Goal: Task Accomplishment & Management: Manage account settings

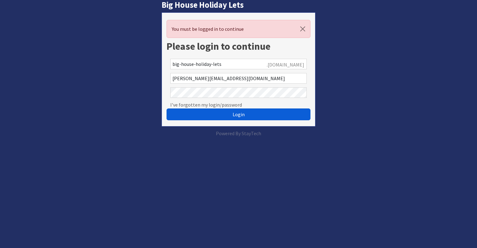
click at [225, 112] on button "Login" at bounding box center [239, 114] width 144 height 12
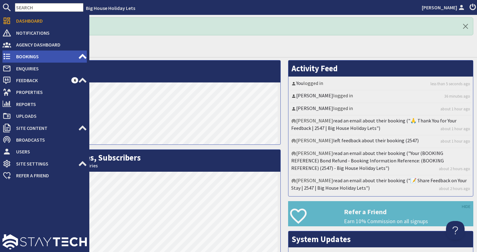
click at [35, 54] on span "Bookings" at bounding box center [44, 56] width 67 height 10
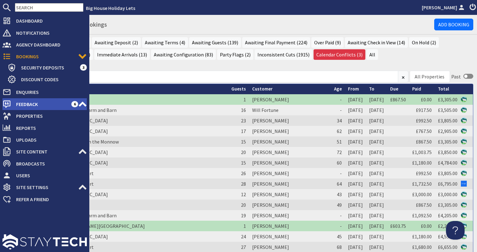
click at [21, 104] on span "Feedback" at bounding box center [41, 104] width 60 height 10
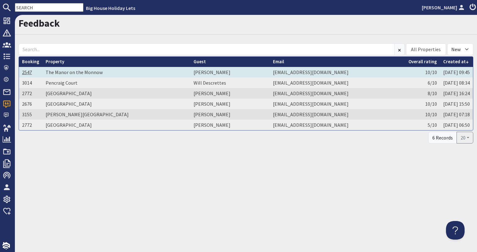
click at [28, 70] on link "2547" at bounding box center [27, 72] width 10 height 6
click at [190, 73] on td "[PERSON_NAME]" at bounding box center [230, 72] width 80 height 11
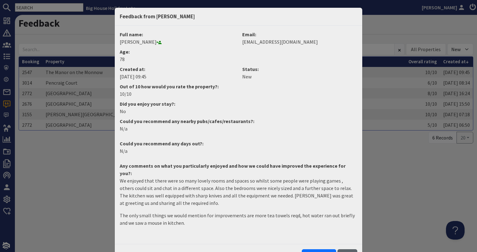
click at [342, 249] on button "Close" at bounding box center [347, 255] width 20 height 12
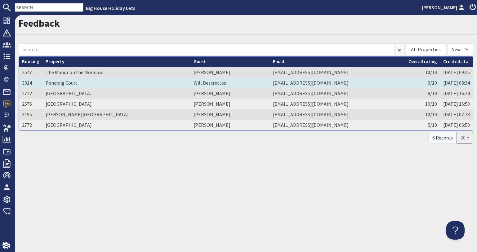
click at [190, 85] on td "Will Descrettes" at bounding box center [230, 83] width 80 height 11
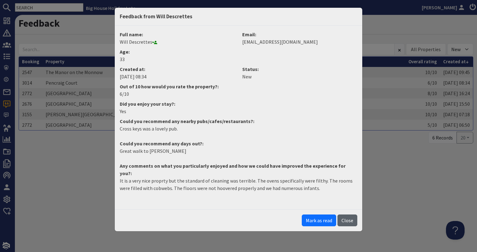
click at [339, 215] on button "Close" at bounding box center [347, 221] width 20 height 12
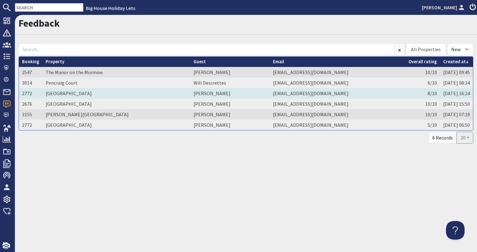
click at [190, 92] on td "[PERSON_NAME]" at bounding box center [230, 93] width 80 height 11
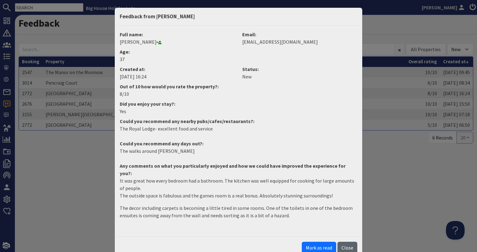
click at [347, 242] on button "Close" at bounding box center [347, 248] width 20 height 12
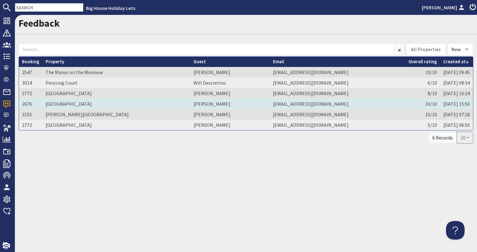
click at [190, 104] on td "[PERSON_NAME]" at bounding box center [230, 104] width 80 height 11
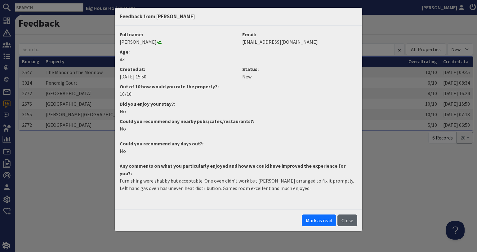
click at [348, 215] on button "Close" at bounding box center [347, 221] width 20 height 12
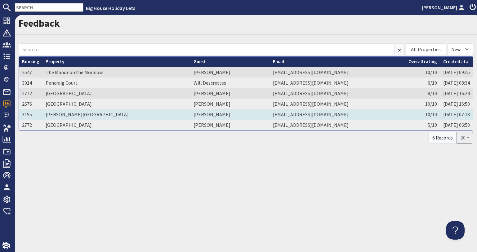
click at [190, 116] on td "[PERSON_NAME]" at bounding box center [230, 114] width 80 height 11
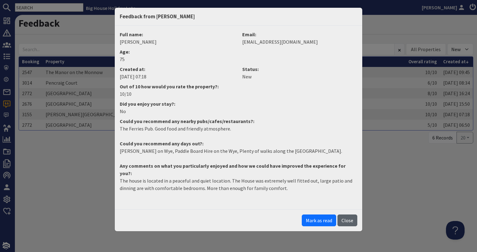
click at [349, 215] on button "Close" at bounding box center [347, 221] width 20 height 12
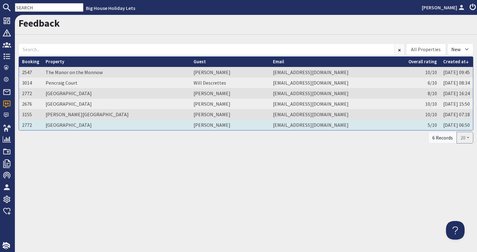
click at [190, 123] on td "[PERSON_NAME]" at bounding box center [230, 125] width 80 height 11
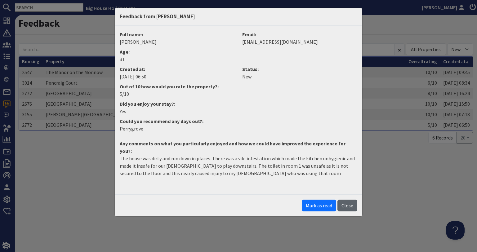
click at [348, 200] on button "Close" at bounding box center [347, 206] width 20 height 12
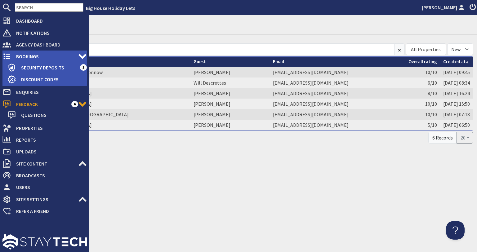
click at [9, 53] on icon at bounding box center [6, 56] width 9 height 9
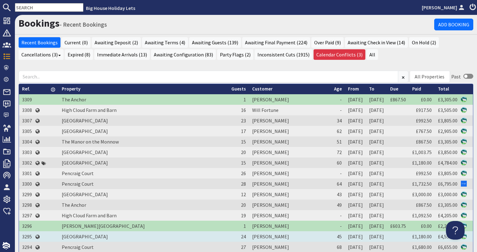
click at [23, 235] on td "3295" at bounding box center [27, 236] width 16 height 11
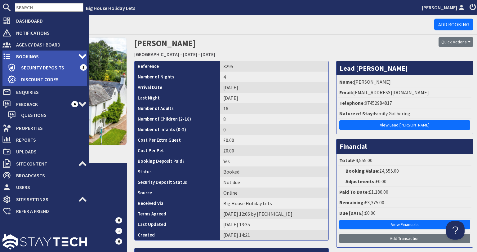
click at [5, 57] on icon at bounding box center [6, 56] width 9 height 9
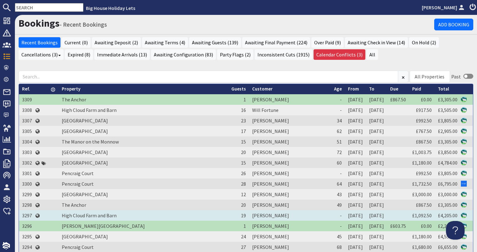
click at [25, 216] on td "3297" at bounding box center [27, 215] width 16 height 11
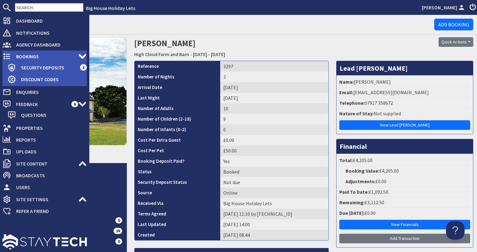
click at [12, 57] on span "Bookings" at bounding box center [44, 56] width 67 height 10
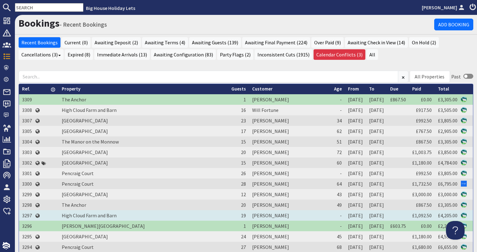
click at [28, 216] on td "3297" at bounding box center [27, 215] width 16 height 11
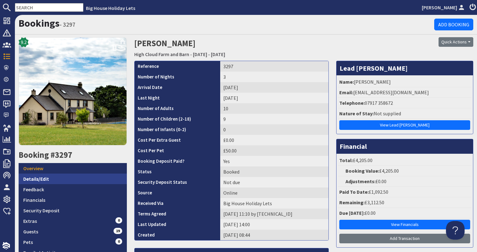
click at [52, 175] on link "Details/Edit" at bounding box center [73, 179] width 108 height 11
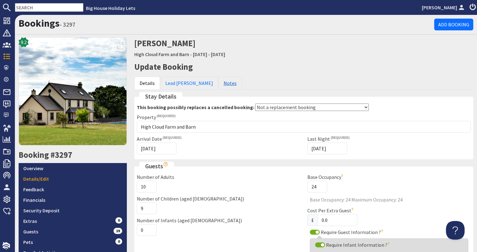
click at [218, 83] on link "Notes" at bounding box center [230, 83] width 24 height 13
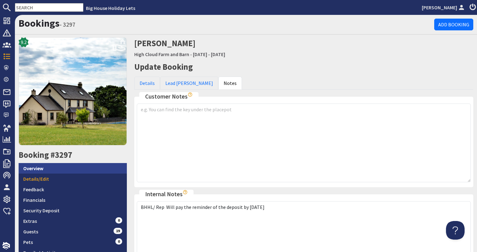
click at [87, 171] on link "Overview" at bounding box center [73, 168] width 108 height 11
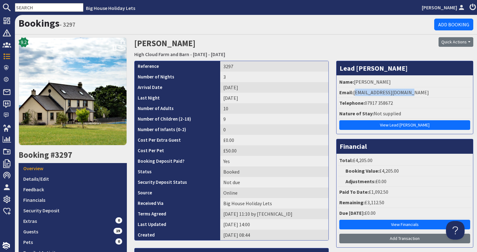
drag, startPoint x: 403, startPoint y: 93, endPoint x: 351, endPoint y: 96, distance: 51.9
click at [351, 96] on li "Email: [EMAIL_ADDRESS][DOMAIN_NAME]" at bounding box center [404, 92] width 133 height 11
copy li "[EMAIL_ADDRESS][DOMAIN_NAME]"
click at [92, 178] on link "Details/Edit" at bounding box center [73, 179] width 108 height 11
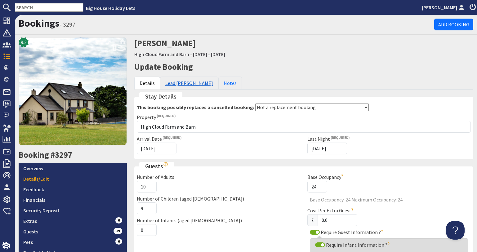
click at [170, 86] on link "Lead [PERSON_NAME]" at bounding box center [189, 83] width 58 height 13
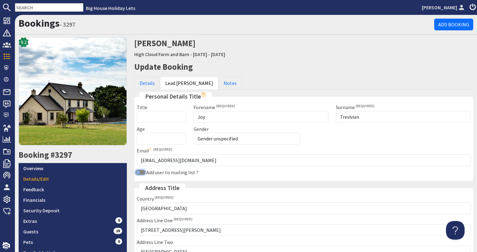
click at [137, 175] on input "Add user to mailing list ?" at bounding box center [141, 172] width 10 height 5
checkbox input "true"
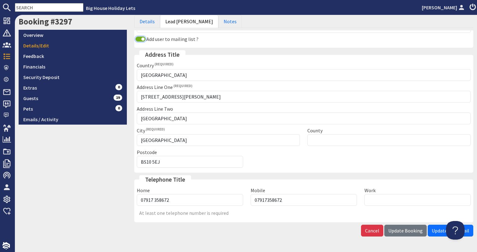
scroll to position [152, 0]
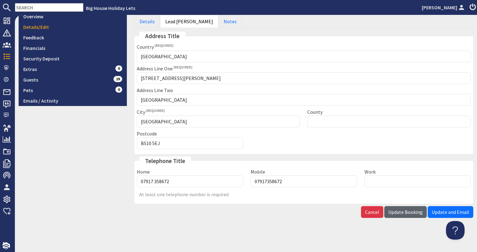
click at [392, 212] on span "Update Booking" at bounding box center [405, 212] width 34 height 6
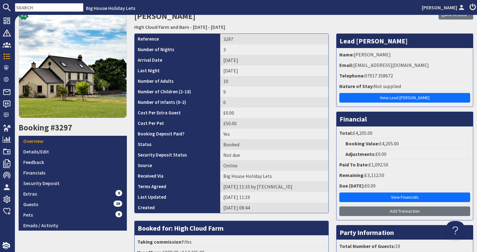
scroll to position [93, 0]
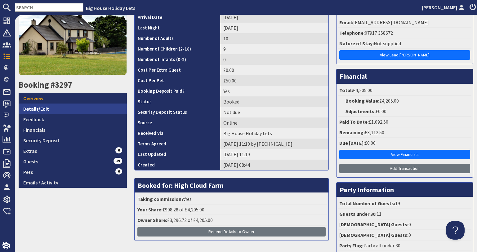
click at [60, 109] on link "Details/Edit" at bounding box center [73, 109] width 108 height 11
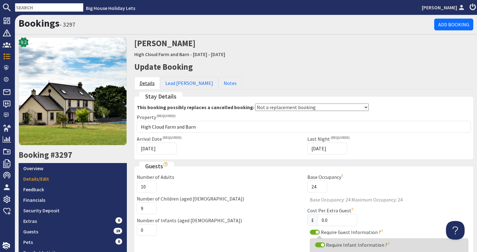
click at [146, 86] on link "Details" at bounding box center [147, 83] width 26 height 13
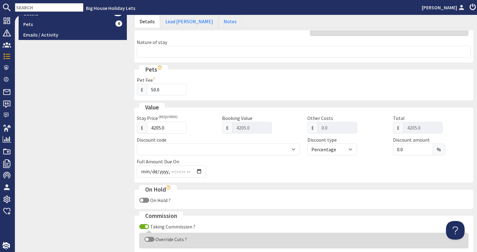
scroll to position [248, 0]
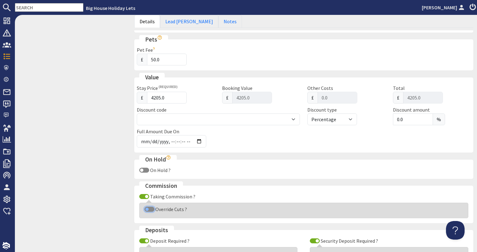
click at [151, 208] on input "Override Cuts ?" at bounding box center [150, 209] width 10 height 5
checkbox input "true"
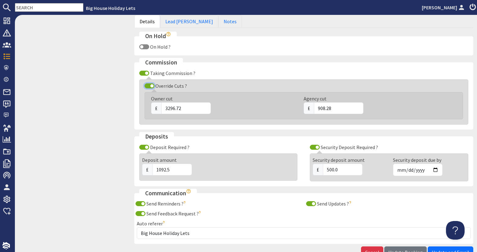
scroll to position [372, 0]
drag, startPoint x: 332, startPoint y: 108, endPoint x: 311, endPoint y: 105, distance: 21.2
click at [314, 105] on input "908.28" at bounding box center [339, 108] width 50 height 12
type input "896.40"
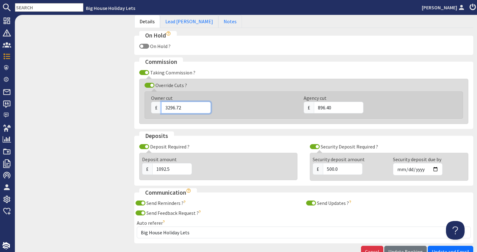
drag, startPoint x: 186, startPoint y: 109, endPoint x: 155, endPoint y: 108, distance: 30.4
click at [155, 108] on div "£ 3296.72" at bounding box center [223, 108] width 145 height 12
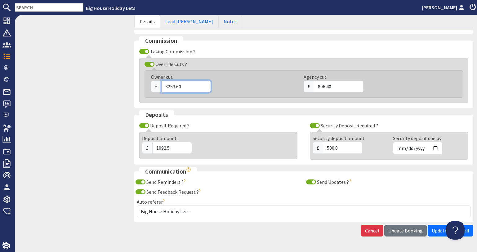
scroll to position [412, 0]
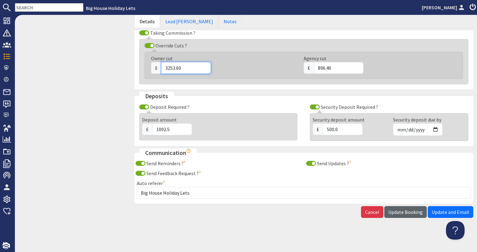
type input "3253.60"
click at [391, 206] on button "Update Booking" at bounding box center [405, 212] width 42 height 12
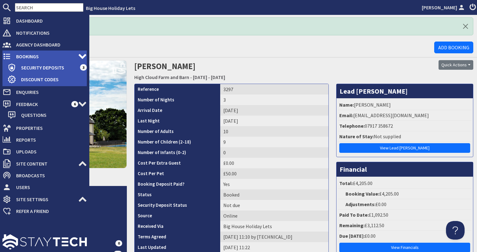
click at [25, 57] on span "Bookings" at bounding box center [44, 56] width 67 height 10
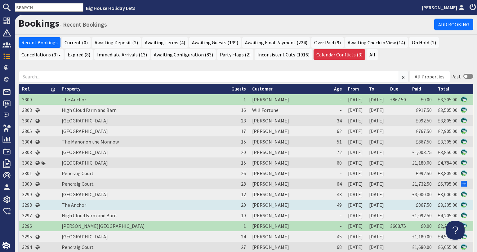
click at [27, 204] on td "3298" at bounding box center [27, 205] width 16 height 11
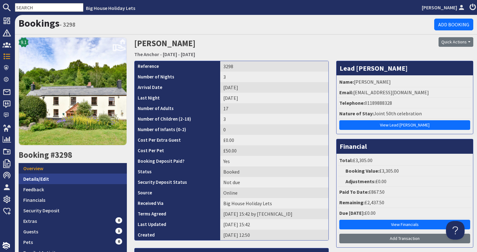
click at [79, 175] on link "Details/Edit" at bounding box center [73, 179] width 108 height 11
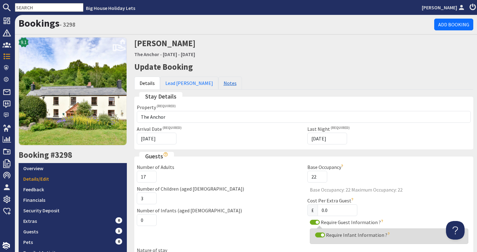
click at [218, 85] on link "Notes" at bounding box center [230, 83] width 24 height 13
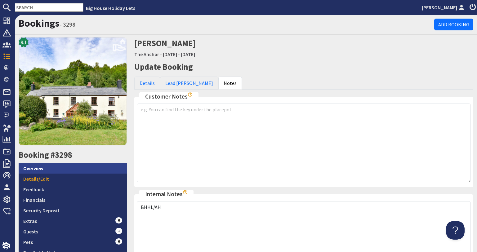
click at [97, 168] on link "Overview" at bounding box center [73, 168] width 108 height 11
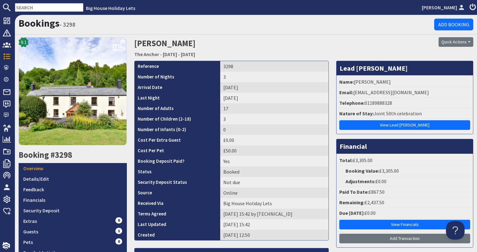
click at [397, 96] on li "Email: [EMAIL_ADDRESS][DOMAIN_NAME]" at bounding box center [404, 92] width 133 height 11
drag, startPoint x: 400, startPoint y: 93, endPoint x: 352, endPoint y: 94, distance: 47.8
click at [352, 94] on li "Email: [EMAIL_ADDRESS][DOMAIN_NAME]" at bounding box center [404, 92] width 133 height 11
copy li "[EMAIL_ADDRESS][DOMAIN_NAME]"
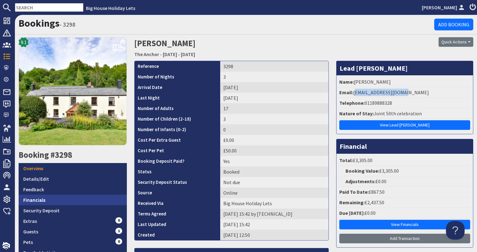
click at [97, 200] on link "Financials" at bounding box center [73, 200] width 108 height 11
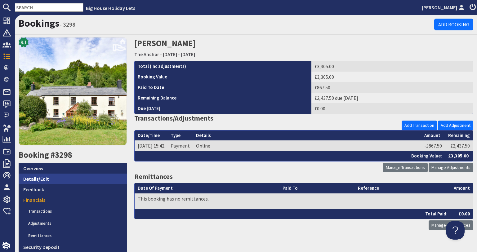
click at [89, 176] on link "Details/Edit" at bounding box center [73, 179] width 108 height 11
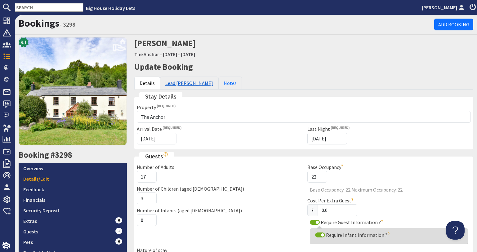
click at [176, 85] on link "Lead [PERSON_NAME]" at bounding box center [189, 83] width 58 height 13
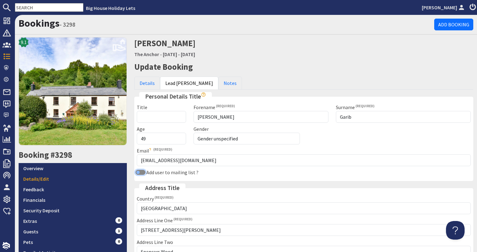
click at [139, 171] on input "Add user to mailing list ?" at bounding box center [141, 172] width 10 height 5
checkbox input "true"
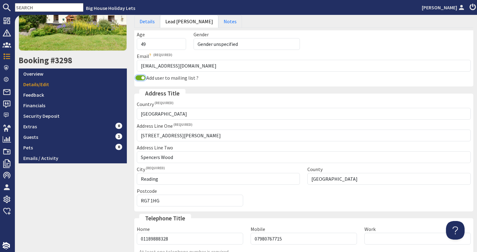
scroll to position [152, 0]
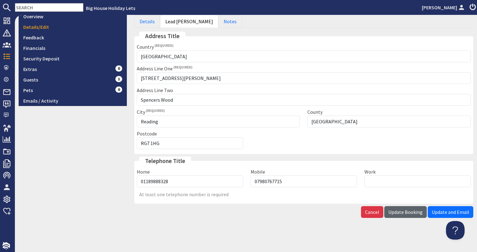
click at [392, 214] on span "Update Booking" at bounding box center [405, 212] width 34 height 6
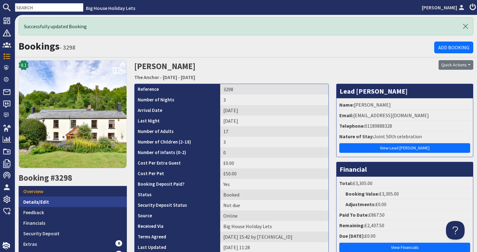
click at [67, 198] on link "Details/Edit" at bounding box center [73, 202] width 108 height 11
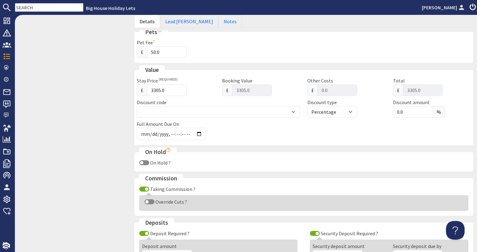
scroll to position [248, 0]
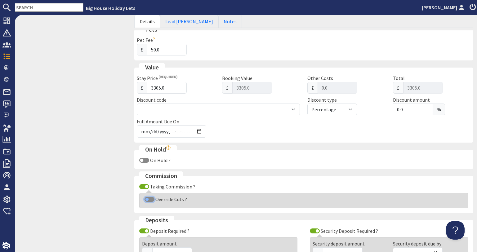
click at [148, 201] on input "Override Cuts ?" at bounding box center [150, 199] width 10 height 5
checkbox input "true"
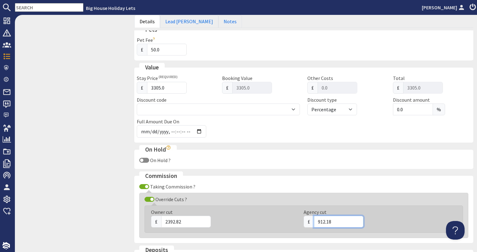
click at [274, 222] on div "Owner cut £ 2392.82 Agency cut £ 912.18" at bounding box center [300, 219] width 313 height 22
click at [330, 222] on input "Agency cut" at bounding box center [339, 222] width 50 height 12
type input "927.00"
drag, startPoint x: 182, startPoint y: 224, endPoint x: 160, endPoint y: 221, distance: 22.3
click at [161, 221] on input "2392.82" at bounding box center [186, 222] width 50 height 12
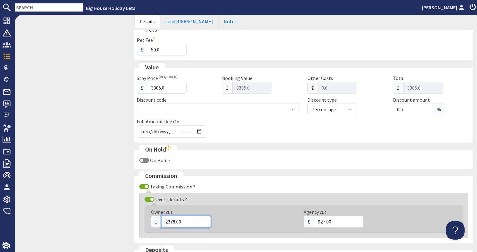
scroll to position [402, 0]
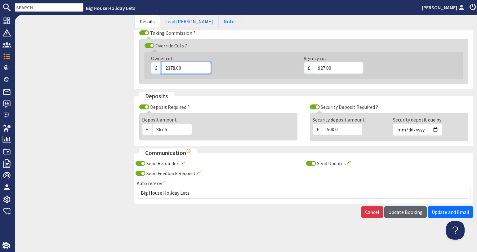
type input "2378.00"
click at [406, 215] on span "Update Booking" at bounding box center [405, 212] width 34 height 6
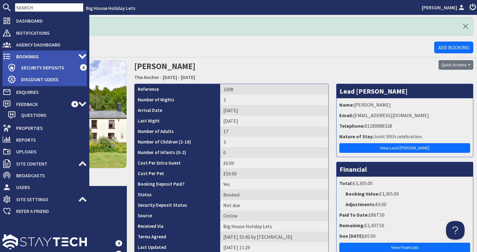
click at [9, 55] on icon at bounding box center [6, 56] width 9 height 9
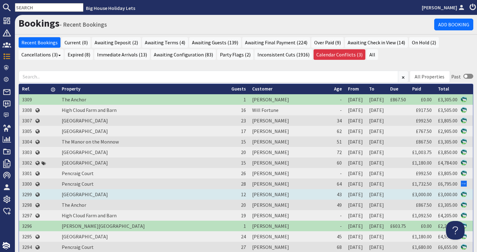
click at [28, 193] on td "3299" at bounding box center [27, 194] width 16 height 11
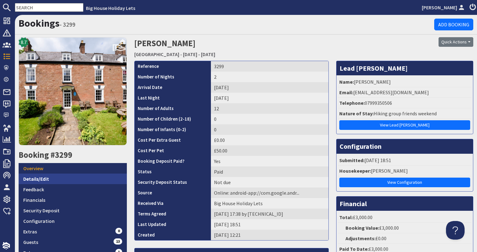
click at [57, 181] on link "Details/Edit" at bounding box center [73, 179] width 108 height 11
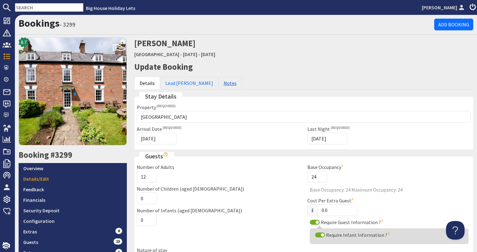
click at [218, 81] on link "Notes" at bounding box center [230, 83] width 24 height 13
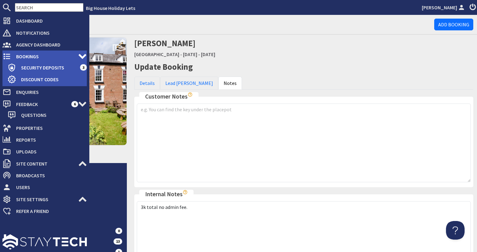
click at [16, 60] on span "Bookings" at bounding box center [44, 56] width 67 height 10
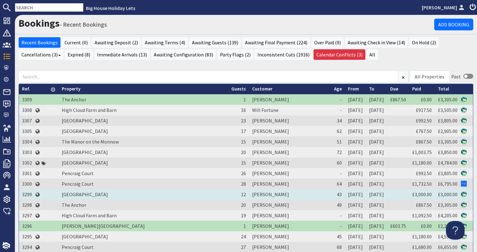
click at [24, 191] on td "3299" at bounding box center [27, 194] width 16 height 11
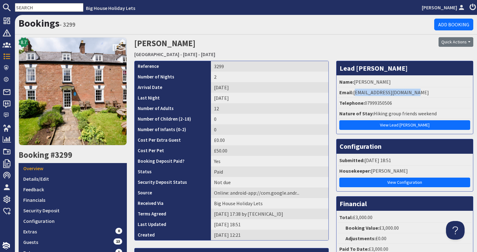
drag, startPoint x: 412, startPoint y: 92, endPoint x: 351, endPoint y: 90, distance: 61.1
click at [351, 90] on li "Email: [EMAIL_ADDRESS][DOMAIN_NAME]" at bounding box center [404, 92] width 133 height 11
copy li "[EMAIL_ADDRESS][DOMAIN_NAME]"
click at [65, 195] on link "Financials" at bounding box center [73, 200] width 108 height 11
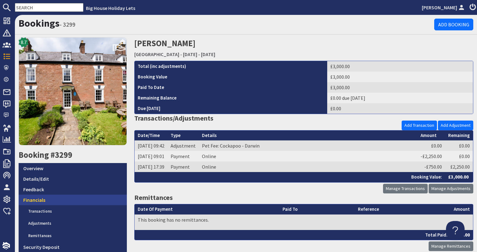
click at [111, 195] on link "Financials" at bounding box center [73, 200] width 108 height 11
click at [53, 8] on input "text" at bounding box center [49, 7] width 69 height 9
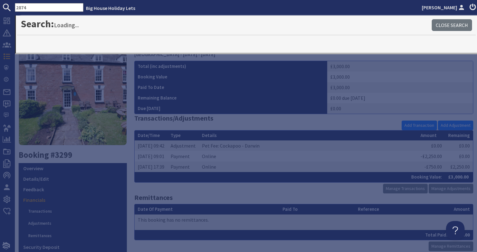
type input "2874"
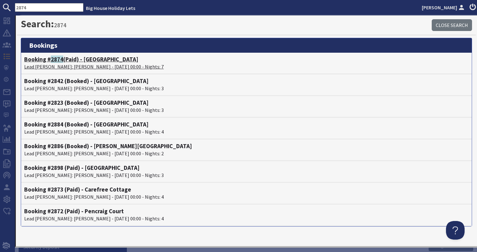
click at [85, 68] on p "Lead [PERSON_NAME]: [PERSON_NAME] - [DATE] 00:00 - Nights: 7" at bounding box center [246, 66] width 444 height 7
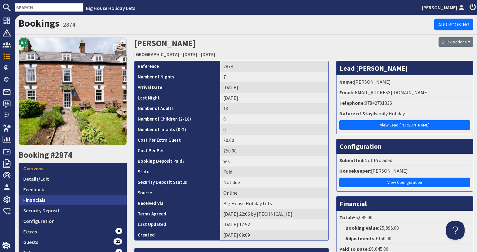
click at [76, 201] on link "Financials" at bounding box center [73, 200] width 108 height 11
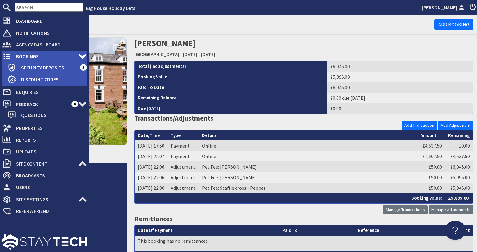
click at [11, 56] on icon at bounding box center [6, 56] width 9 height 9
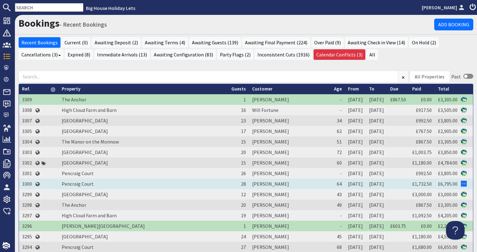
click at [28, 184] on td "3300" at bounding box center [27, 184] width 16 height 11
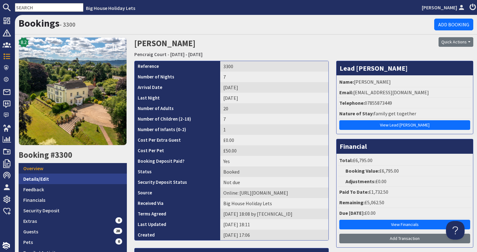
click at [96, 174] on link "Details/Edit" at bounding box center [73, 179] width 108 height 11
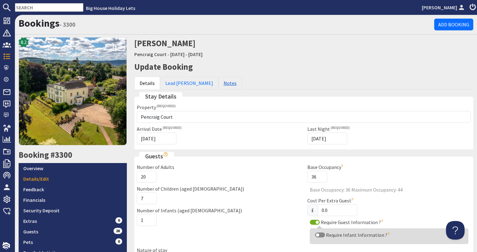
click at [218, 83] on link "Notes" at bounding box center [230, 83] width 24 height 13
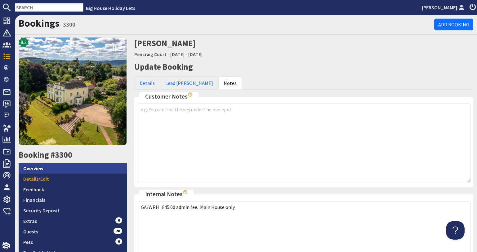
click at [93, 169] on link "Overview" at bounding box center [73, 168] width 108 height 11
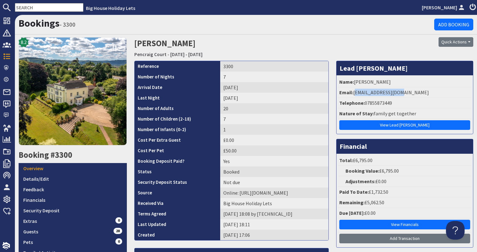
drag, startPoint x: 400, startPoint y: 94, endPoint x: 351, endPoint y: 92, distance: 49.4
click at [351, 92] on li "Email: [EMAIL_ADDRESS][DOMAIN_NAME]" at bounding box center [404, 92] width 133 height 11
copy li "[EMAIL_ADDRESS][DOMAIN_NAME]"
click at [74, 200] on link "Financials" at bounding box center [73, 200] width 108 height 11
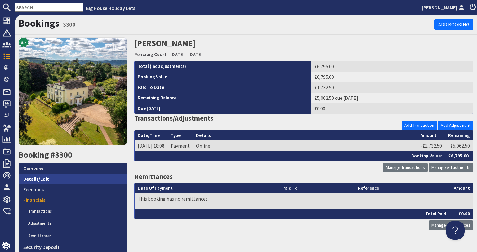
click at [68, 176] on link "Details/Edit" at bounding box center [73, 179] width 108 height 11
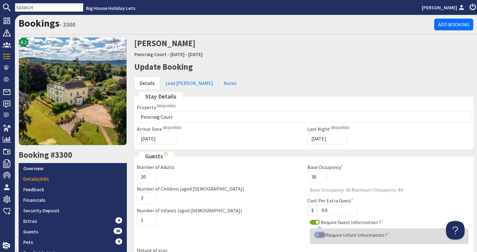
click at [315, 235] on input "Require Infant Information ?" at bounding box center [320, 235] width 10 height 5
checkbox input "true"
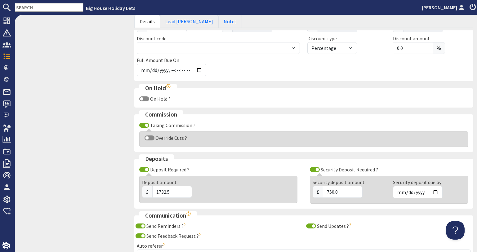
scroll to position [310, 0]
click at [154, 139] on label "Override Cuts ?" at bounding box center [170, 137] width 33 height 6
click at [154, 139] on input "Override Cuts ?" at bounding box center [150, 137] width 10 height 5
checkbox input "true"
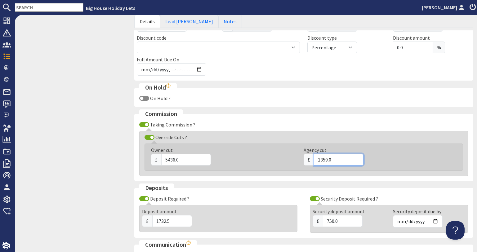
drag, startPoint x: 333, startPoint y: 161, endPoint x: 303, endPoint y: 160, distance: 29.5
click at [304, 160] on div "£ 1359.0" at bounding box center [376, 160] width 145 height 12
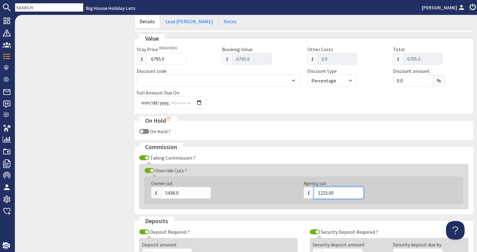
scroll to position [248, 0]
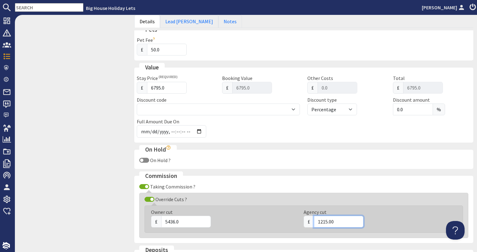
type input "1215.00"
drag, startPoint x: 188, startPoint y: 221, endPoint x: 157, endPoint y: 223, distance: 31.7
click at [157, 223] on div "£ 5436.0" at bounding box center [223, 222] width 145 height 12
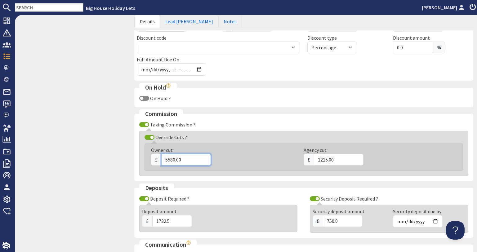
scroll to position [402, 0]
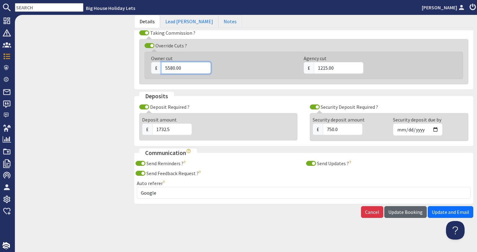
type input "5580.00"
click at [388, 212] on span "Update Booking" at bounding box center [405, 212] width 34 height 6
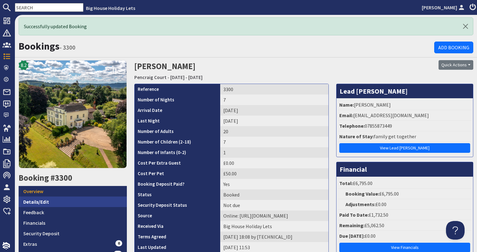
drag, startPoint x: 467, startPoint y: 0, endPoint x: 50, endPoint y: 201, distance: 463.4
click at [50, 201] on link "Details/Edit" at bounding box center [73, 202] width 108 height 11
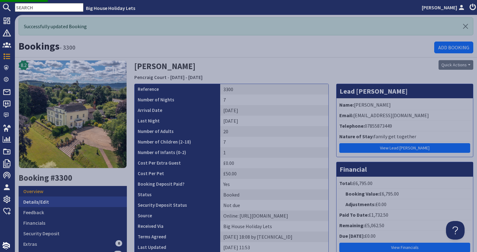
click at [50, 201] on link "Details/Edit" at bounding box center [73, 202] width 108 height 11
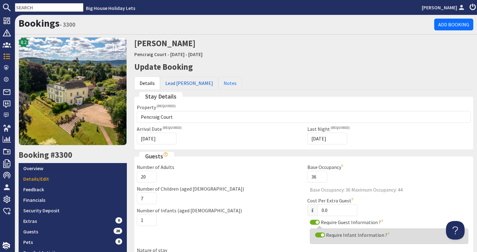
click at [183, 84] on link "Lead [PERSON_NAME]" at bounding box center [189, 83] width 58 height 13
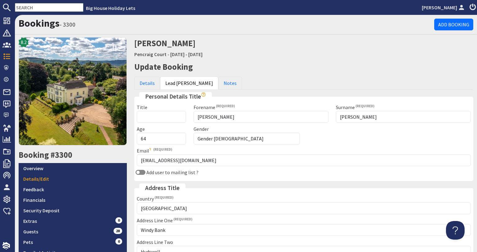
click at [142, 169] on div "Add user to mailing list ?" at bounding box center [304, 172] width 342 height 7
click at [142, 171] on input "Add user to mailing list ?" at bounding box center [141, 172] width 10 height 5
checkbox input "true"
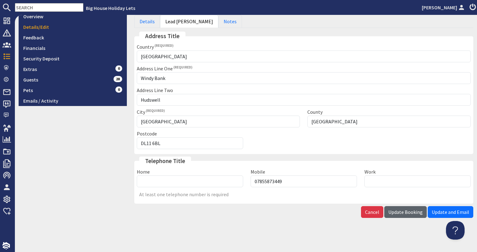
click at [410, 213] on span "Update Booking" at bounding box center [405, 212] width 34 height 6
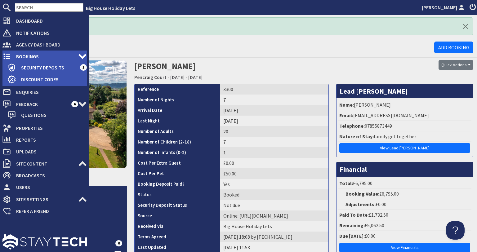
click at [7, 58] on icon at bounding box center [6, 56] width 9 height 9
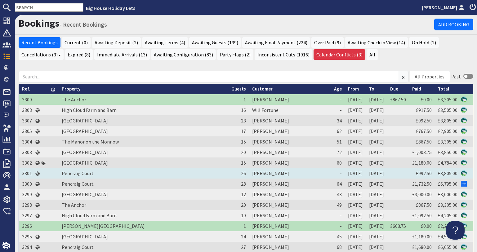
click at [25, 171] on td "3301" at bounding box center [27, 173] width 16 height 11
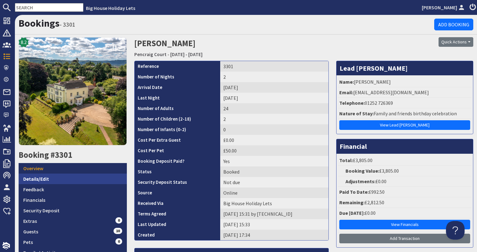
click at [73, 179] on link "Details/Edit" at bounding box center [73, 179] width 108 height 11
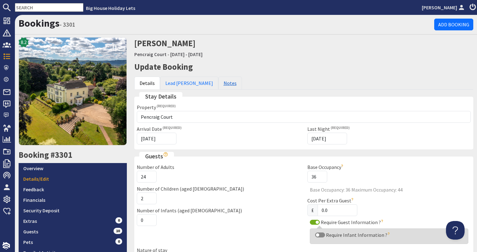
click at [218, 83] on link "Notes" at bounding box center [230, 83] width 24 height 13
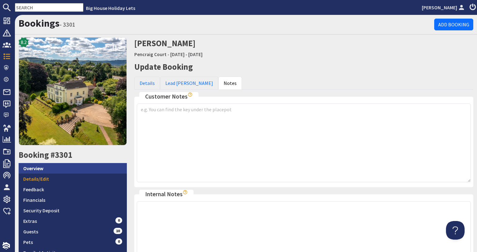
click at [66, 171] on link "Overview" at bounding box center [73, 168] width 108 height 11
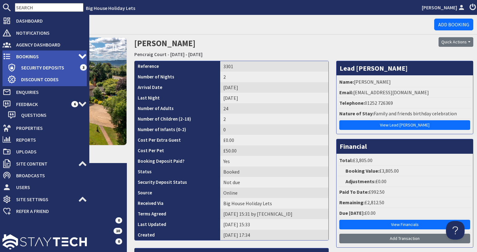
click at [6, 58] on icon at bounding box center [6, 56] width 9 height 9
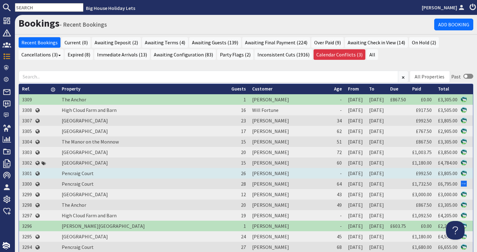
click at [23, 172] on td "3301" at bounding box center [27, 173] width 16 height 11
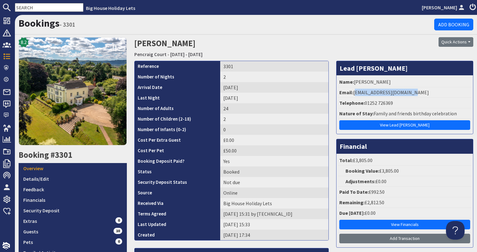
drag, startPoint x: 404, startPoint y: 94, endPoint x: 351, endPoint y: 91, distance: 53.1
click at [351, 91] on li "Email: [EMAIL_ADDRESS][DOMAIN_NAME]" at bounding box center [404, 92] width 133 height 11
copy li "[EMAIL_ADDRESS][DOMAIN_NAME]"
click at [60, 202] on link "Financials" at bounding box center [73, 200] width 108 height 11
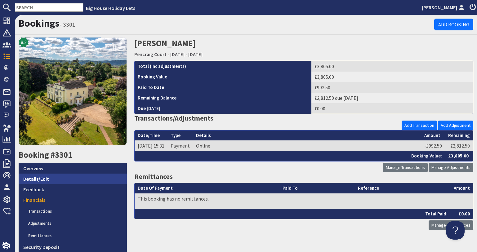
click at [59, 178] on link "Details/Edit" at bounding box center [73, 179] width 108 height 11
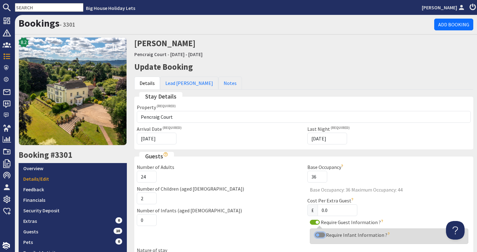
click at [320, 236] on input "Require Infant Information ?" at bounding box center [320, 235] width 10 height 5
checkbox input "true"
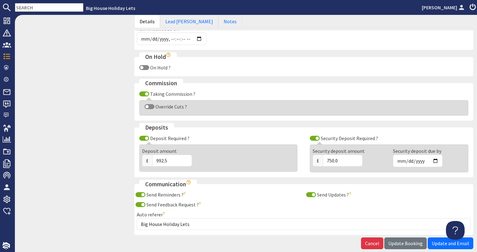
scroll to position [341, 0]
click at [402, 247] on button "Update Booking" at bounding box center [405, 243] width 42 height 12
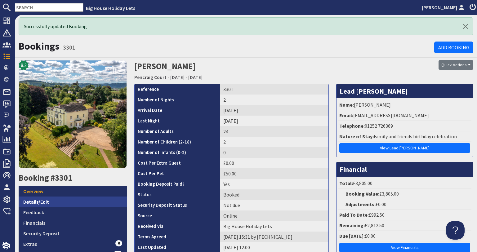
click at [56, 199] on link "Details/Edit" at bounding box center [73, 202] width 108 height 11
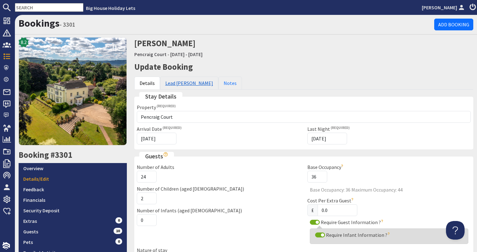
click at [181, 83] on link "Lead [PERSON_NAME]" at bounding box center [189, 83] width 58 height 13
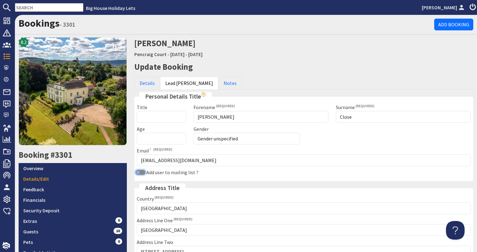
click at [139, 172] on input "Add user to mailing list ?" at bounding box center [141, 172] width 10 height 5
checkbox input "true"
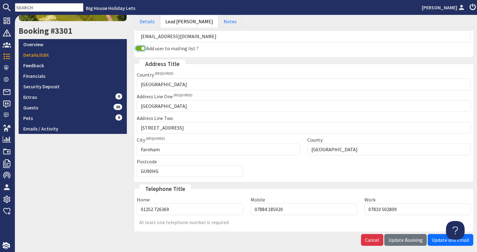
scroll to position [152, 0]
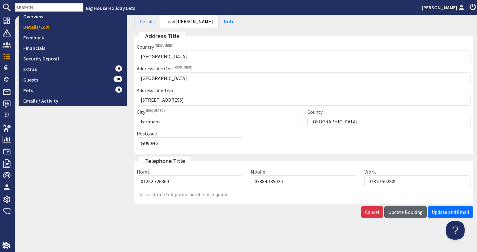
click at [385, 212] on button "Update Booking" at bounding box center [405, 212] width 42 height 12
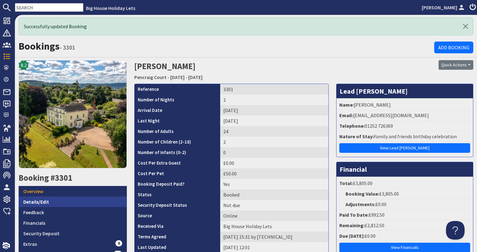
click at [43, 201] on link "Details/Edit" at bounding box center [73, 202] width 108 height 11
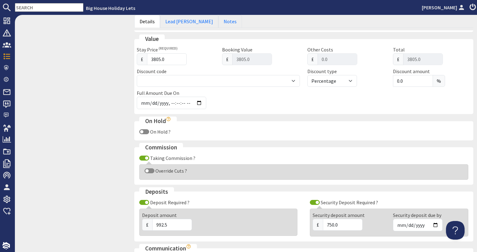
scroll to position [279, 0]
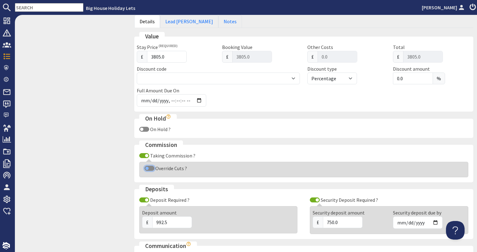
click at [151, 168] on input "Override Cuts ?" at bounding box center [150, 168] width 10 height 5
checkbox input "true"
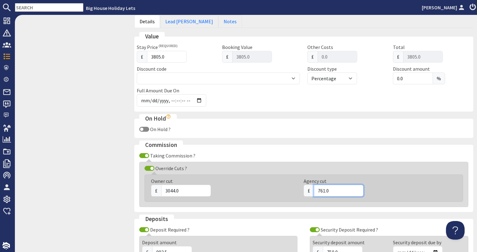
drag, startPoint x: 330, startPoint y: 189, endPoint x: 311, endPoint y: 190, distance: 18.9
click at [314, 190] on input "761.0" at bounding box center [339, 191] width 50 height 12
type input "675.00"
drag, startPoint x: 177, startPoint y: 192, endPoint x: 158, endPoint y: 194, distance: 20.0
click at [158, 194] on div "£ 3044.0" at bounding box center [223, 191] width 145 height 12
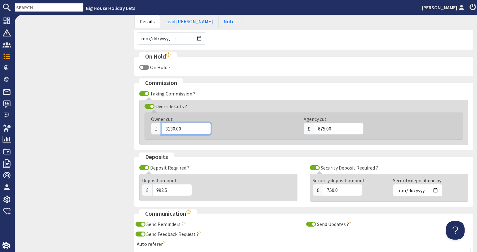
scroll to position [402, 0]
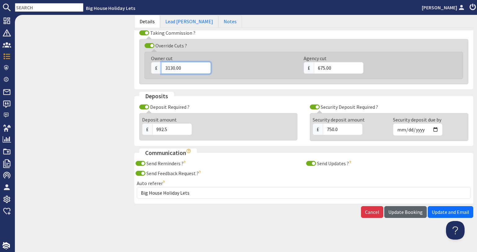
type input "3130.00"
click at [384, 214] on button "Update Booking" at bounding box center [405, 212] width 42 height 12
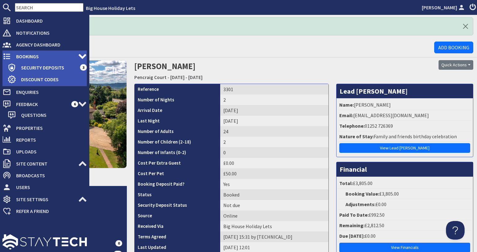
click at [12, 56] on span "Bookings" at bounding box center [44, 56] width 67 height 10
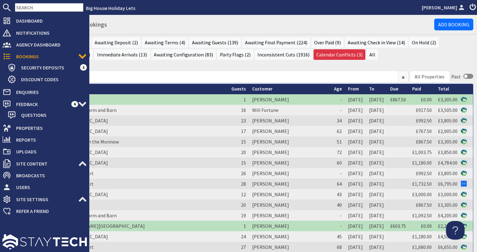
click at [12, 56] on span "Bookings" at bounding box center [44, 56] width 67 height 10
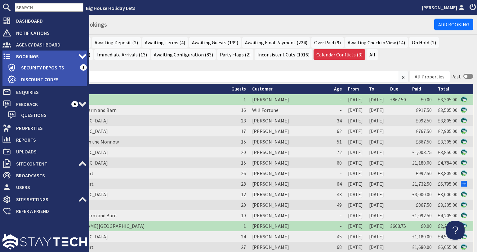
click at [27, 54] on span "Bookings" at bounding box center [44, 56] width 67 height 10
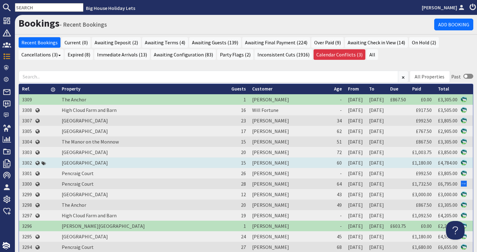
click at [28, 161] on td "3302" at bounding box center [27, 163] width 16 height 11
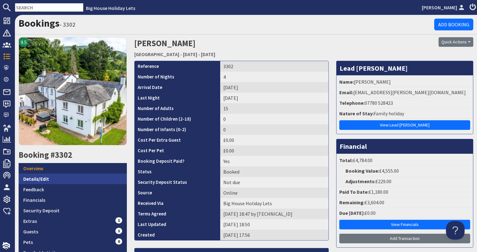
click at [84, 174] on link "Details/Edit" at bounding box center [73, 179] width 108 height 11
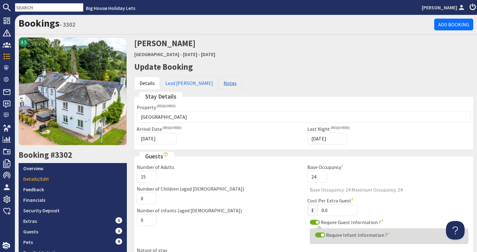
click at [218, 88] on link "Notes" at bounding box center [230, 83] width 24 height 13
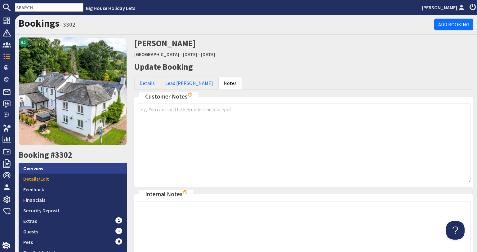
click at [51, 168] on link "Overview" at bounding box center [73, 168] width 108 height 11
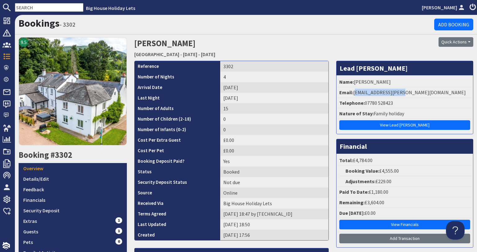
drag, startPoint x: 399, startPoint y: 91, endPoint x: 351, endPoint y: 92, distance: 47.5
click at [351, 92] on li "Email: [EMAIL_ADDRESS][PERSON_NAME][DOMAIN_NAME]" at bounding box center [404, 92] width 133 height 11
copy li "[EMAIL_ADDRESS][PERSON_NAME][DOMAIN_NAME]"
click at [102, 201] on link "Financials" at bounding box center [73, 200] width 108 height 11
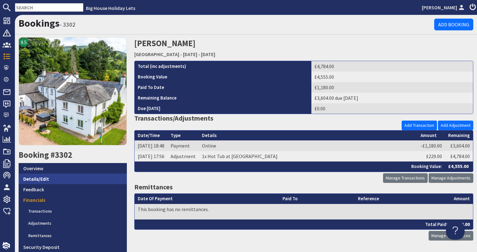
click at [82, 178] on link "Details/Edit" at bounding box center [73, 179] width 108 height 11
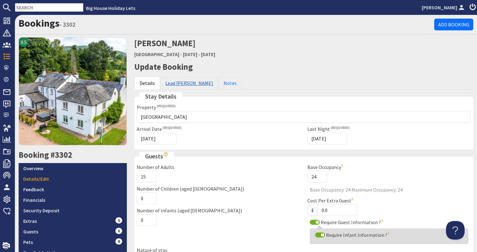
click at [187, 85] on link "Lead [PERSON_NAME]" at bounding box center [189, 83] width 58 height 13
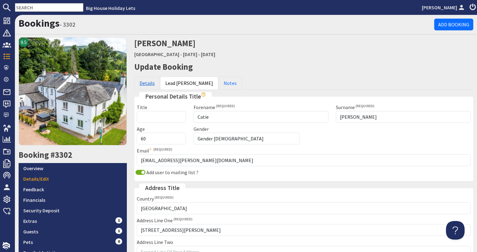
click at [150, 84] on link "Details" at bounding box center [147, 83] width 26 height 13
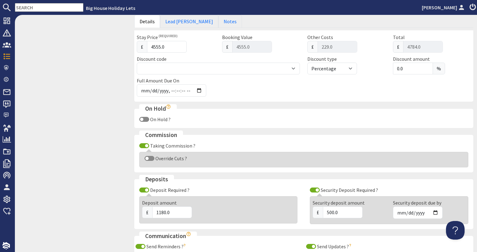
scroll to position [279, 0]
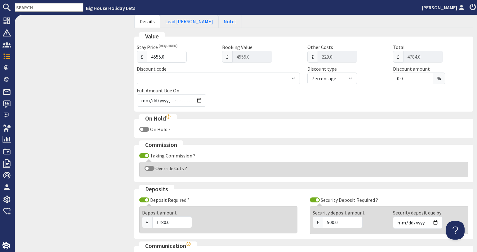
click at [145, 171] on div "Override Cuts ?" at bounding box center [304, 168] width 324 height 7
click at [148, 168] on input "Override Cuts ?" at bounding box center [150, 168] width 10 height 5
checkbox input "true"
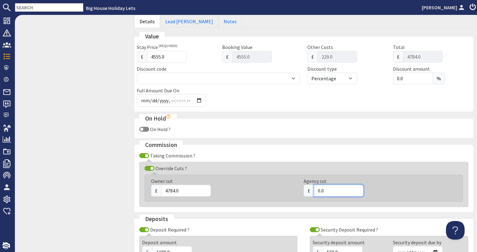
drag, startPoint x: 328, startPoint y: 191, endPoint x: 309, endPoint y: 192, distance: 19.3
click at [309, 192] on div "£ 0.0" at bounding box center [376, 191] width 145 height 12
type input "864.00"
drag, startPoint x: 179, startPoint y: 194, endPoint x: 165, endPoint y: 191, distance: 14.7
click at [165, 191] on input "4784.0" at bounding box center [186, 191] width 50 height 12
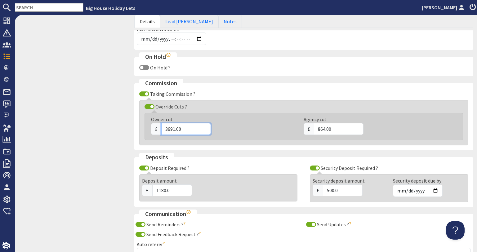
scroll to position [402, 0]
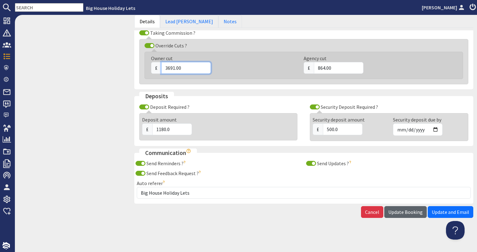
type input "3691.00"
click at [390, 218] on button "Update Booking" at bounding box center [405, 212] width 42 height 12
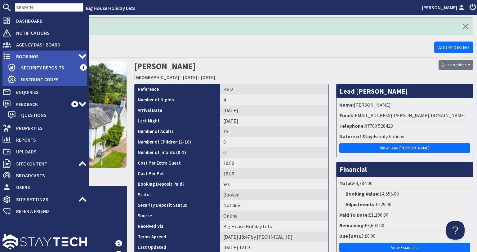
click at [11, 55] on span "Bookings" at bounding box center [44, 56] width 67 height 10
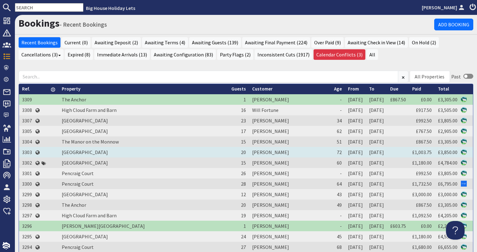
click at [28, 151] on td "3303" at bounding box center [27, 152] width 16 height 11
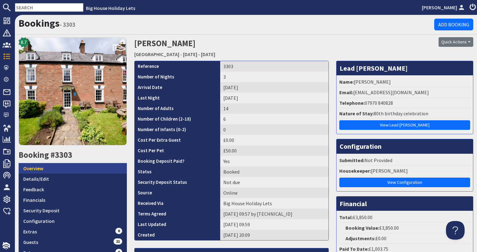
click at [95, 169] on link "Overview" at bounding box center [73, 168] width 108 height 11
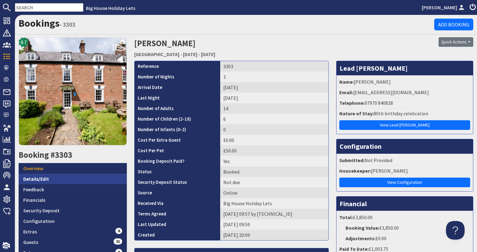
click at [55, 180] on link "Details/Edit" at bounding box center [73, 179] width 108 height 11
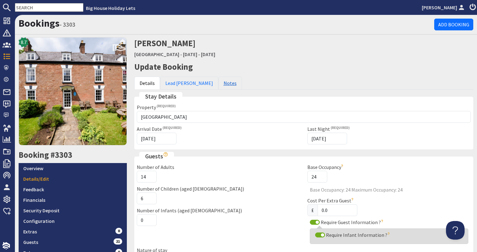
click at [218, 87] on link "Notes" at bounding box center [230, 83] width 24 height 13
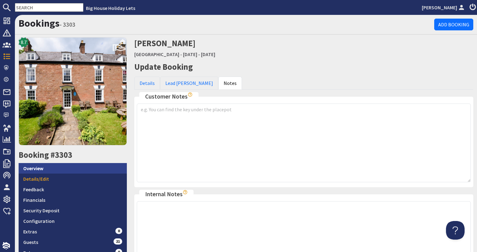
click at [38, 168] on link "Overview" at bounding box center [73, 168] width 108 height 11
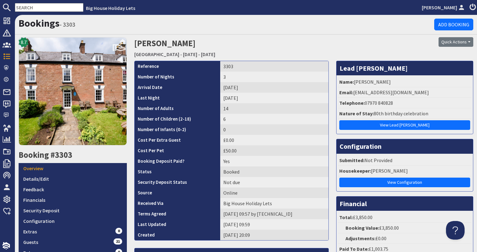
drag, startPoint x: 422, startPoint y: 93, endPoint x: 351, endPoint y: 92, distance: 70.4
click at [351, 92] on li "Email: [PERSON_NAME][EMAIL_ADDRESS][DOMAIN_NAME]" at bounding box center [404, 92] width 133 height 11
copy li "[EMAIL_ADDRESS][DOMAIN_NAME]"
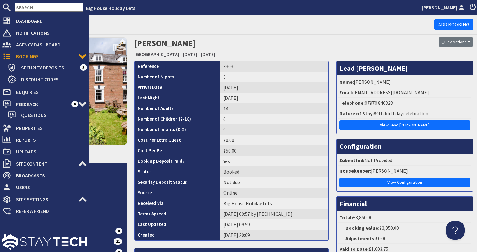
click at [89, 198] on div "Dashboard Notifications 0 Agency Dashboard Bookings 0 Security Deposits 3 Disco…" at bounding box center [44, 116] width 89 height 202
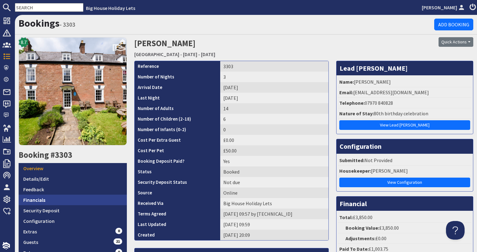
click at [92, 198] on link "Financials" at bounding box center [73, 200] width 108 height 11
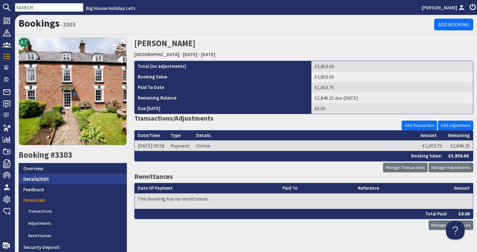
click at [79, 179] on link "Details/Edit" at bounding box center [73, 179] width 108 height 11
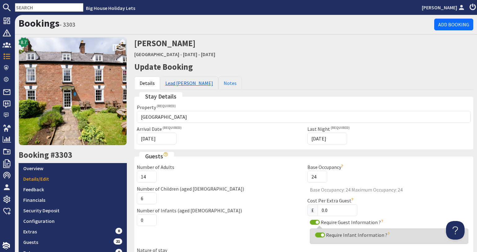
click at [178, 81] on link "Lead [PERSON_NAME]" at bounding box center [189, 83] width 58 height 13
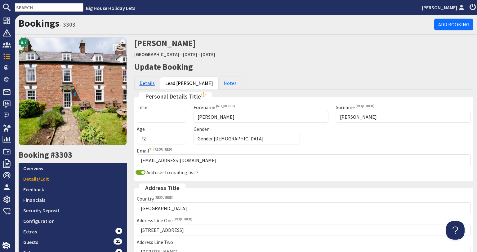
click at [151, 87] on link "Details" at bounding box center [147, 83] width 26 height 13
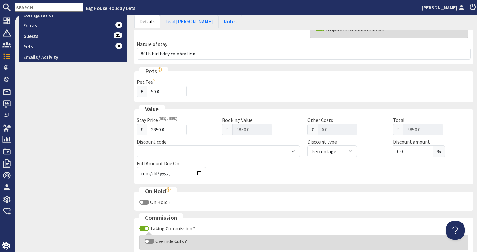
scroll to position [217, 0]
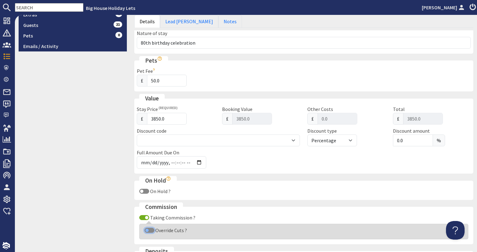
click at [145, 230] on input "Override Cuts ?" at bounding box center [150, 230] width 10 height 5
checkbox input "true"
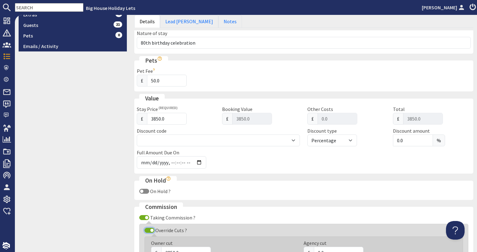
scroll to position [248, 0]
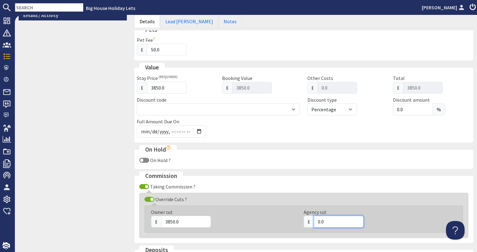
click at [320, 221] on input "0.0" at bounding box center [339, 222] width 50 height 12
drag, startPoint x: 321, startPoint y: 221, endPoint x: 315, endPoint y: 221, distance: 5.9
click at [315, 221] on input "0.0" at bounding box center [339, 222] width 50 height 12
type input "819.70"
drag, startPoint x: 192, startPoint y: 221, endPoint x: 164, endPoint y: 220, distance: 27.6
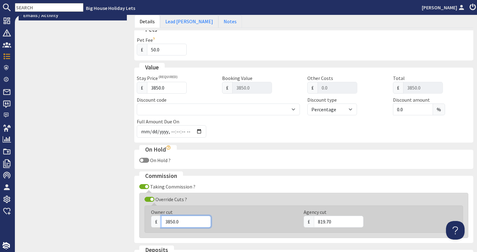
click at [164, 220] on input "3850.0" at bounding box center [186, 222] width 50 height 12
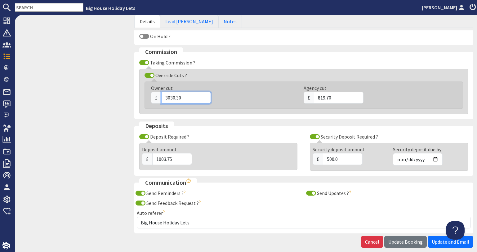
scroll to position [402, 0]
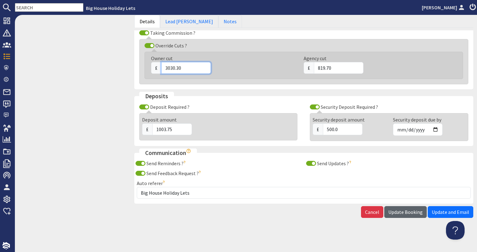
type input "3030.30"
click at [388, 215] on span "Update Booking" at bounding box center [405, 212] width 34 height 6
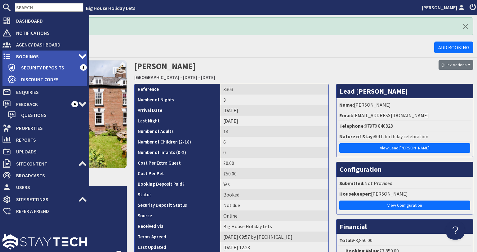
click at [26, 58] on span "Bookings" at bounding box center [44, 56] width 67 height 10
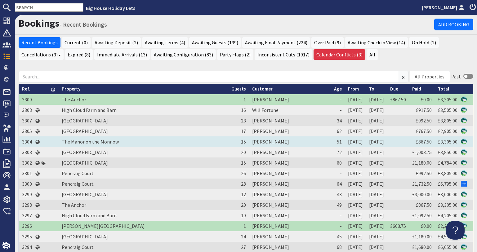
click at [30, 143] on td "3304" at bounding box center [27, 141] width 16 height 11
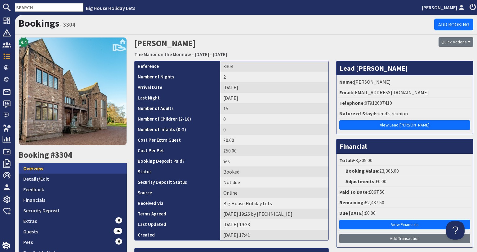
click at [103, 168] on link "Overview" at bounding box center [73, 168] width 108 height 11
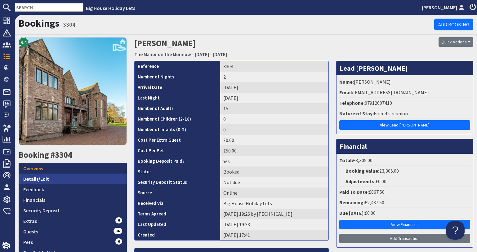
click at [99, 175] on link "Details/Edit" at bounding box center [73, 179] width 108 height 11
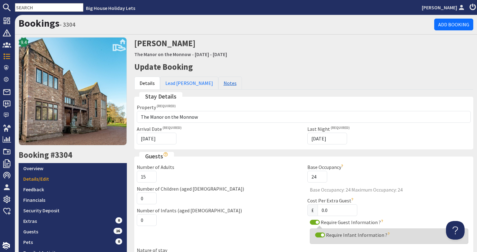
click at [218, 85] on link "Notes" at bounding box center [230, 83] width 24 height 13
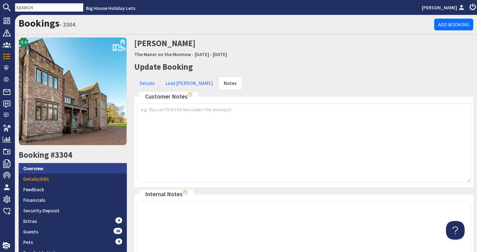
click at [36, 166] on link "Overview" at bounding box center [73, 168] width 108 height 11
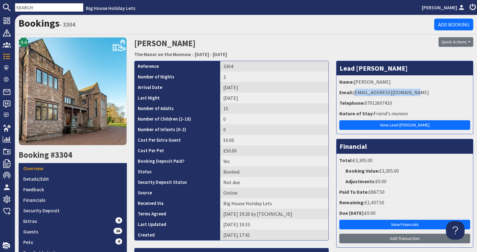
drag, startPoint x: 409, startPoint y: 92, endPoint x: 352, endPoint y: 91, distance: 57.1
click at [352, 91] on li "Email: [EMAIL_ADDRESS][DOMAIN_NAME]" at bounding box center [404, 92] width 133 height 11
copy li "[EMAIL_ADDRESS][DOMAIN_NAME]"
click at [71, 202] on link "Financials" at bounding box center [73, 200] width 108 height 11
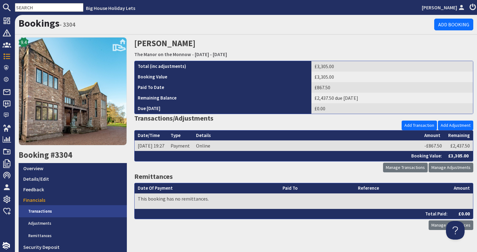
scroll to position [72, 0]
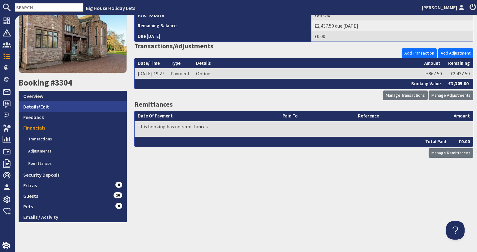
click at [108, 109] on link "Details/Edit" at bounding box center [73, 106] width 108 height 11
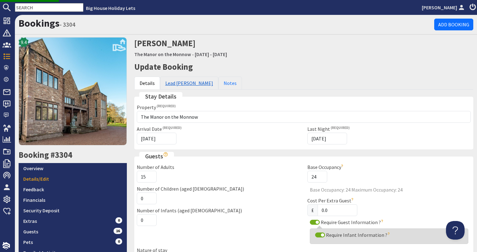
click at [182, 83] on link "Lead [PERSON_NAME]" at bounding box center [189, 83] width 58 height 13
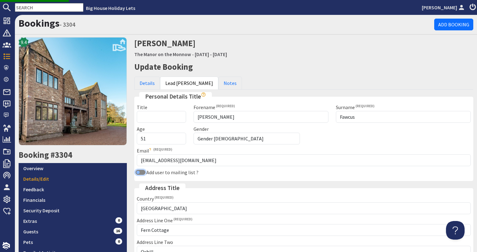
click at [137, 172] on input "Add user to mailing list ?" at bounding box center [141, 172] width 10 height 5
checkbox input "true"
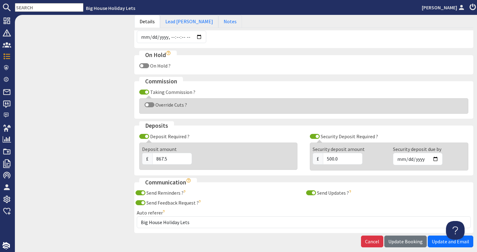
scroll to position [372, 0]
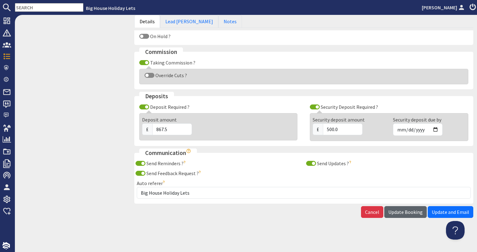
click at [408, 217] on button "Update Booking" at bounding box center [405, 212] width 42 height 12
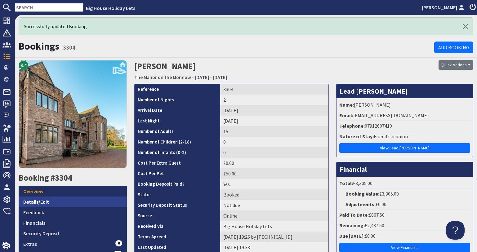
click at [97, 197] on link "Details/Edit" at bounding box center [73, 202] width 108 height 11
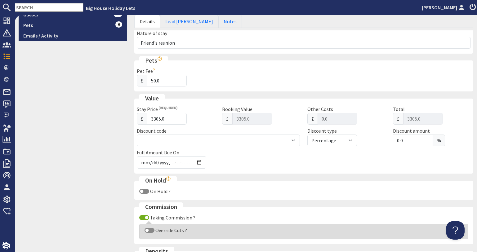
scroll to position [279, 0]
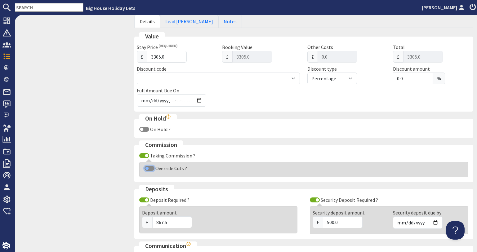
click at [150, 169] on input "Override Cuts ?" at bounding box center [150, 168] width 10 height 5
checkbox input "true"
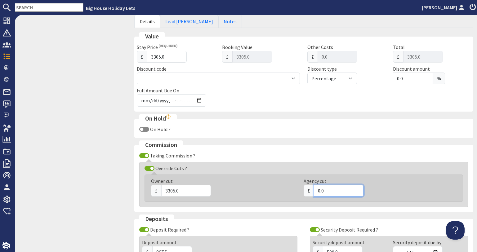
drag, startPoint x: 322, startPoint y: 192, endPoint x: 311, endPoint y: 193, distance: 10.9
click at [314, 193] on input "0.0" at bounding box center [339, 191] width 50 height 12
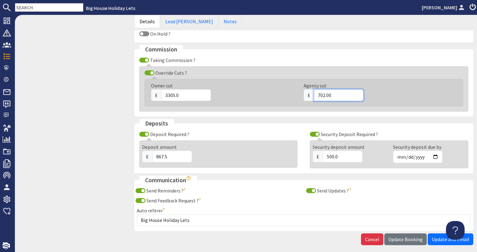
scroll to position [402, 0]
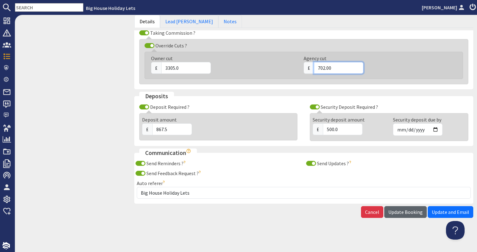
type input "702.00"
click at [401, 209] on span "Update Booking" at bounding box center [405, 212] width 34 height 6
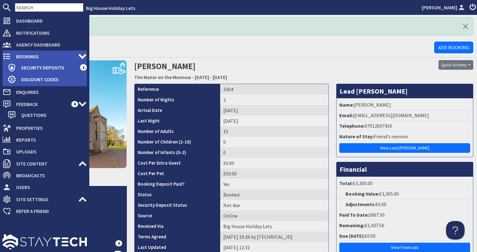
click at [16, 57] on span "Bookings" at bounding box center [44, 56] width 67 height 10
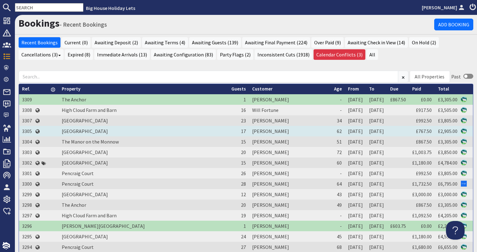
click at [27, 131] on td "3305" at bounding box center [27, 131] width 16 height 11
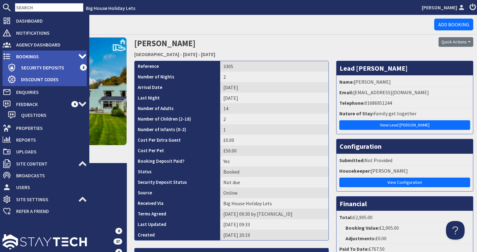
click at [4, 57] on use at bounding box center [6, 57] width 7 height 6
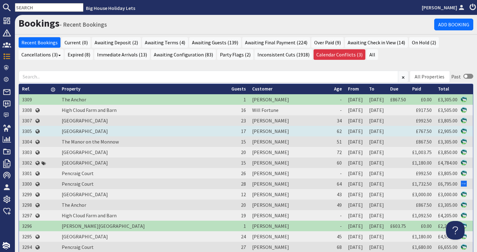
click at [32, 132] on td "3305" at bounding box center [27, 131] width 16 height 11
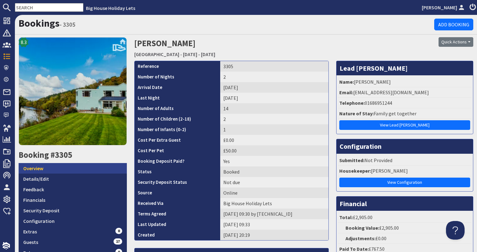
click at [65, 167] on link "Overview" at bounding box center [73, 168] width 108 height 11
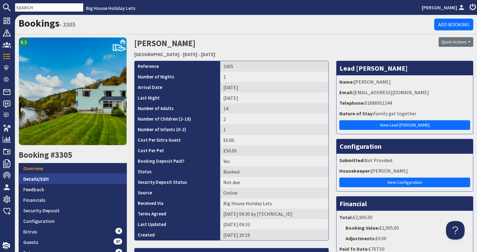
click at [69, 176] on link "Details/Edit" at bounding box center [73, 179] width 108 height 11
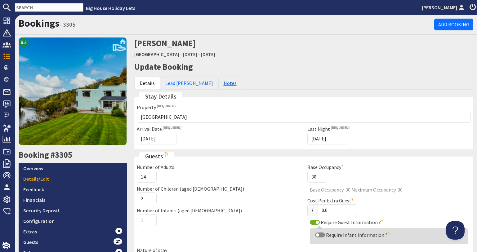
click at [218, 83] on link "Notes" at bounding box center [230, 83] width 24 height 13
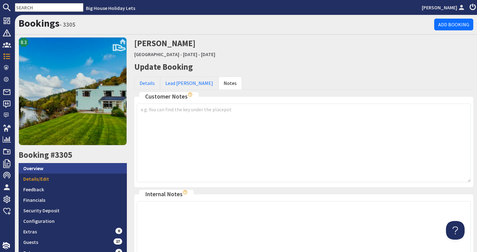
click at [40, 164] on link "Overview" at bounding box center [73, 168] width 108 height 11
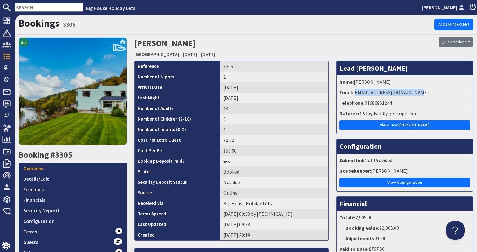
drag, startPoint x: 414, startPoint y: 92, endPoint x: 352, endPoint y: 93, distance: 62.3
click at [352, 93] on li "Email: [EMAIL_ADDRESS][DOMAIN_NAME]" at bounding box center [404, 92] width 133 height 11
copy li "[EMAIL_ADDRESS][DOMAIN_NAME]"
click at [104, 195] on link "Financials" at bounding box center [73, 200] width 108 height 11
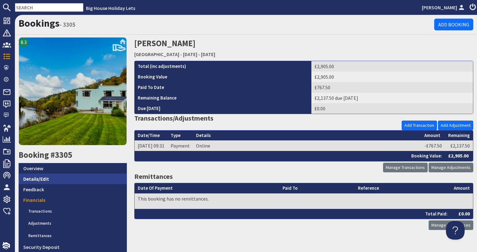
click at [33, 178] on link "Details/Edit" at bounding box center [73, 179] width 108 height 11
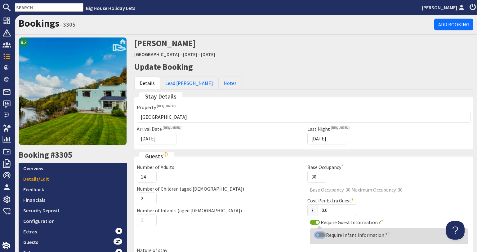
click at [315, 235] on input "Require Infant Information ?" at bounding box center [320, 235] width 10 height 5
checkbox input "true"
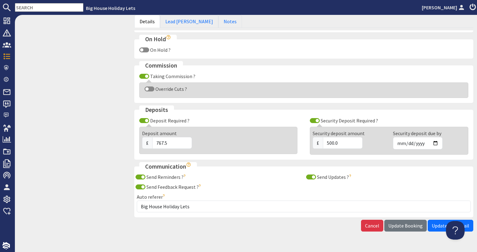
scroll to position [372, 0]
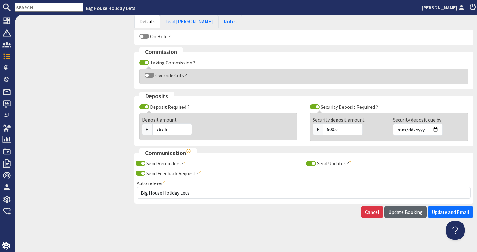
click at [411, 215] on span "Update Booking" at bounding box center [405, 212] width 34 height 6
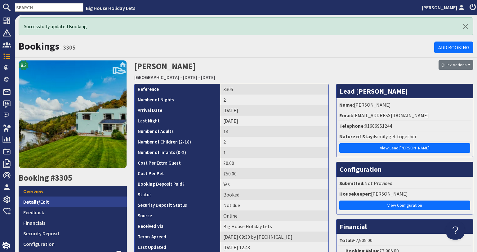
click at [65, 201] on link "Details/Edit" at bounding box center [73, 202] width 108 height 11
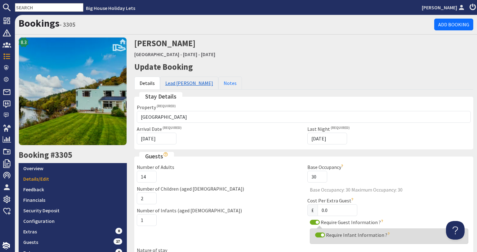
click at [183, 86] on link "Lead [PERSON_NAME]" at bounding box center [189, 83] width 58 height 13
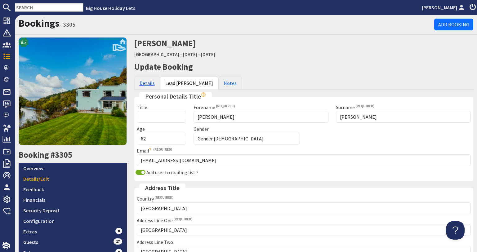
click at [153, 85] on link "Details" at bounding box center [147, 83] width 26 height 13
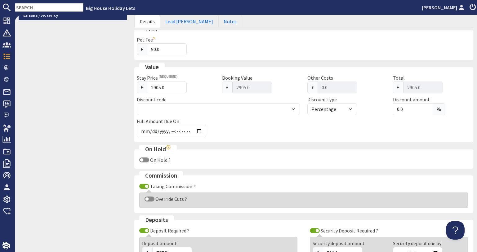
scroll to position [248, 0]
click at [146, 200] on input "Override Cuts ?" at bounding box center [150, 199] width 10 height 5
checkbox input "true"
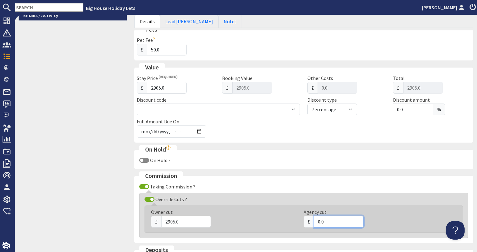
drag, startPoint x: 349, startPoint y: 223, endPoint x: 298, endPoint y: 228, distance: 51.5
click at [298, 228] on div "Owner cut £ 2905.0 Agency cut £ 0.0" at bounding box center [300, 219] width 313 height 22
type input "456.00"
drag, startPoint x: 181, startPoint y: 220, endPoint x: 160, endPoint y: 225, distance: 20.6
click at [161, 225] on input "2905.0" at bounding box center [186, 222] width 50 height 12
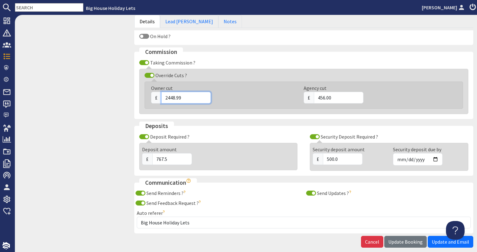
scroll to position [402, 0]
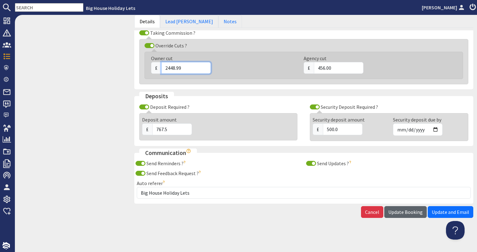
type input "2448.99"
click at [411, 215] on span "Update Booking" at bounding box center [405, 212] width 34 height 6
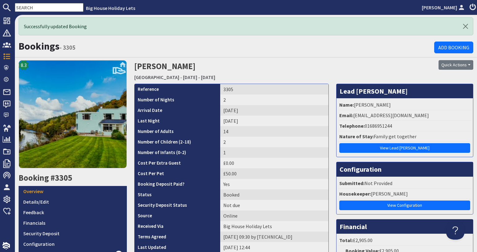
click at [20, 7] on input "text" at bounding box center [49, 7] width 69 height 9
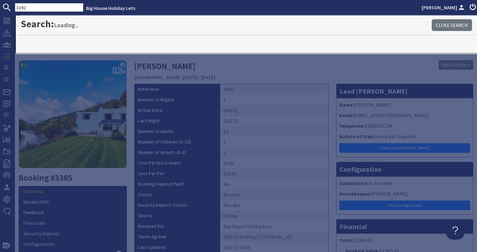
type input "3292"
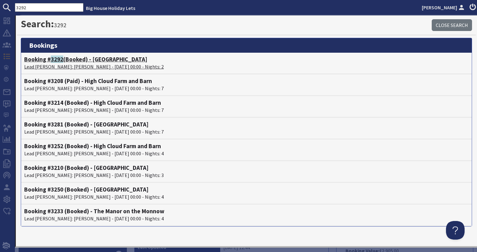
click at [89, 68] on p "Lead [PERSON_NAME]: [PERSON_NAME] - [DATE] 00:00 - Nights: 2" at bounding box center [246, 66] width 444 height 7
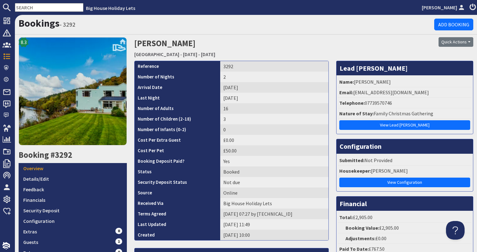
click at [22, 9] on input "text" at bounding box center [49, 7] width 69 height 9
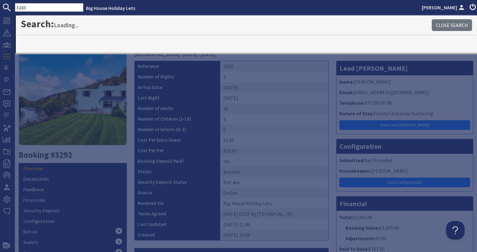
type input "3283"
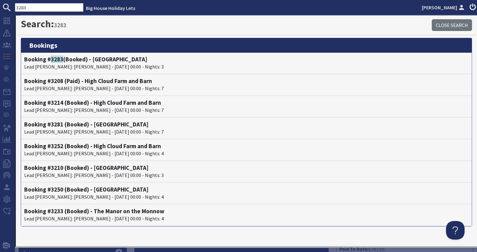
click at [47, 65] on p "Lead [PERSON_NAME]: [PERSON_NAME] - [DATE] 00:00 - Nights: 3" at bounding box center [246, 66] width 444 height 7
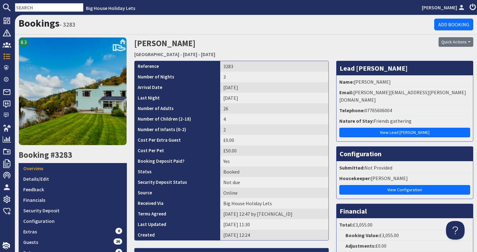
click at [24, 7] on input "text" at bounding box center [49, 7] width 69 height 9
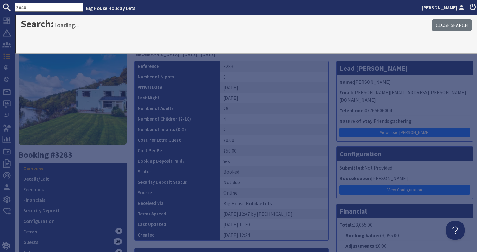
type input "3048"
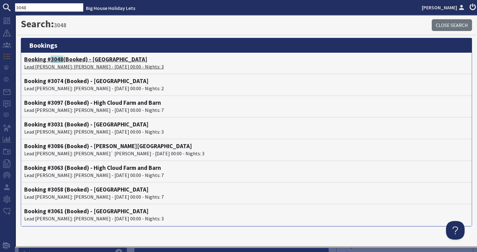
click at [45, 64] on p "Lead [PERSON_NAME]: [PERSON_NAME] - [DATE] 00:00 - Nights: 3" at bounding box center [246, 66] width 444 height 7
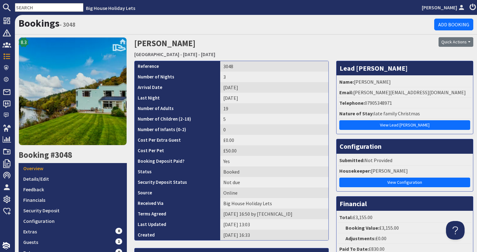
click at [38, 11] on input "text" at bounding box center [49, 7] width 69 height 9
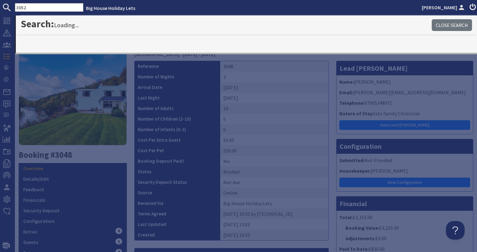
type input "3052"
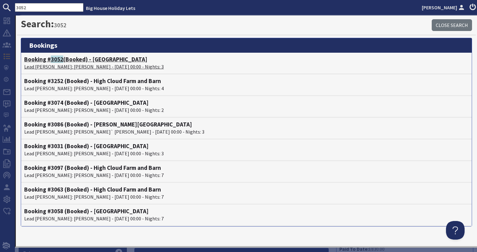
click at [46, 63] on p "Lead [PERSON_NAME]: [PERSON_NAME] - [DATE] 00:00 - Nights: 3" at bounding box center [246, 66] width 444 height 7
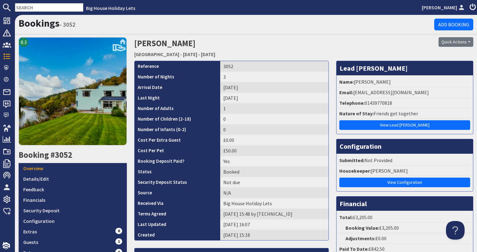
click at [56, 9] on input "text" at bounding box center [49, 7] width 69 height 9
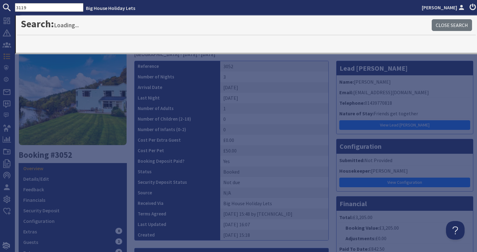
type input "3119"
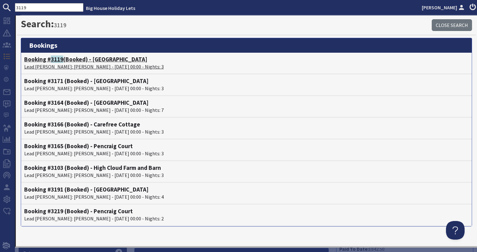
click at [33, 67] on p "Lead [PERSON_NAME]: [PERSON_NAME] - [DATE] 00:00 - Nights: 3" at bounding box center [246, 66] width 444 height 7
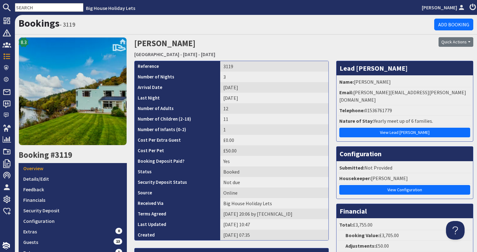
click at [52, 4] on input "text" at bounding box center [49, 7] width 69 height 9
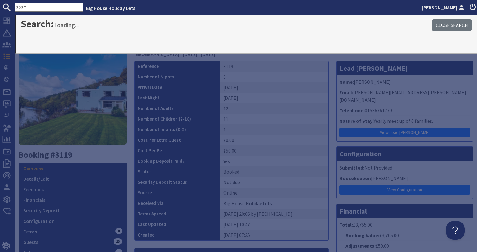
type input "3237"
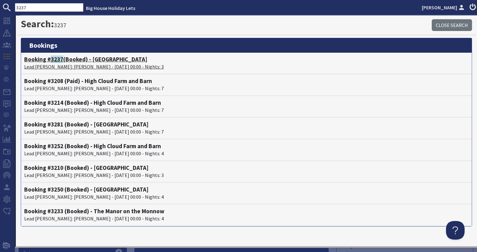
click at [74, 68] on p "Lead [PERSON_NAME]: [PERSON_NAME] - [DATE] 00:00 - Nights: 3" at bounding box center [246, 66] width 444 height 7
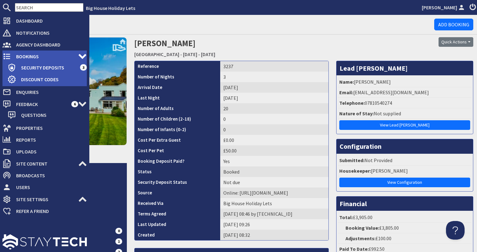
click at [8, 60] on icon at bounding box center [6, 56] width 9 height 9
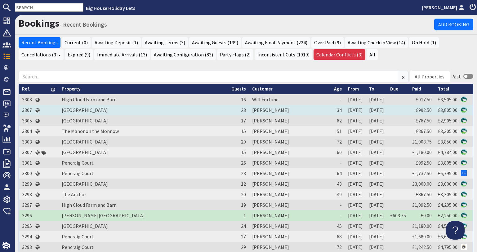
click at [28, 111] on td "3307" at bounding box center [27, 110] width 16 height 11
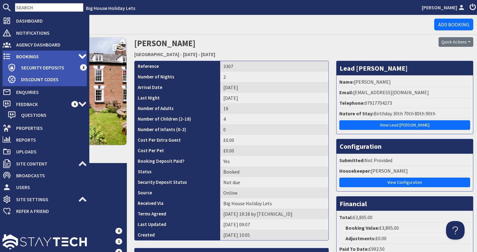
click at [16, 54] on span "Bookings" at bounding box center [44, 56] width 67 height 10
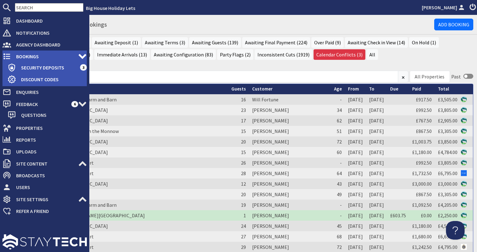
click at [14, 55] on span "Bookings" at bounding box center [44, 56] width 67 height 10
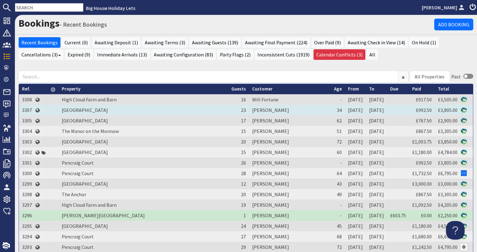
click at [24, 112] on td "3307" at bounding box center [27, 110] width 16 height 11
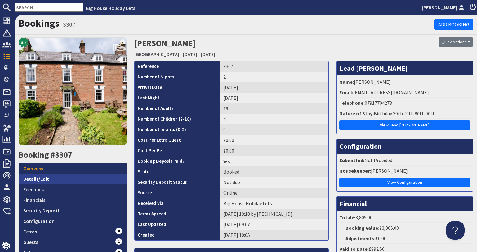
click at [84, 174] on link "Details/Edit" at bounding box center [73, 179] width 108 height 11
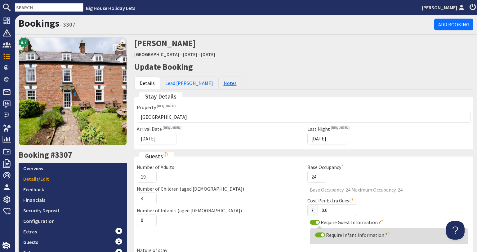
click at [218, 83] on link "Notes" at bounding box center [230, 83] width 24 height 13
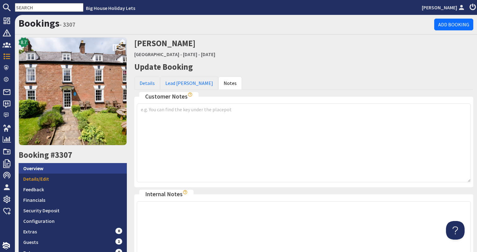
click at [82, 163] on link "Overview" at bounding box center [73, 168] width 108 height 11
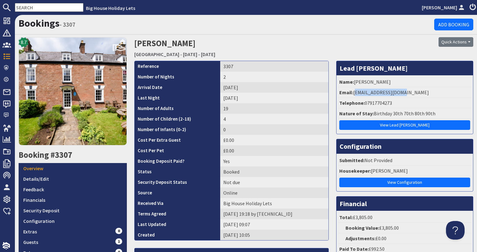
drag, startPoint x: 398, startPoint y: 94, endPoint x: 351, endPoint y: 92, distance: 46.9
click at [351, 92] on li "Email: [EMAIL_ADDRESS][DOMAIN_NAME]" at bounding box center [404, 92] width 133 height 11
copy li "[EMAIL_ADDRESS][DOMAIN_NAME]"
click at [73, 195] on link "Financials" at bounding box center [73, 200] width 108 height 11
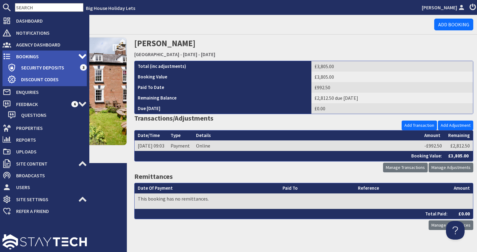
click at [14, 53] on span "Bookings" at bounding box center [44, 56] width 67 height 10
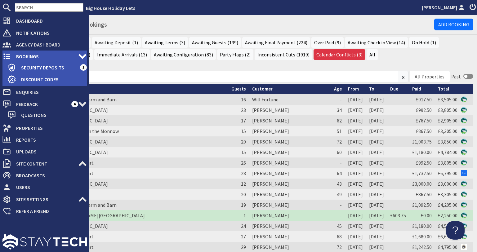
click at [3, 55] on icon at bounding box center [6, 56] width 9 height 9
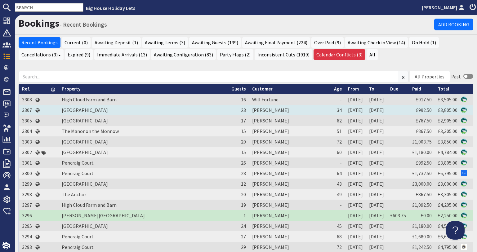
click at [27, 112] on td "3307" at bounding box center [27, 110] width 16 height 11
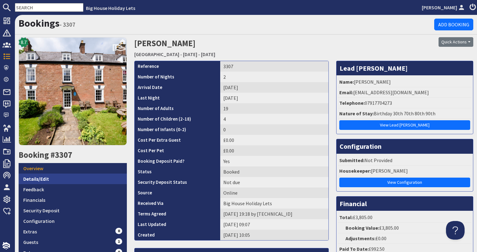
click at [110, 177] on link "Details/Edit" at bounding box center [73, 179] width 108 height 11
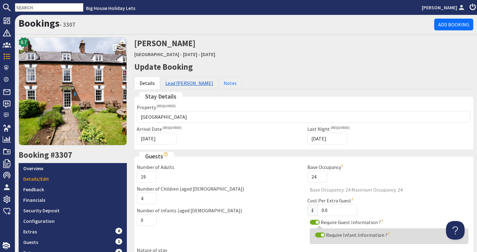
click at [167, 88] on link "Lead [PERSON_NAME]" at bounding box center [189, 83] width 58 height 13
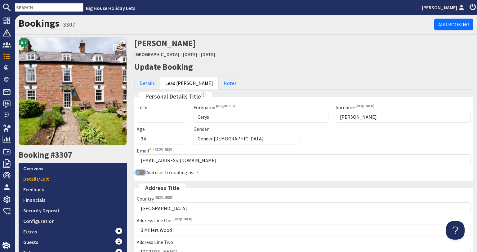
click at [144, 173] on input "Add user to mailing list ?" at bounding box center [141, 172] width 10 height 5
checkbox input "true"
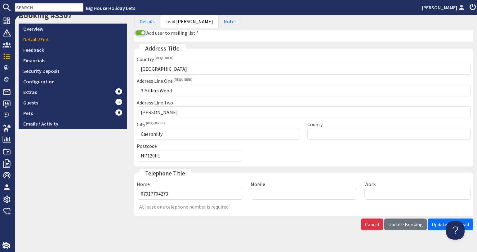
scroll to position [152, 0]
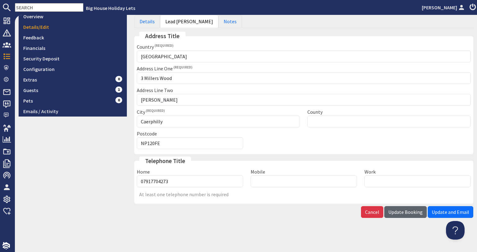
click at [400, 215] on span "Update Booking" at bounding box center [405, 212] width 34 height 6
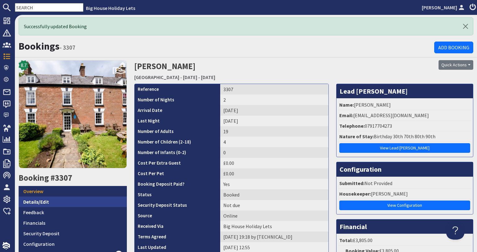
click at [72, 205] on link "Details/Edit" at bounding box center [73, 202] width 108 height 11
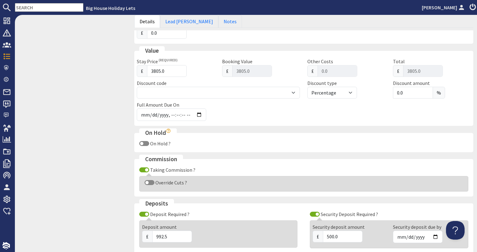
scroll to position [279, 0]
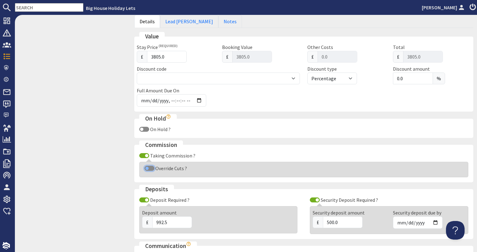
click at [151, 171] on input "Override Cuts ?" at bounding box center [150, 168] width 10 height 5
checkbox input "true"
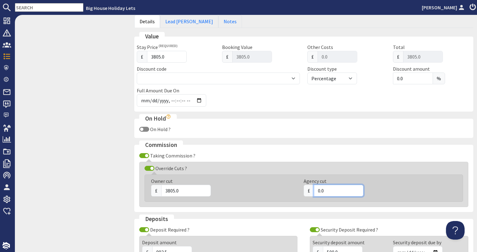
drag, startPoint x: 326, startPoint y: 190, endPoint x: 313, endPoint y: 191, distance: 13.7
click at [314, 191] on input "0.0" at bounding box center [339, 191] width 50 height 12
type input "810.00"
drag, startPoint x: 187, startPoint y: 194, endPoint x: 158, endPoint y: 191, distance: 29.0
click at [158, 191] on div "£ 3805.0" at bounding box center [223, 191] width 145 height 12
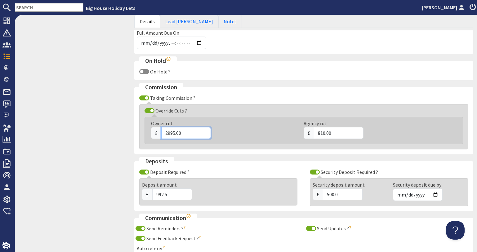
scroll to position [402, 0]
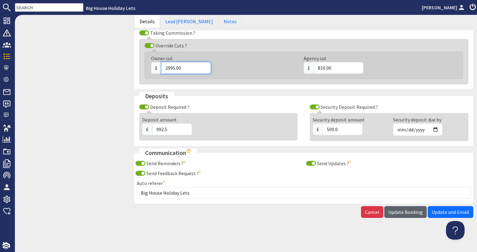
type input "2995.00"
click at [404, 214] on span "Update Booking" at bounding box center [405, 212] width 34 height 6
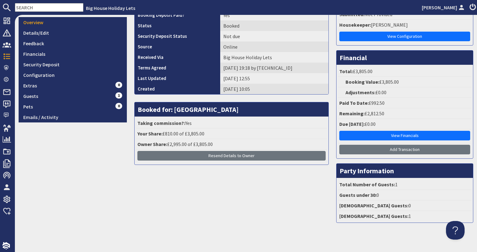
scroll to position [176, 0]
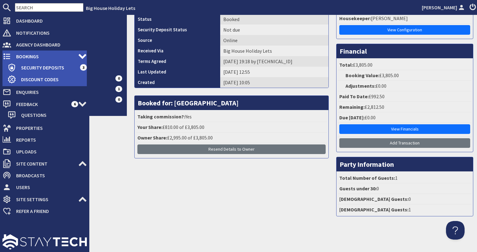
click at [5, 56] on use at bounding box center [6, 57] width 7 height 6
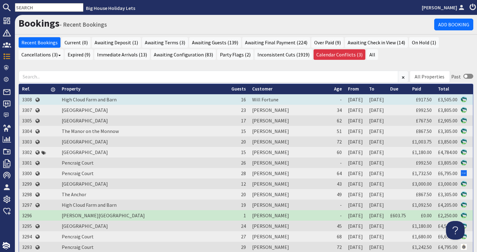
click at [23, 100] on td "3308" at bounding box center [27, 99] width 16 height 11
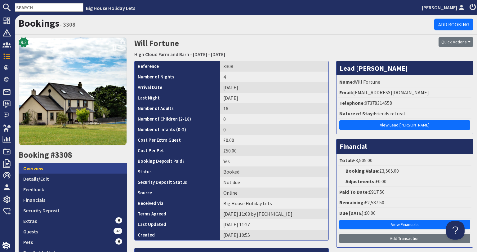
click at [41, 170] on link "Overview" at bounding box center [73, 168] width 108 height 11
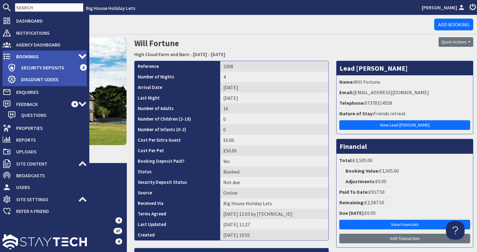
click at [22, 55] on span "Bookings" at bounding box center [44, 56] width 67 height 10
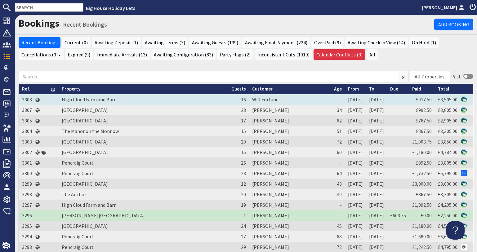
click at [29, 99] on td "3308" at bounding box center [27, 99] width 16 height 11
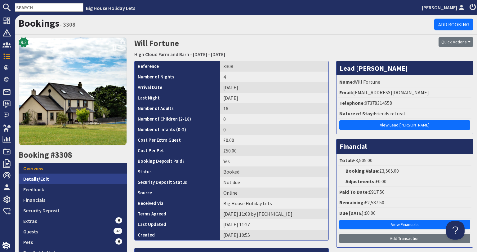
click at [42, 181] on link "Details/Edit" at bounding box center [73, 179] width 108 height 11
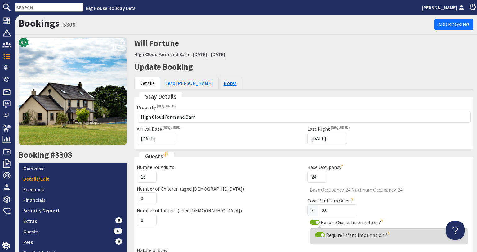
click at [218, 79] on link "Notes" at bounding box center [230, 83] width 24 height 13
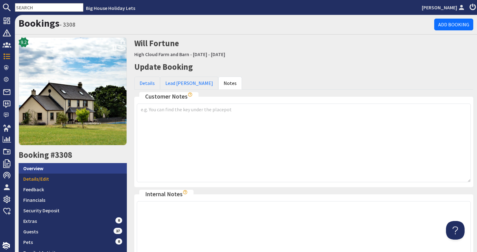
click at [58, 167] on link "Overview" at bounding box center [73, 168] width 108 height 11
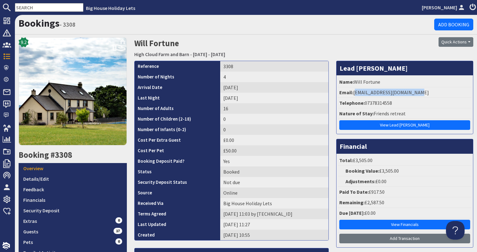
drag, startPoint x: 408, startPoint y: 90, endPoint x: 352, endPoint y: 94, distance: 55.7
click at [352, 94] on li "Email: [EMAIL_ADDRESS][DOMAIN_NAME]" at bounding box center [404, 92] width 133 height 11
click at [39, 197] on link "Financials" at bounding box center [73, 200] width 108 height 11
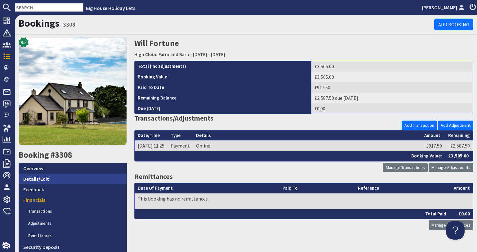
click at [45, 181] on link "Details/Edit" at bounding box center [73, 179] width 108 height 11
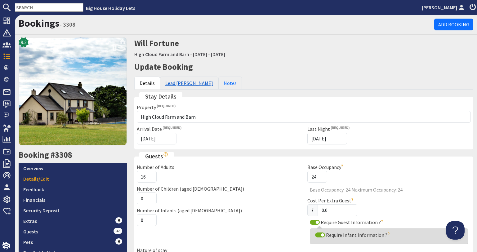
click at [179, 87] on link "Lead [PERSON_NAME]" at bounding box center [189, 83] width 58 height 13
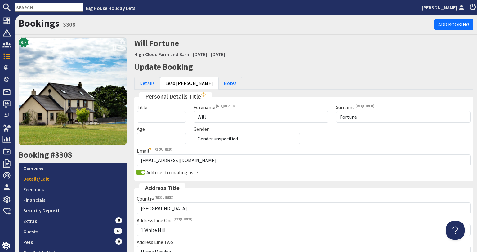
click at [139, 76] on div "Update Booking Details Lead [PERSON_NAME] Notes Stay Details Property Please se…" at bounding box center [304, 217] width 347 height 313
click at [146, 85] on link "Details" at bounding box center [147, 83] width 26 height 13
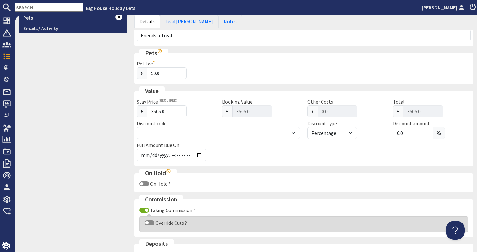
scroll to position [279, 0]
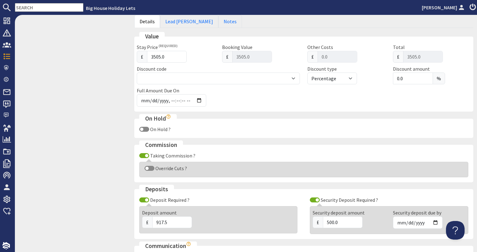
click at [148, 171] on div "Override Cuts ?" at bounding box center [304, 168] width 324 height 7
click at [152, 169] on input "Override Cuts ?" at bounding box center [150, 168] width 10 height 5
checkbox input "true"
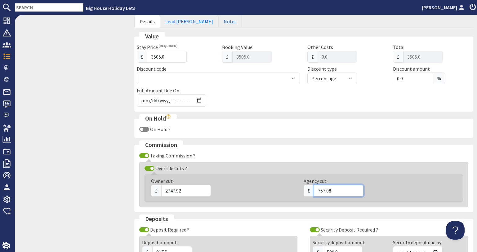
drag, startPoint x: 338, startPoint y: 194, endPoint x: 290, endPoint y: 188, distance: 48.7
click at [290, 188] on div "Owner cut £ 2747.92 Agency cut £ 757.08" at bounding box center [300, 188] width 313 height 22
type input "745.20"
drag, startPoint x: 179, startPoint y: 190, endPoint x: 143, endPoint y: 189, distance: 36.6
click at [144, 189] on div "Owner cut £ 2747.92 Agency cut £ 745.20" at bounding box center [300, 188] width 313 height 22
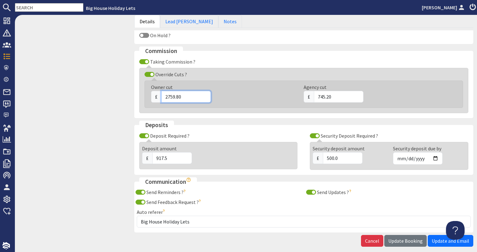
scroll to position [402, 0]
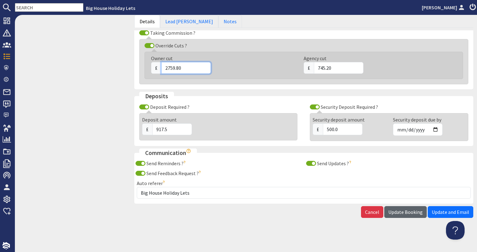
type input "2759.80"
click at [393, 208] on button "Update Booking" at bounding box center [405, 212] width 42 height 12
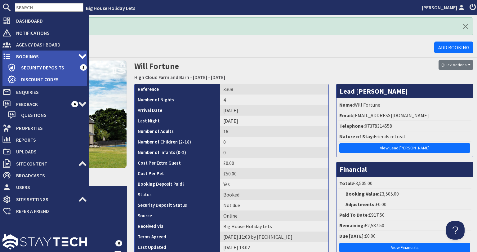
click at [5, 60] on icon at bounding box center [6, 56] width 9 height 9
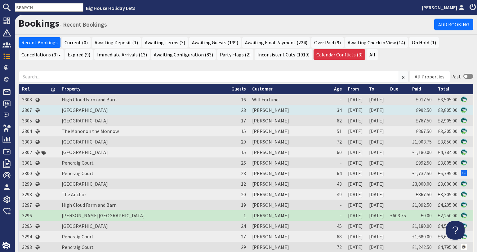
click at [29, 111] on td "3307" at bounding box center [27, 110] width 16 height 11
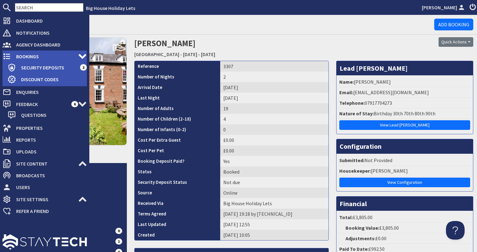
click at [10, 57] on icon at bounding box center [6, 56] width 9 height 9
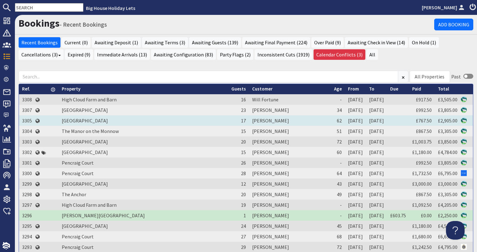
click at [25, 117] on td "3305" at bounding box center [27, 120] width 16 height 11
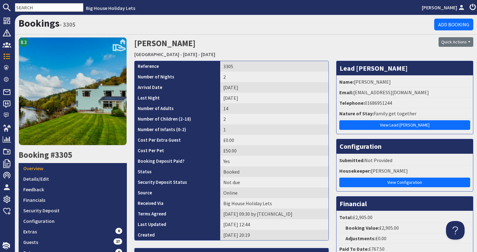
click at [282, 52] on h2 "[PERSON_NAME] [GEOGRAPHIC_DATA] - [DATE] - [DATE]" at bounding box center [246, 48] width 224 height 22
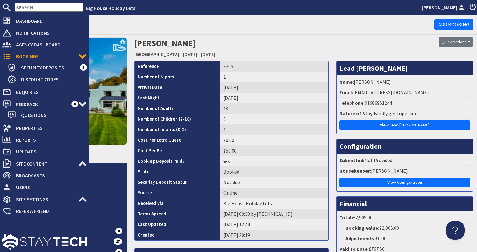
click at [2, 56] on div "Dashboard Notifications 0 Agency Dashboard Bookings 0 Security Deposits 3 Disco…" at bounding box center [44, 116] width 89 height 202
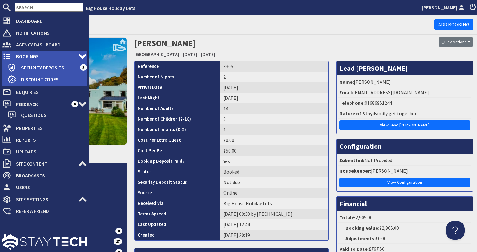
click at [6, 54] on icon at bounding box center [6, 56] width 9 height 9
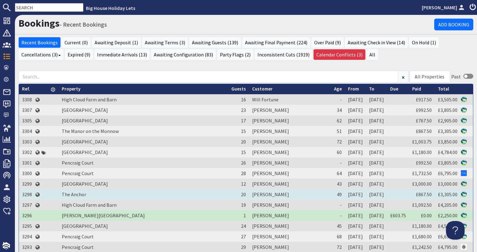
click at [29, 196] on td "3298" at bounding box center [27, 194] width 16 height 11
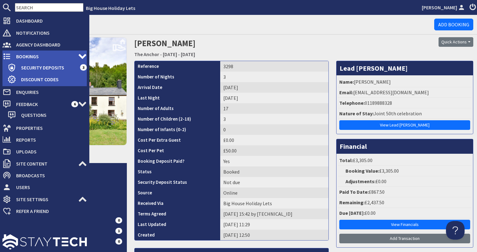
click at [10, 58] on icon at bounding box center [6, 56] width 9 height 9
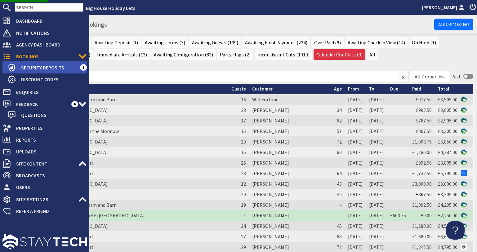
click at [20, 69] on span "Security Deposits" at bounding box center [48, 68] width 64 height 10
click at [17, 69] on span "Security Deposits" at bounding box center [48, 68] width 64 height 10
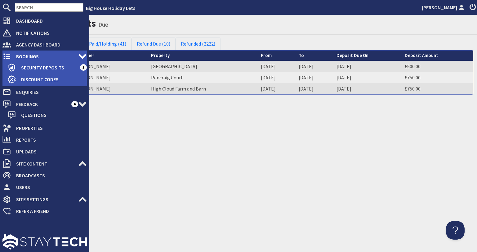
click at [9, 60] on icon at bounding box center [6, 56] width 9 height 9
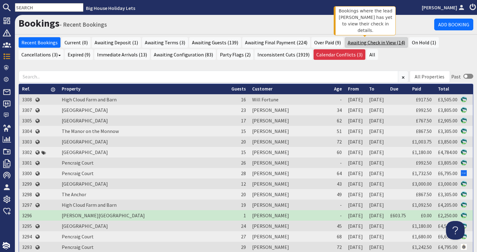
click at [347, 43] on link "Awaiting Check in View (14)" at bounding box center [376, 42] width 63 height 11
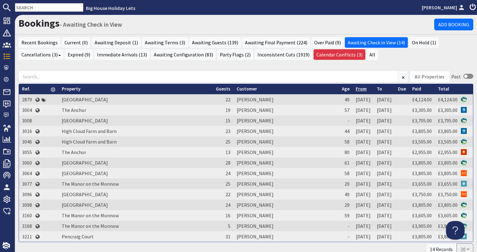
click at [356, 89] on link "From" at bounding box center [361, 89] width 11 height 6
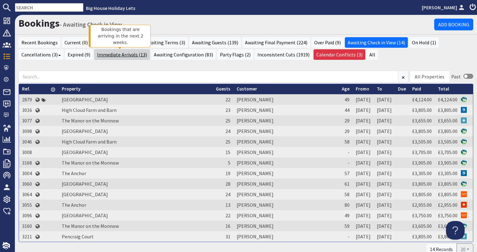
click at [117, 56] on link "Immediate Arrivals (13)" at bounding box center [122, 54] width 56 height 11
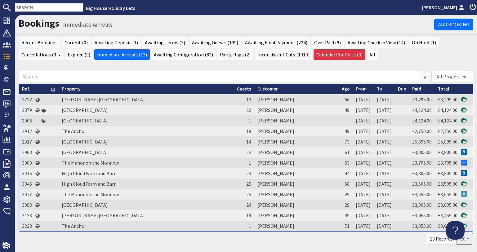
drag, startPoint x: 474, startPoint y: 0, endPoint x: 339, endPoint y: 89, distance: 161.2
click at [356, 89] on link "From" at bounding box center [361, 89] width 11 height 6
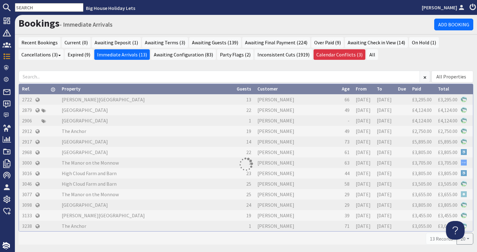
click at [339, 89] on turbo-frame "Ref. 2722 Property [PERSON_NAME][GEOGRAPHIC_DATA] Guests 13 Customer [PERSON_NA…" at bounding box center [246, 164] width 455 height 161
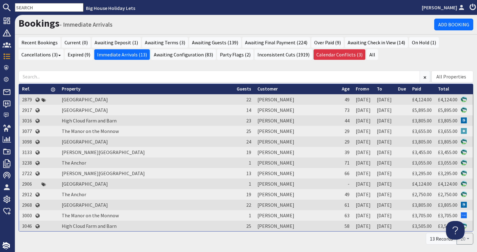
click at [356, 89] on link "From" at bounding box center [363, 89] width 14 height 6
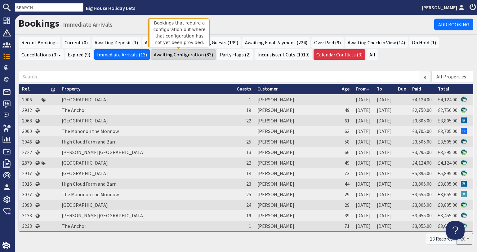
click at [181, 54] on link "Awaiting Configuration (83)" at bounding box center [183, 54] width 65 height 11
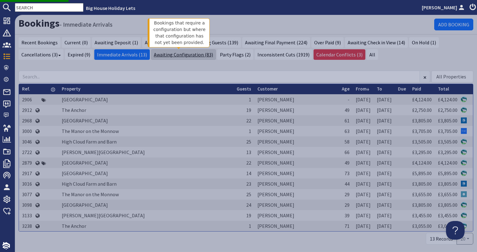
click at [181, 54] on link "Awaiting Configuration (83)" at bounding box center [183, 54] width 65 height 11
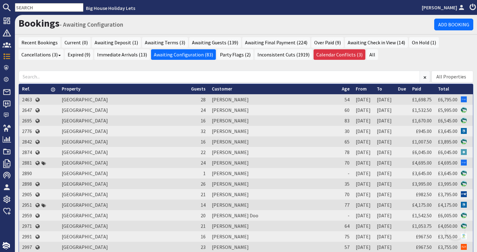
click at [356, 90] on link "From" at bounding box center [361, 89] width 11 height 6
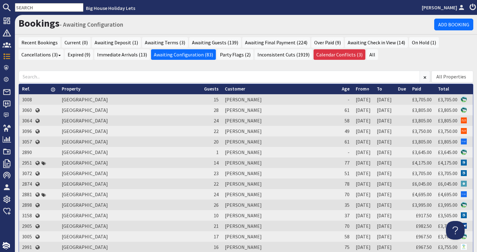
drag, startPoint x: 32, startPoint y: 8, endPoint x: 31, endPoint y: 1, distance: 7.1
click at [32, 5] on input "text" at bounding box center [49, 7] width 69 height 9
click at [54, 5] on input "text" at bounding box center [49, 7] width 69 height 9
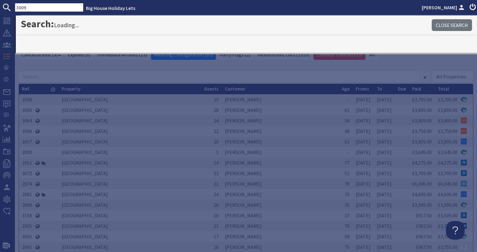
type input "3009"
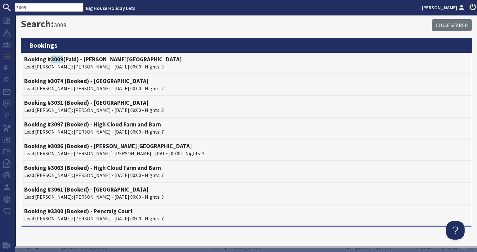
click at [34, 63] on p "Lead [PERSON_NAME]: [PERSON_NAME] - [DATE] 00:00 - Nights: 3" at bounding box center [246, 66] width 444 height 7
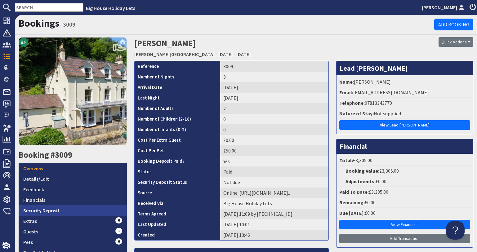
click at [73, 208] on link "Security Deposit" at bounding box center [73, 210] width 108 height 11
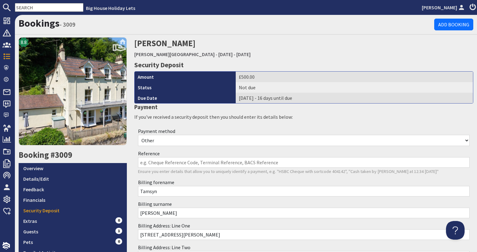
click at [150, 144] on select "Other Cash Bank Transfer Offline Card Cheque Online External" at bounding box center [304, 140] width 332 height 11
select select "offline_bank_transfer_payment"
click at [138, 135] on select "Other Cash Bank Transfer Offline Card Cheque Online External" at bounding box center [304, 140] width 332 height 11
drag, startPoint x: 141, startPoint y: 163, endPoint x: 136, endPoint y: 164, distance: 5.4
click at [141, 163] on input "Reference" at bounding box center [304, 162] width 332 height 11
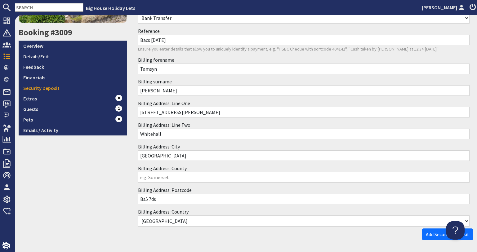
scroll to position [145, 0]
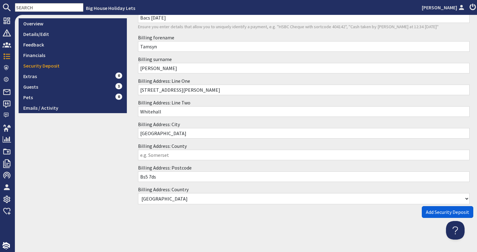
type input "Bacs [DATE]"
click at [440, 211] on span "Add Security Deposit" at bounding box center [447, 212] width 43 height 6
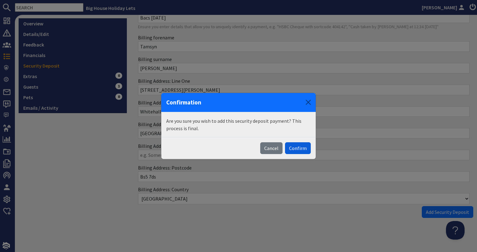
click at [293, 153] on button "Confirm" at bounding box center [298, 148] width 26 height 12
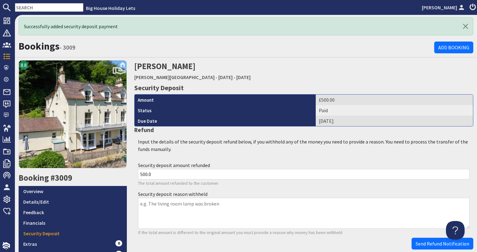
scroll to position [0, 0]
click at [78, 219] on link "Financials" at bounding box center [73, 223] width 108 height 11
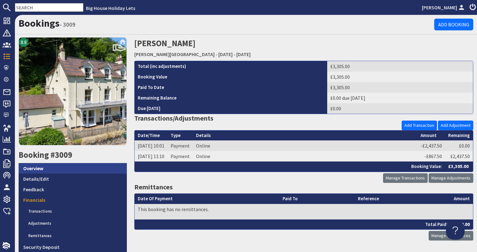
click at [53, 170] on link "Overview" at bounding box center [73, 168] width 108 height 11
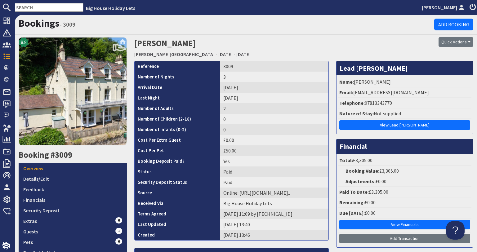
click at [25, 10] on input "text" at bounding box center [49, 7] width 69 height 9
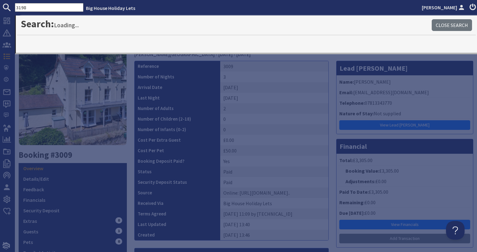
type input "3198"
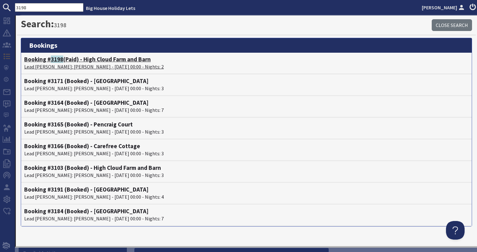
click at [65, 65] on p "Lead [PERSON_NAME]: [PERSON_NAME] - [DATE] 00:00 - Nights: 2" at bounding box center [246, 66] width 444 height 7
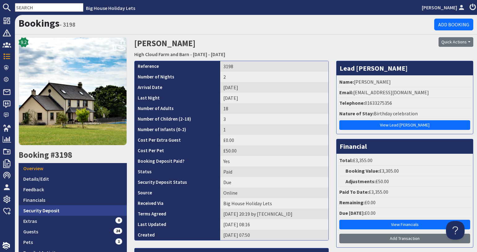
click at [33, 207] on link "Security Deposit" at bounding box center [73, 210] width 108 height 11
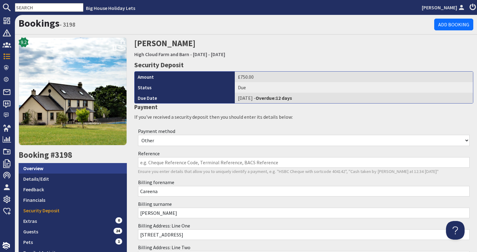
click at [23, 168] on link "Overview" at bounding box center [73, 168] width 108 height 11
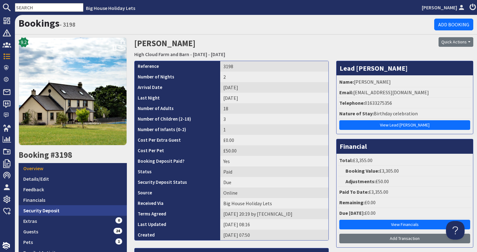
click at [32, 211] on link "Security Deposit" at bounding box center [73, 210] width 108 height 11
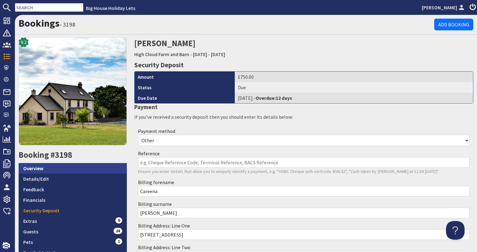
click at [101, 169] on link "Overview" at bounding box center [73, 168] width 108 height 11
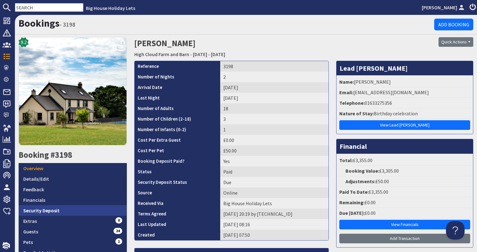
click at [38, 207] on link "Security Deposit" at bounding box center [73, 210] width 108 height 11
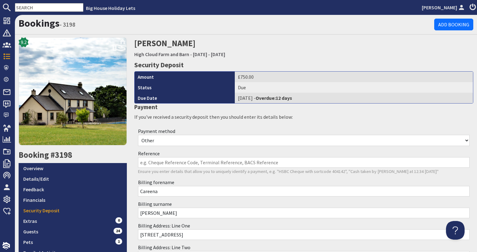
click at [167, 141] on select "Other Cash Bank Transfer Offline Card Cheque Online External" at bounding box center [304, 140] width 332 height 11
click at [50, 195] on link "Financials" at bounding box center [73, 200] width 108 height 11
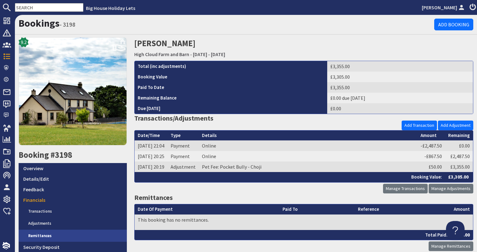
scroll to position [62, 0]
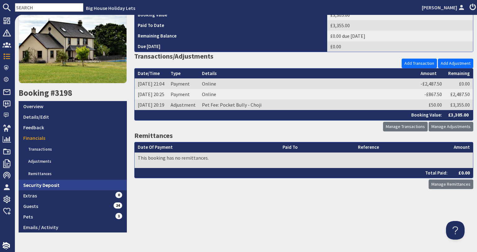
click at [46, 185] on link "Security Deposit" at bounding box center [73, 185] width 108 height 11
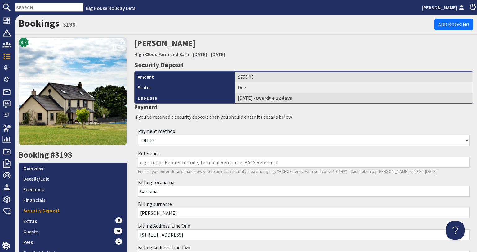
click at [158, 146] on div "Payment method Other Cash Bank Transfer Offline Card Cheque Online External" at bounding box center [303, 137] width 339 height 22
click at [158, 141] on select "Other Cash Bank Transfer Offline Card Cheque Online External" at bounding box center [304, 140] width 332 height 11
select select "offline_bank_transfer_payment"
click at [138, 135] on select "Other Cash Bank Transfer Offline Card Cheque Online External" at bounding box center [304, 140] width 332 height 11
click at [157, 156] on label "Reference" at bounding box center [149, 153] width 22 height 6
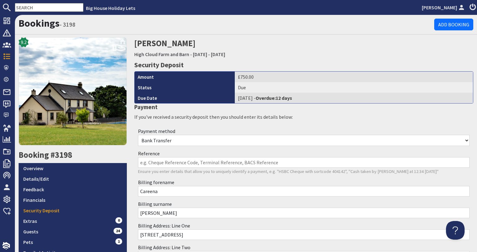
click at [157, 157] on input "Reference" at bounding box center [304, 162] width 332 height 11
click at [156, 160] on input "Reference" at bounding box center [304, 162] width 332 height 11
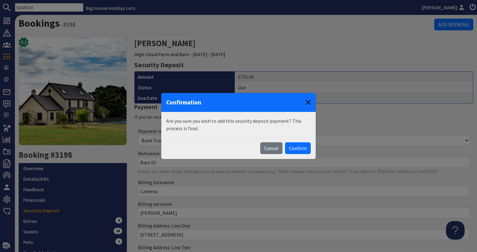
click at [310, 102] on button "Close" at bounding box center [308, 102] width 10 height 10
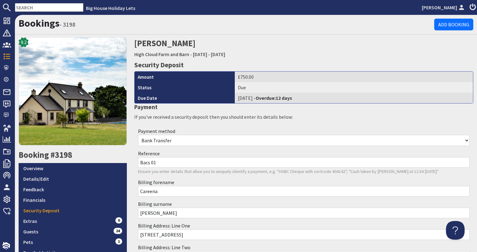
click at [153, 163] on input "Bacs 01" at bounding box center [304, 162] width 332 height 11
click at [161, 164] on input "Bacs 01" at bounding box center [304, 162] width 332 height 11
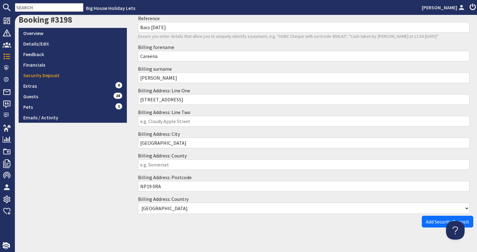
scroll to position [145, 0]
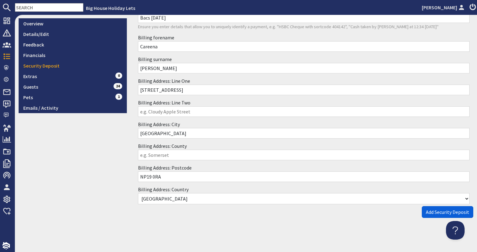
type input "Bacs [DATE]"
click at [429, 210] on span "Add Security Deposit" at bounding box center [447, 212] width 43 height 6
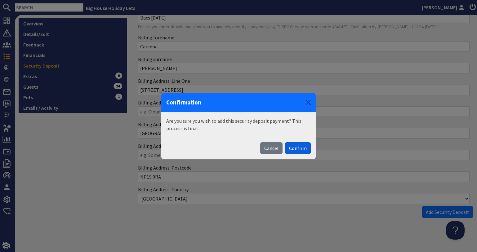
click at [292, 146] on button "Confirm" at bounding box center [298, 148] width 26 height 12
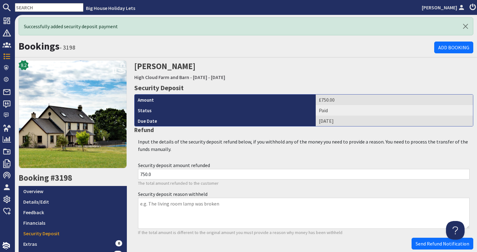
scroll to position [0, 0]
click at [54, 10] on input "text" at bounding box center [49, 7] width 69 height 9
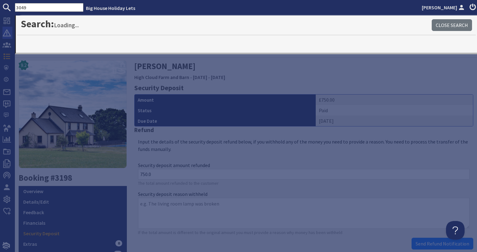
type input "3049"
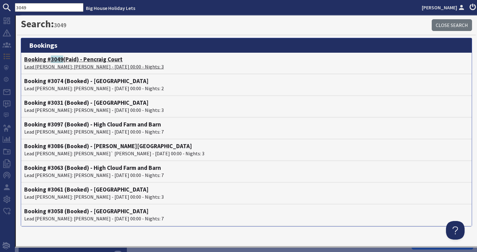
click at [48, 65] on p "Lead [PERSON_NAME]: [PERSON_NAME] - [DATE] 00:00 - Nights: 3" at bounding box center [246, 66] width 444 height 7
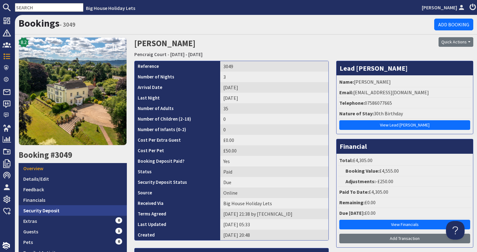
click at [23, 212] on link "Security Deposit" at bounding box center [73, 210] width 108 height 11
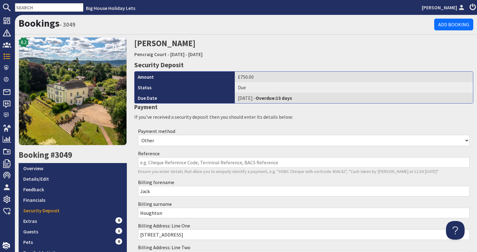
click at [149, 139] on select "Other Cash Bank Transfer Offline Card Cheque Online External" at bounding box center [304, 140] width 332 height 11
select select "offline_bank_transfer_payment"
click at [138, 135] on select "Other Cash Bank Transfer Offline Card Cheque Online External" at bounding box center [304, 140] width 332 height 11
click at [145, 161] on input "Reference" at bounding box center [304, 162] width 332 height 11
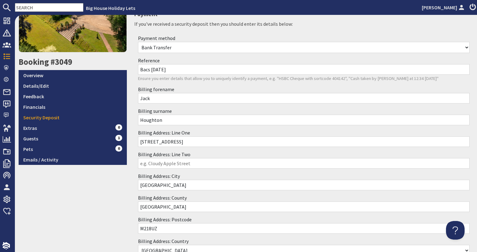
scroll to position [124, 0]
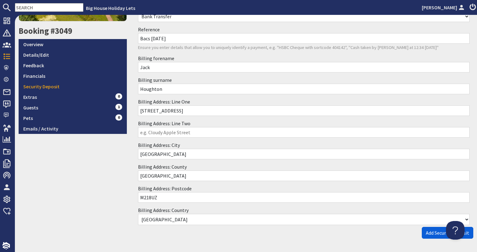
type input "Bacs [DATE]"
click at [424, 229] on button "Add Security Deposit" at bounding box center [447, 233] width 51 height 12
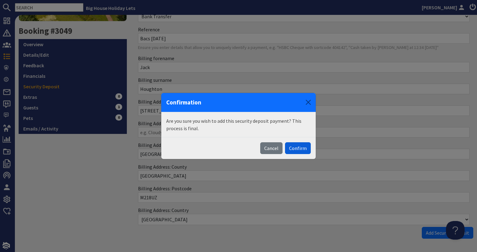
click at [295, 147] on button "Confirm" at bounding box center [298, 148] width 26 height 12
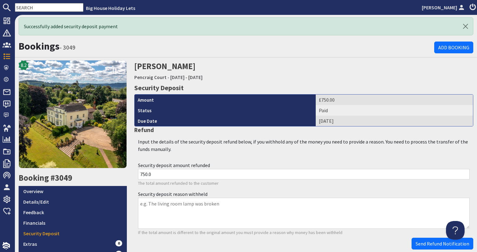
scroll to position [0, 0]
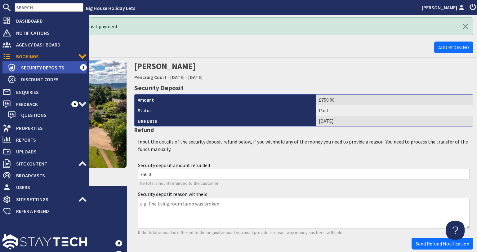
click at [13, 67] on icon at bounding box center [11, 67] width 9 height 9
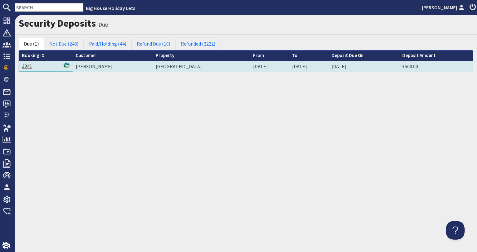
click at [30, 65] on link "3041" at bounding box center [27, 66] width 10 height 6
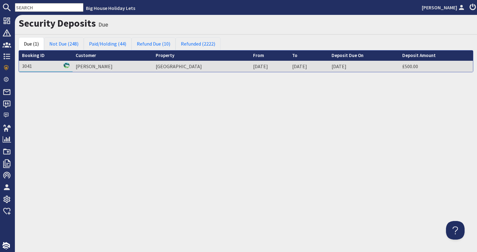
click at [50, 9] on input "text" at bounding box center [49, 7] width 69 height 9
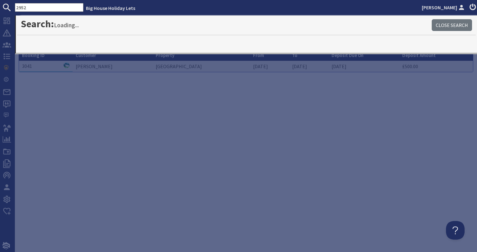
type input "2952"
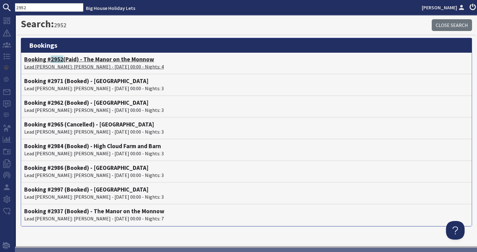
click at [44, 66] on p "Lead [PERSON_NAME]: [PERSON_NAME] - [DATE] 00:00 - Nights: 4" at bounding box center [246, 66] width 444 height 7
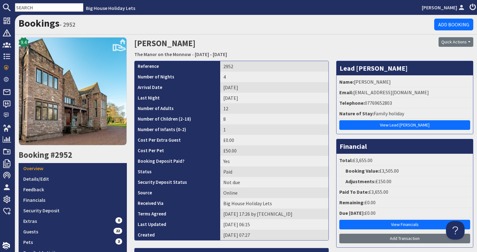
click at [60, 9] on input "text" at bounding box center [49, 7] width 69 height 9
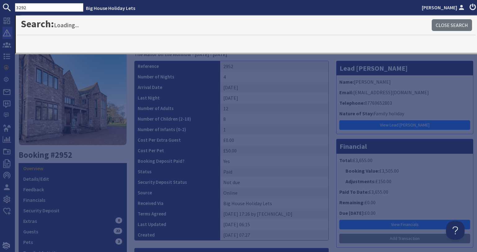
type input "3292"
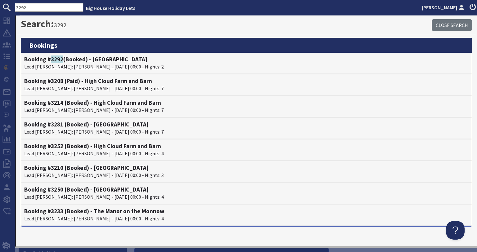
click at [48, 58] on h4 "Booking # 3292 (Booked) - [GEOGRAPHIC_DATA]" at bounding box center [246, 59] width 444 height 7
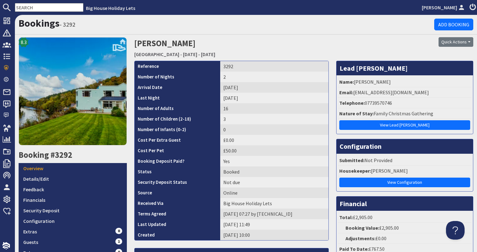
click at [29, 7] on input "text" at bounding box center [49, 7] width 69 height 9
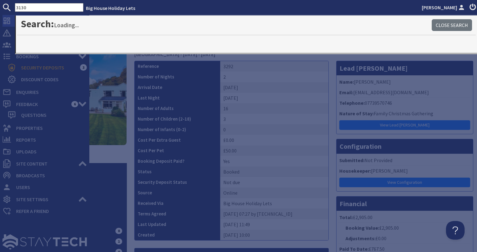
type input "3130"
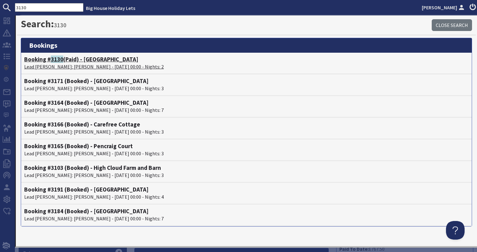
click at [53, 67] on p "Lead [PERSON_NAME]: [PERSON_NAME] - [DATE] 00:00 - Nights: 2" at bounding box center [246, 66] width 444 height 7
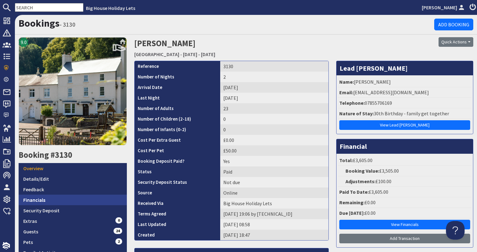
click at [46, 200] on link "Financials" at bounding box center [73, 200] width 108 height 11
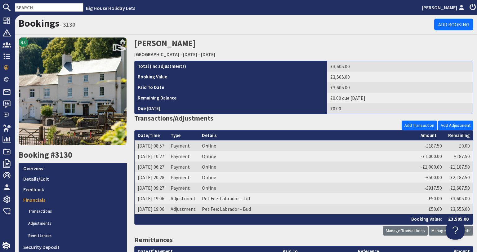
click at [33, 10] on input "text" at bounding box center [49, 7] width 69 height 9
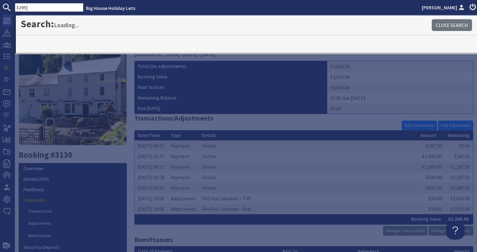
type input "3295"
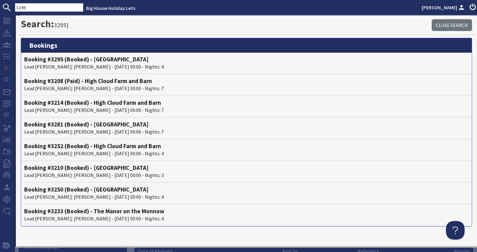
click at [61, 72] on li "Booking #3295 (Booked) - [GEOGRAPHIC_DATA] Lead [PERSON_NAME]: [PERSON_NAME] - …" at bounding box center [246, 64] width 451 height 22
click at [66, 66] on p "Lead [PERSON_NAME]: [PERSON_NAME] - [DATE] 00:00 - Nights: 4" at bounding box center [246, 66] width 444 height 7
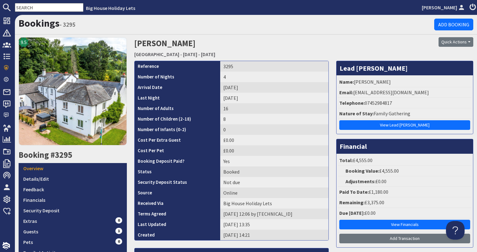
click at [40, 8] on input "text" at bounding box center [49, 7] width 69 height 9
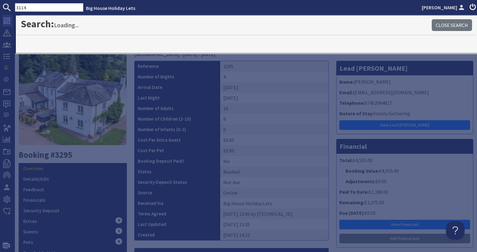
type input "3114"
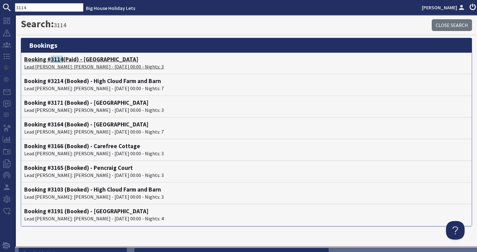
click at [74, 67] on p "Lead [PERSON_NAME]: [PERSON_NAME] - [DATE] 00:00 - Nights: 3" at bounding box center [246, 66] width 444 height 7
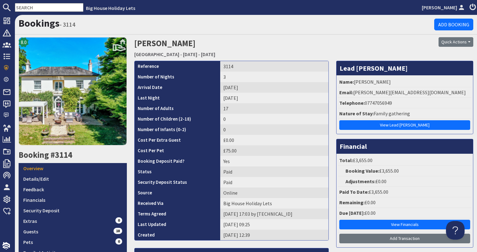
click at [35, 2] on nav "Big House Holiday Lets [PERSON_NAME]" at bounding box center [238, 7] width 477 height 15
click at [32, 5] on input "text" at bounding box center [49, 7] width 69 height 9
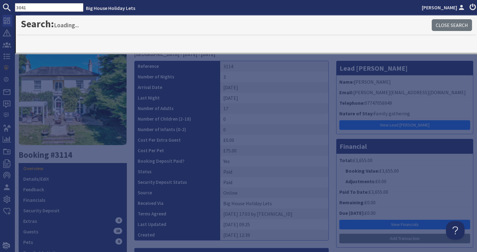
type input "3041"
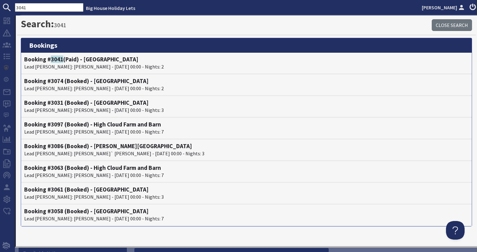
click at [60, 73] on li "Booking # 3041 (Paid) - [GEOGRAPHIC_DATA] Lead [PERSON_NAME]: [PERSON_NAME] - […" at bounding box center [246, 64] width 451 height 22
click at [63, 70] on li "Booking # 3041 (Paid) - [GEOGRAPHIC_DATA] Lead [PERSON_NAME]: [PERSON_NAME] - […" at bounding box center [246, 64] width 451 height 22
click at [66, 68] on p "Lead [PERSON_NAME]: [PERSON_NAME] - [DATE] 00:00 - Nights: 2" at bounding box center [246, 66] width 444 height 7
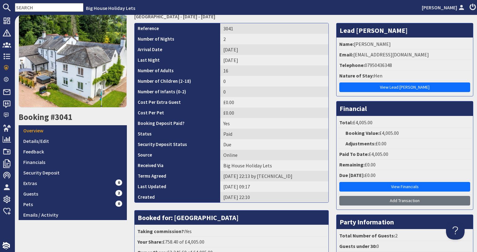
scroll to position [96, 0]
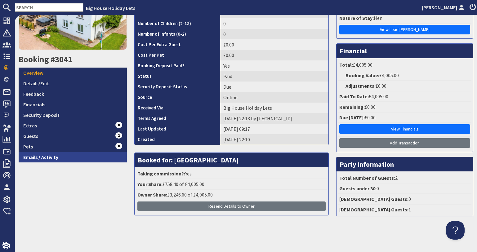
click at [56, 156] on link "Emails / Activity" at bounding box center [73, 157] width 108 height 11
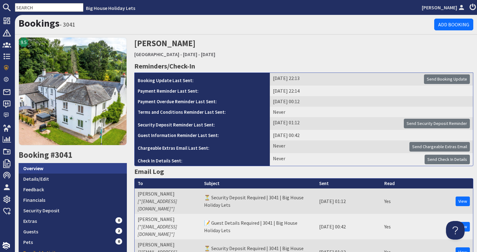
click at [99, 171] on link "Overview" at bounding box center [73, 168] width 108 height 11
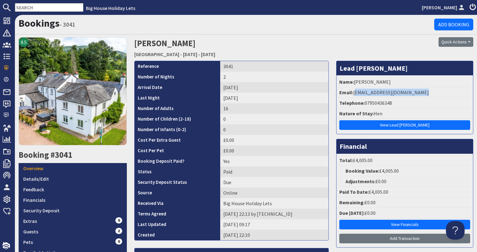
drag, startPoint x: 419, startPoint y: 96, endPoint x: 351, endPoint y: 92, distance: 67.4
click at [351, 92] on li "Email: [EMAIL_ADDRESS][DOMAIN_NAME]" at bounding box center [404, 92] width 133 height 11
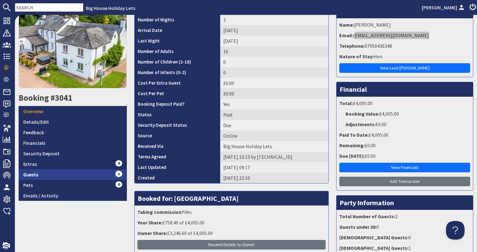
scroll to position [96, 0]
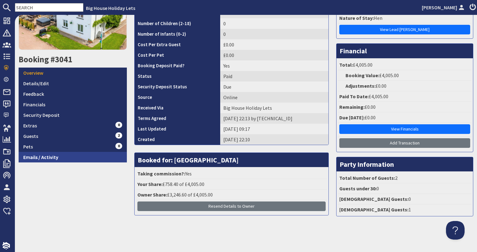
click at [39, 155] on link "Emails / Activity" at bounding box center [73, 157] width 108 height 11
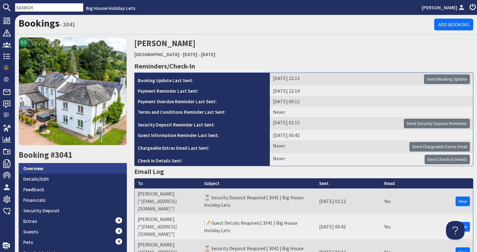
click at [64, 169] on link "Overview" at bounding box center [73, 168] width 108 height 11
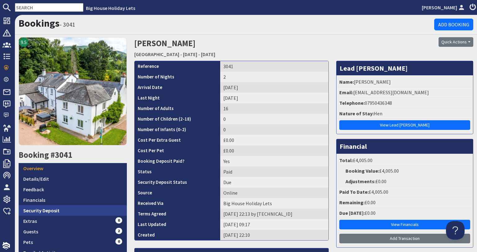
click at [104, 213] on link "Security Deposit" at bounding box center [73, 210] width 108 height 11
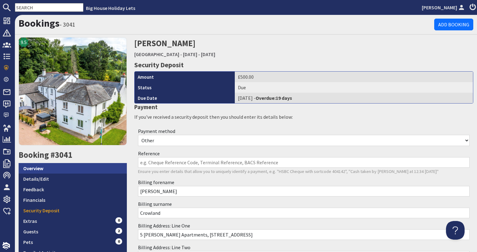
click at [48, 170] on link "Overview" at bounding box center [73, 168] width 108 height 11
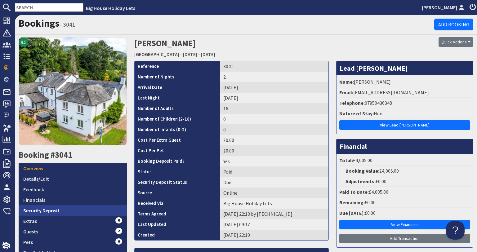
click at [104, 205] on link "Security Deposit" at bounding box center [73, 210] width 108 height 11
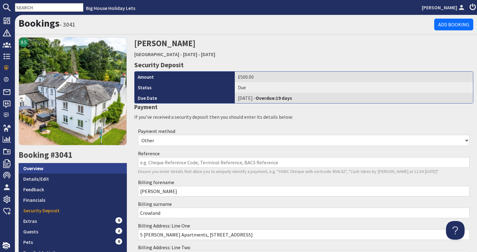
click at [68, 163] on link "Overview" at bounding box center [73, 168] width 108 height 11
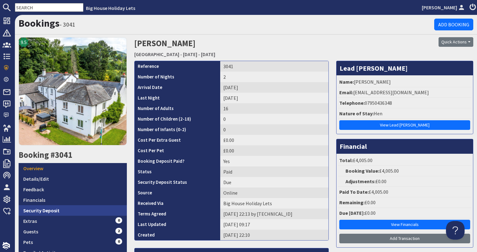
click at [57, 210] on link "Security Deposit" at bounding box center [73, 210] width 108 height 11
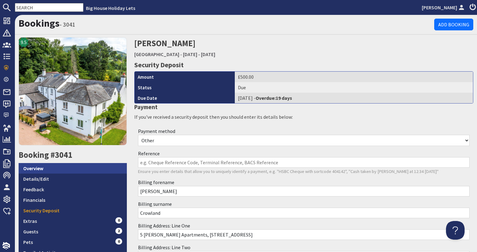
click at [42, 168] on link "Overview" at bounding box center [73, 168] width 108 height 11
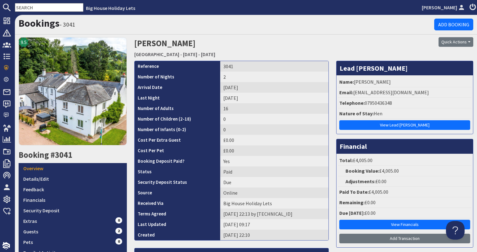
click at [33, 9] on input "text" at bounding box center [49, 7] width 69 height 9
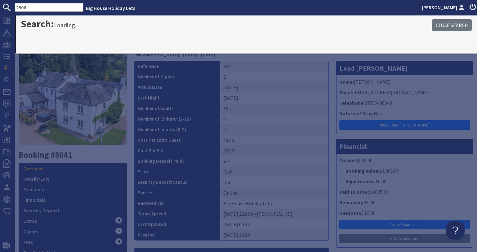
type input "2906"
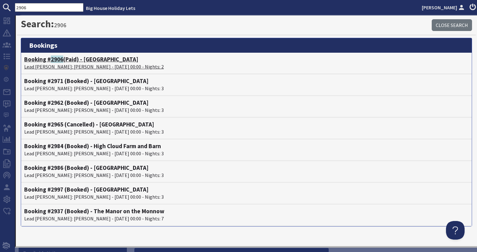
click at [46, 60] on h4 "Booking # 2906 (Paid) - [GEOGRAPHIC_DATA]" at bounding box center [246, 59] width 444 height 7
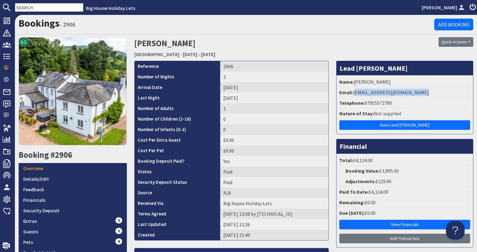
drag, startPoint x: 416, startPoint y: 93, endPoint x: 352, endPoint y: 95, distance: 63.9
click at [352, 95] on li "Email: [EMAIL_ADDRESS][DOMAIN_NAME]" at bounding box center [404, 92] width 133 height 11
click at [29, 6] on input "text" at bounding box center [49, 7] width 69 height 9
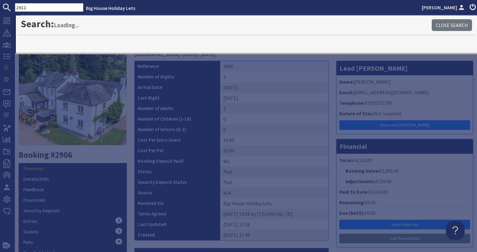
type input "2912"
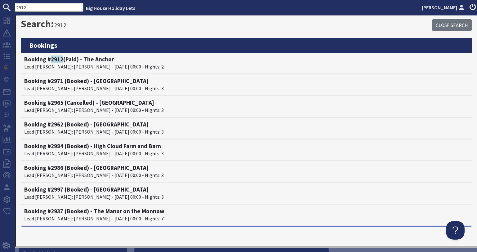
click at [81, 67] on p "Lead [PERSON_NAME]: [PERSON_NAME] - [DATE] 00:00 - Nights: 2" at bounding box center [246, 66] width 444 height 7
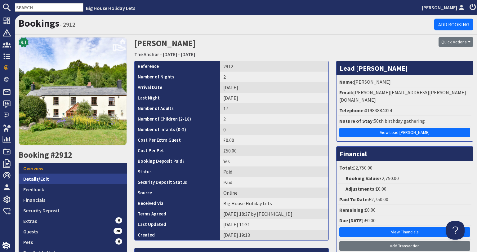
click at [78, 180] on link "Details/Edit" at bounding box center [73, 179] width 108 height 11
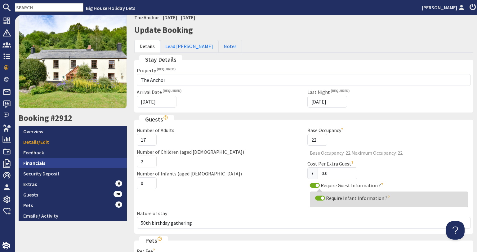
scroll to position [93, 0]
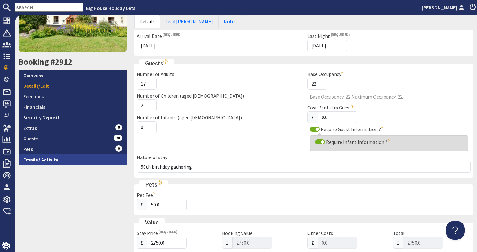
click at [53, 162] on link "Emails / Activity" at bounding box center [73, 159] width 108 height 11
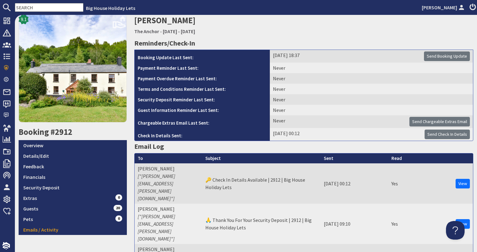
scroll to position [62, 0]
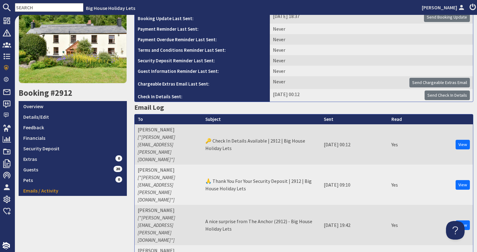
click at [47, 9] on input "text" at bounding box center [49, 7] width 69 height 9
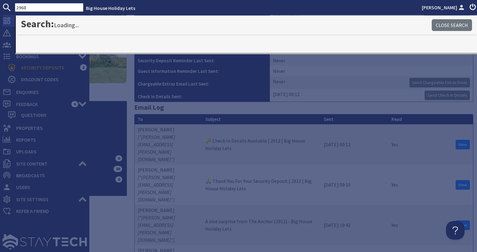
type input "2968"
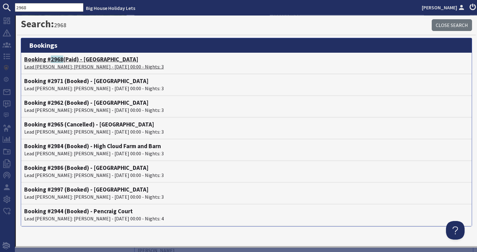
click at [56, 62] on span "2968" at bounding box center [57, 59] width 12 height 7
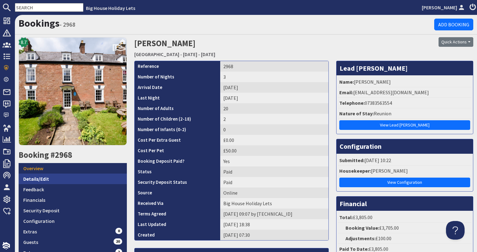
scroll to position [62, 0]
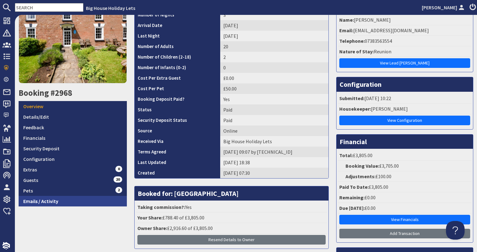
click at [45, 201] on link "Emails / Activity" at bounding box center [73, 201] width 108 height 11
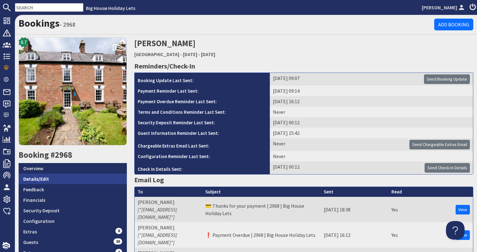
scroll to position [62, 0]
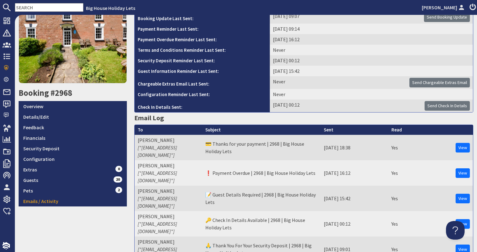
click at [40, 12] on nav "Big House Holiday Lets [PERSON_NAME]" at bounding box center [238, 7] width 477 height 15
click at [43, 11] on input "text" at bounding box center [49, 7] width 69 height 9
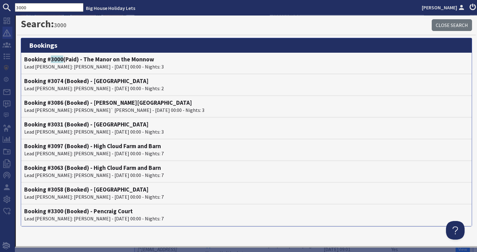
type input "3000"
click at [69, 69] on p "Lead [PERSON_NAME]: [PERSON_NAME] - [DATE] 00:00 - Nights: 3" at bounding box center [246, 66] width 444 height 7
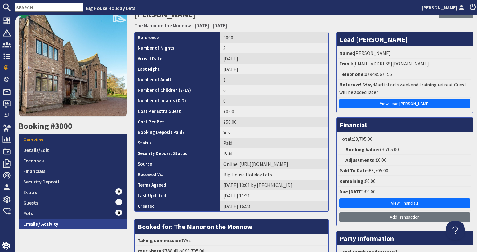
scroll to position [62, 0]
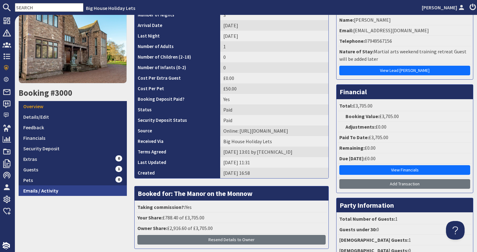
click at [86, 186] on link "Emails / Activity" at bounding box center [73, 190] width 108 height 11
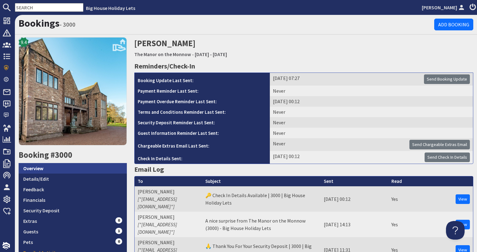
click at [55, 166] on link "Overview" at bounding box center [73, 168] width 108 height 11
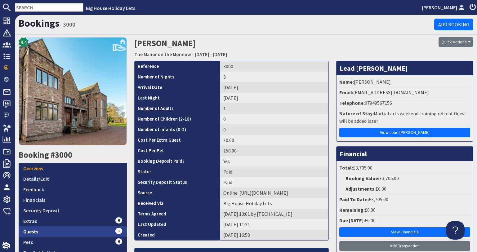
click at [66, 230] on link "Guests 1" at bounding box center [73, 231] width 108 height 11
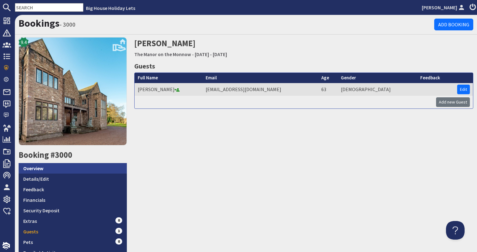
click at [35, 171] on link "Overview" at bounding box center [73, 168] width 108 height 11
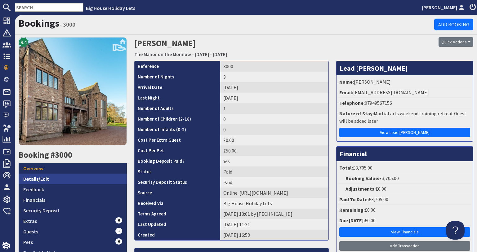
click at [37, 182] on link "Details/Edit" at bounding box center [73, 179] width 108 height 11
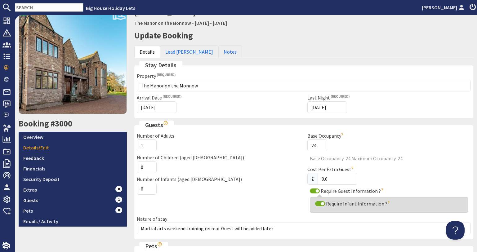
scroll to position [31, 0]
click at [61, 136] on link "Overview" at bounding box center [73, 137] width 108 height 11
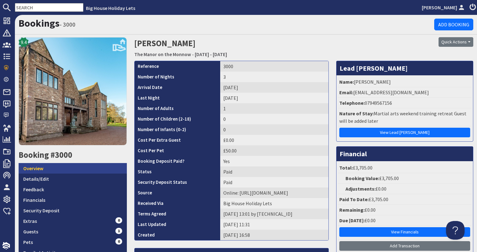
click at [64, 167] on link "Overview" at bounding box center [73, 168] width 108 height 11
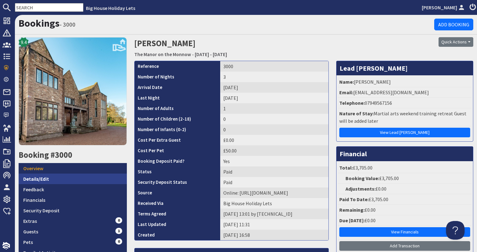
click at [64, 176] on link "Details/Edit" at bounding box center [73, 179] width 108 height 11
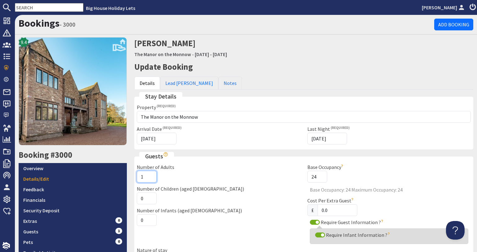
click at [139, 178] on input "1" at bounding box center [147, 177] width 20 height 12
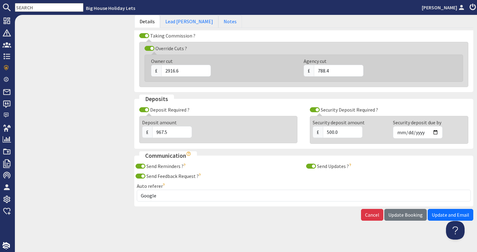
scroll to position [402, 0]
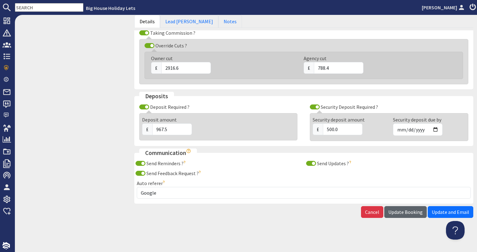
type input "24"
click at [390, 212] on span "Update Booking" at bounding box center [405, 212] width 34 height 6
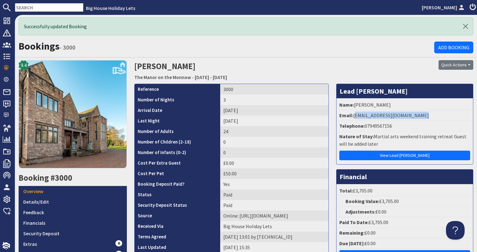
drag, startPoint x: 415, startPoint y: 117, endPoint x: 351, endPoint y: 115, distance: 63.6
click at [351, 115] on li "Email: [EMAIL_ADDRESS][DOMAIN_NAME]" at bounding box center [404, 115] width 133 height 11
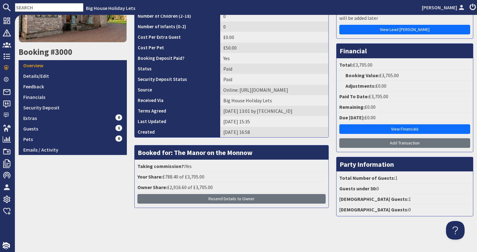
scroll to position [33, 0]
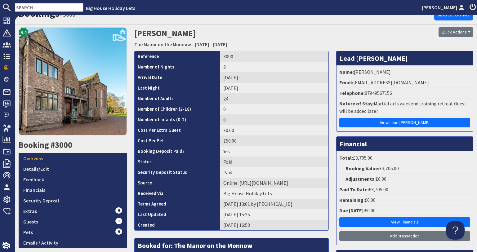
click at [59, 9] on input "text" at bounding box center [49, 7] width 69 height 9
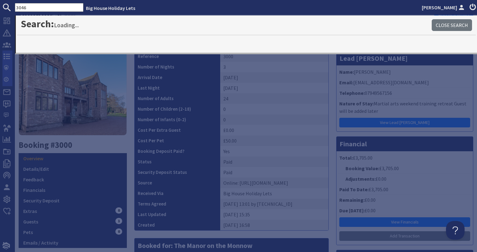
type input "3046"
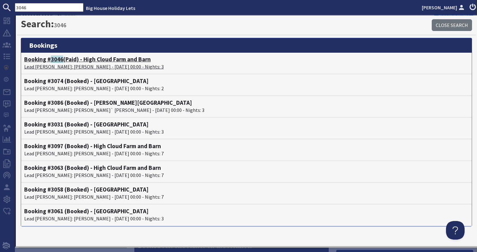
click at [66, 70] on p "Lead [PERSON_NAME]: [PERSON_NAME] - [DATE] 00:00 - Nights: 3" at bounding box center [246, 66] width 444 height 7
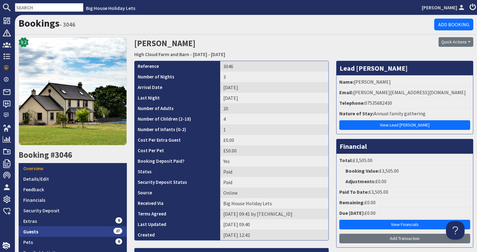
click at [55, 228] on link "Guests 27" at bounding box center [73, 231] width 108 height 11
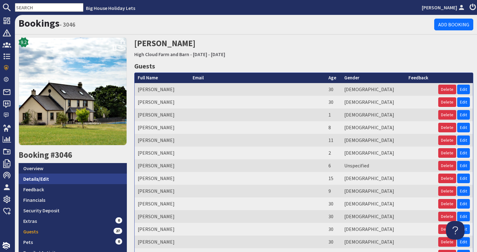
click at [72, 181] on link "Details/Edit" at bounding box center [73, 179] width 108 height 11
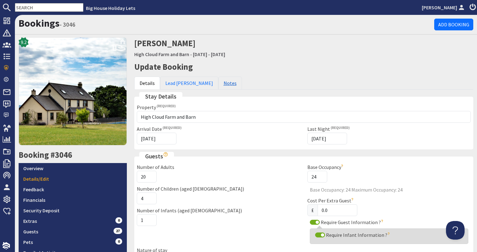
click at [218, 86] on link "Notes" at bounding box center [230, 83] width 24 height 13
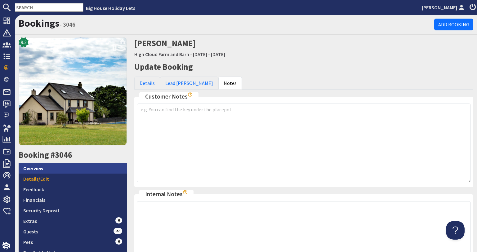
click at [74, 164] on link "Overview" at bounding box center [73, 168] width 108 height 11
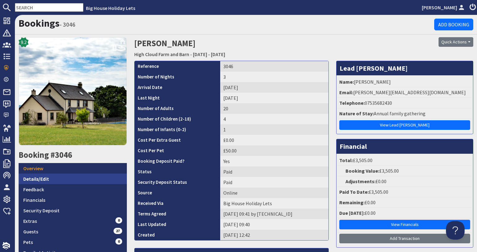
click at [65, 177] on link "Details/Edit" at bounding box center [73, 179] width 108 height 11
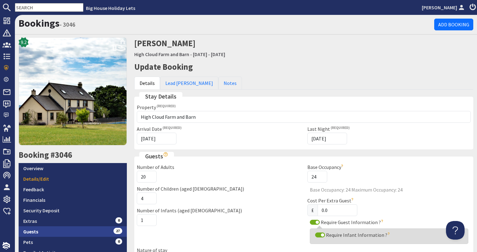
click at [61, 226] on link "Guests 27" at bounding box center [73, 231] width 108 height 11
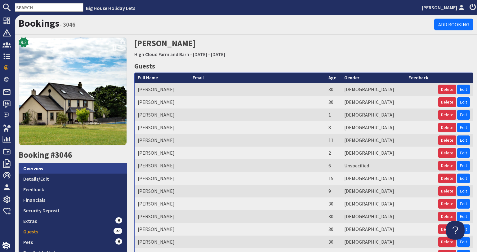
click at [54, 171] on link "Overview" at bounding box center [73, 168] width 108 height 11
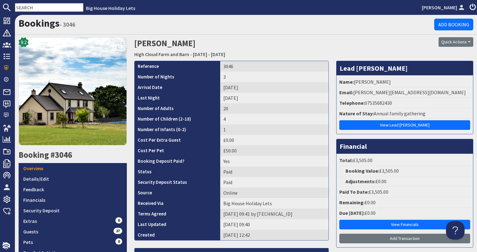
click at [19, 6] on input "text" at bounding box center [49, 7] width 69 height 9
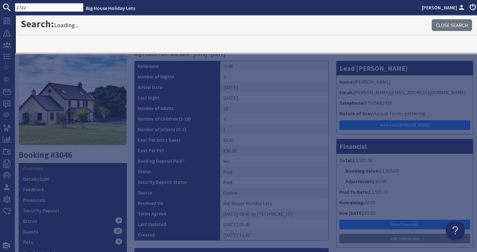
type input "2722"
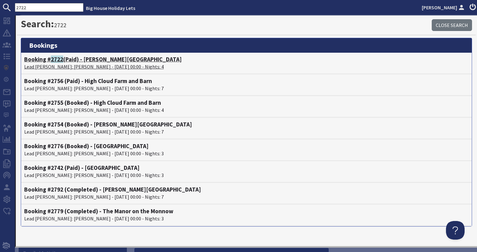
click at [60, 68] on p "Lead [PERSON_NAME]: [PERSON_NAME] - [DATE] 00:00 - Nights: 4" at bounding box center [246, 66] width 444 height 7
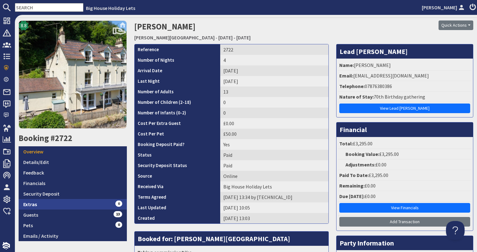
scroll to position [31, 0]
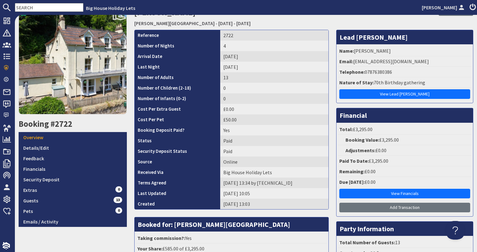
click at [34, 4] on input "text" at bounding box center [49, 7] width 69 height 9
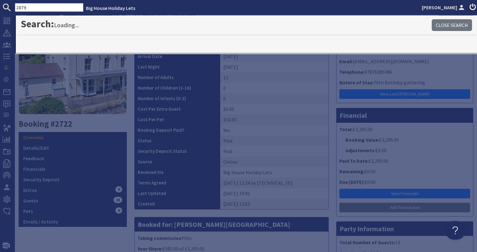
type input "2879"
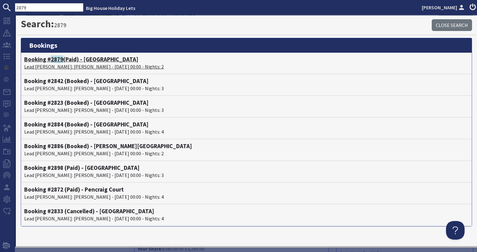
click at [58, 63] on p "Lead [PERSON_NAME]: [PERSON_NAME] - [DATE] 00:00 - Nights: 2" at bounding box center [246, 66] width 444 height 7
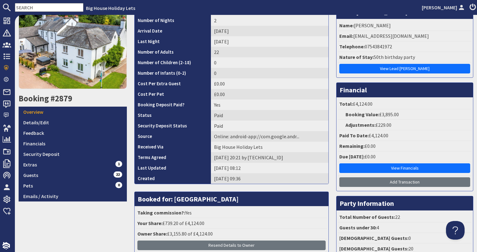
scroll to position [62, 0]
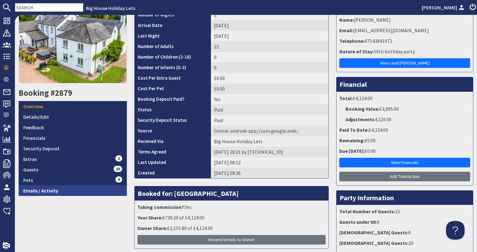
click at [57, 191] on link "Emails / Activity" at bounding box center [73, 190] width 108 height 11
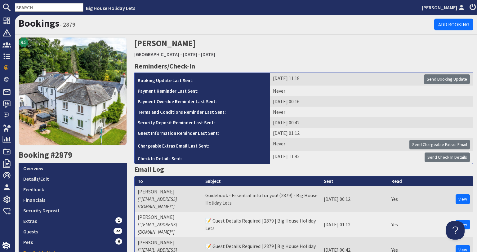
scroll to position [62, 0]
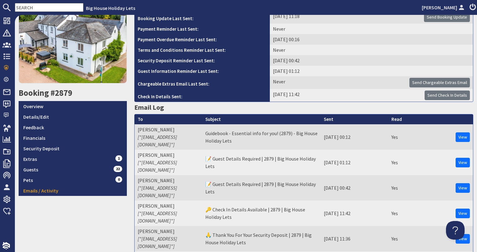
click at [34, 6] on input "text" at bounding box center [49, 7] width 69 height 9
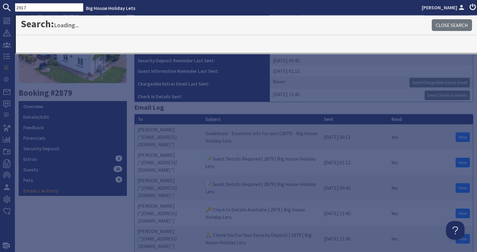
type input "2917"
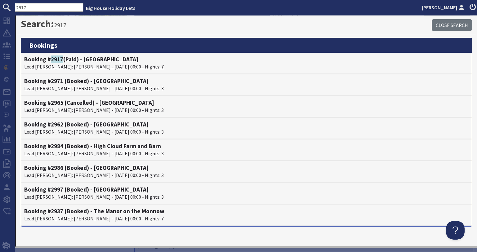
click at [44, 64] on p "Lead [PERSON_NAME]: [PERSON_NAME] - [DATE] 00:00 - Nights: 7" at bounding box center [246, 66] width 444 height 7
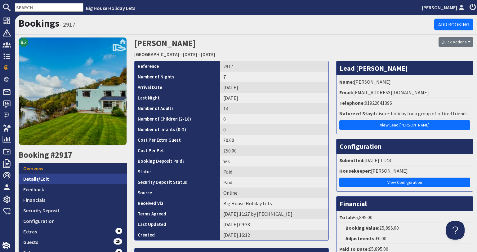
click at [48, 179] on link "Details/Edit" at bounding box center [73, 179] width 108 height 11
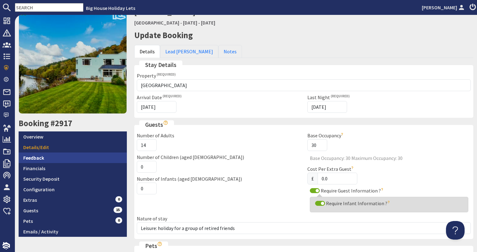
scroll to position [62, 0]
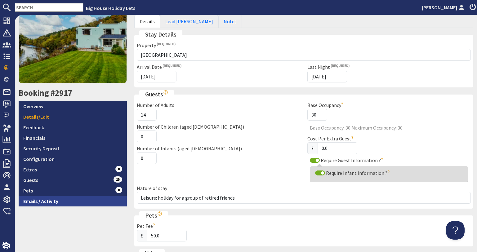
click at [50, 203] on link "Emails / Activity" at bounding box center [73, 201] width 108 height 11
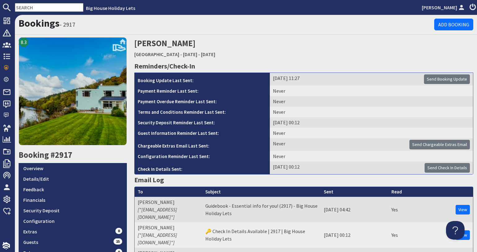
click at [39, 7] on input "text" at bounding box center [49, 7] width 69 height 9
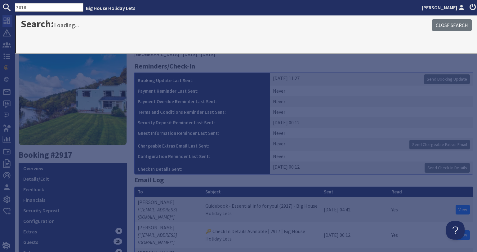
type input "3016"
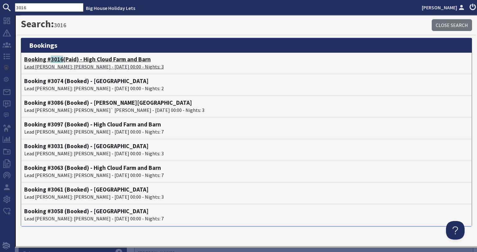
click at [46, 65] on p "Lead [PERSON_NAME]: [PERSON_NAME] - [DATE] 00:00 - Nights: 3" at bounding box center [246, 66] width 444 height 7
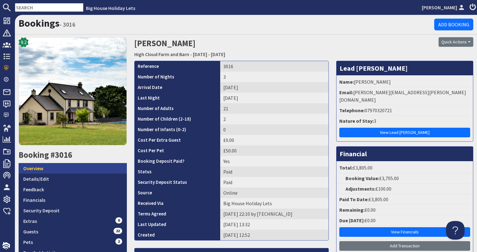
scroll to position [31, 0]
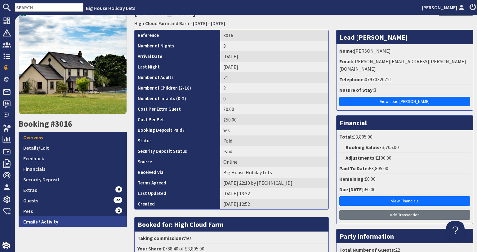
click at [55, 223] on link "Emails / Activity" at bounding box center [73, 222] width 108 height 11
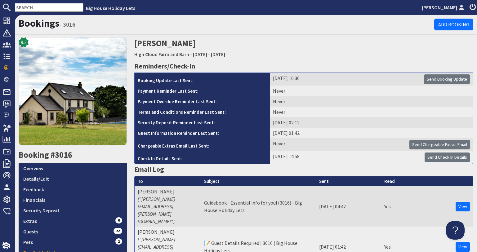
click at [44, 9] on input "text" at bounding box center [49, 7] width 69 height 9
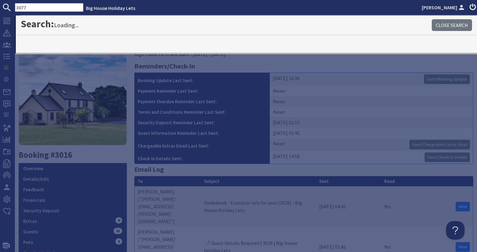
type input "3077"
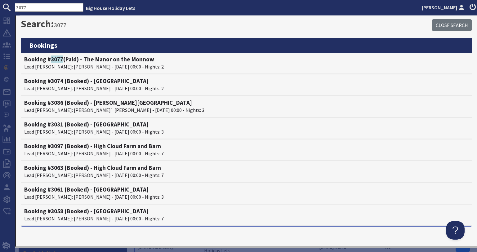
click at [45, 58] on h4 "Booking # 3077 (Paid) - The Manor on the Monnow" at bounding box center [246, 59] width 444 height 7
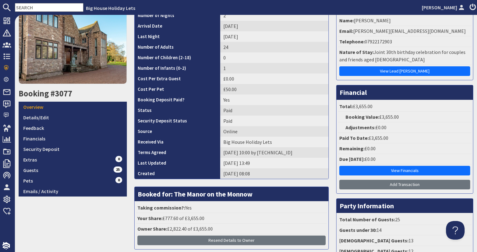
scroll to position [62, 0]
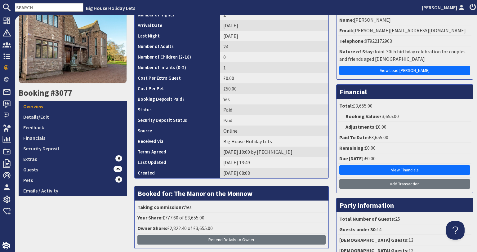
click at [43, 5] on input "text" at bounding box center [49, 7] width 69 height 9
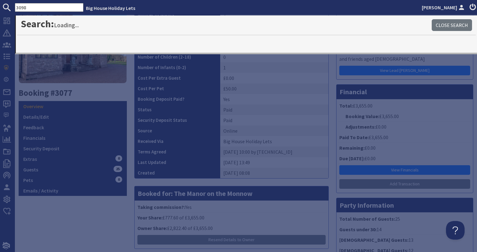
type input "3098"
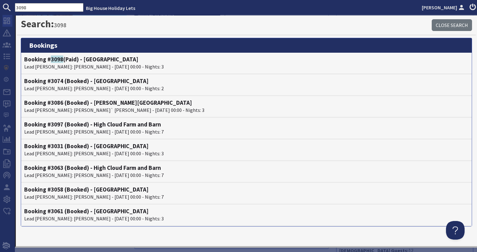
drag, startPoint x: 18, startPoint y: 19, endPoint x: 12, endPoint y: 20, distance: 6.3
click at [0, 0] on html "3098 Big House Holiday Lets [PERSON_NAME] Dashboard Notifications 0 Agency Dash…" at bounding box center [238, 126] width 477 height 252
click at [40, 65] on p "Lead [PERSON_NAME]: [PERSON_NAME] - [DATE] 00:00 - Nights: 3" at bounding box center [246, 66] width 444 height 7
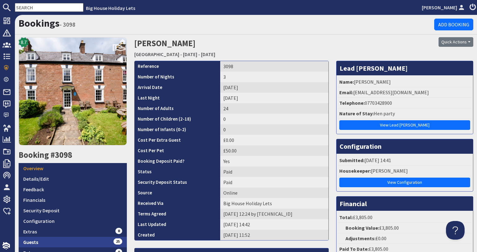
click at [77, 238] on link "Guests 25" at bounding box center [73, 242] width 108 height 11
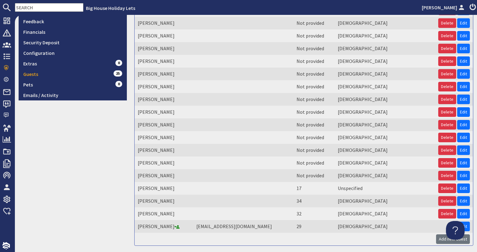
scroll to position [186, 0]
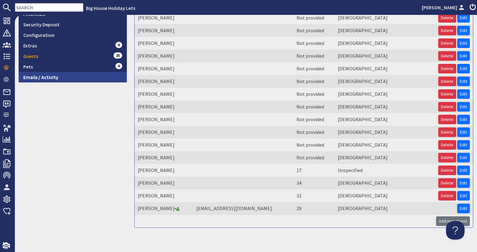
click at [27, 80] on link "Emails / Activity" at bounding box center [73, 77] width 108 height 11
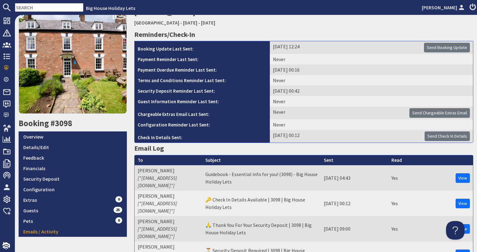
scroll to position [62, 0]
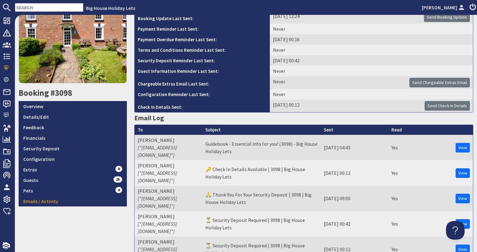
click at [57, 10] on input "text" at bounding box center [49, 7] width 69 height 9
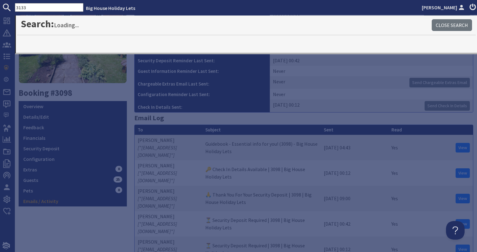
type input "3133"
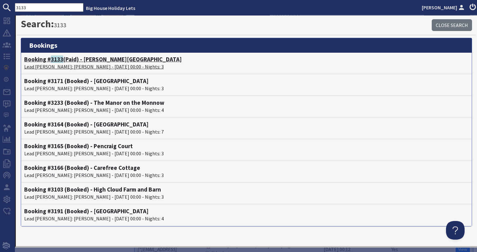
click at [44, 65] on p "Lead [PERSON_NAME]: [PERSON_NAME] - [DATE] 00:00 - Nights: 3" at bounding box center [246, 66] width 444 height 7
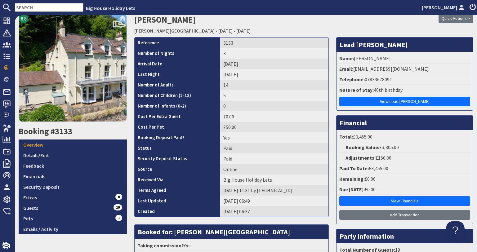
scroll to position [62, 0]
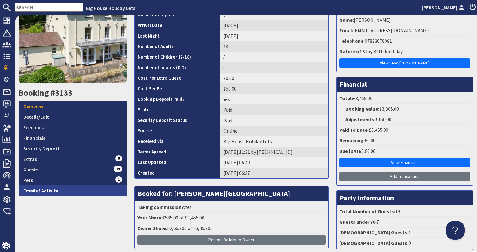
click at [69, 190] on link "Emails / Activity" at bounding box center [73, 190] width 108 height 11
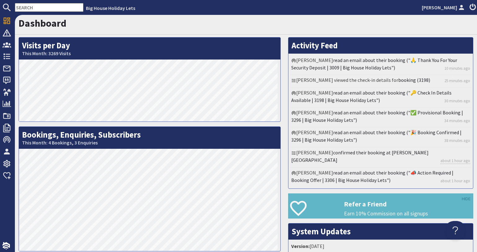
click at [72, 7] on input "text" at bounding box center [49, 7] width 69 height 9
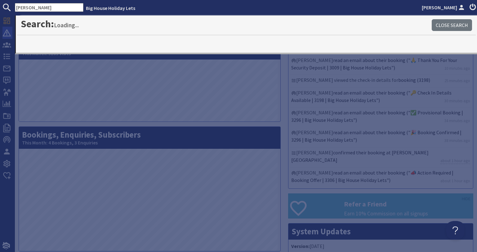
type input "[PERSON_NAME]"
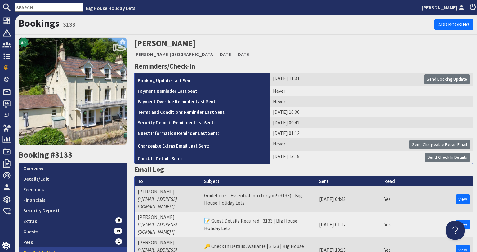
scroll to position [62, 0]
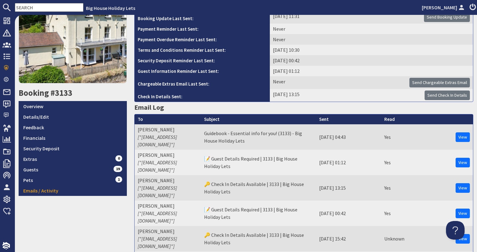
click at [58, 14] on nav "Big House Holiday Lets [PERSON_NAME]" at bounding box center [238, 7] width 477 height 15
click at [55, 6] on input "text" at bounding box center [49, 7] width 69 height 9
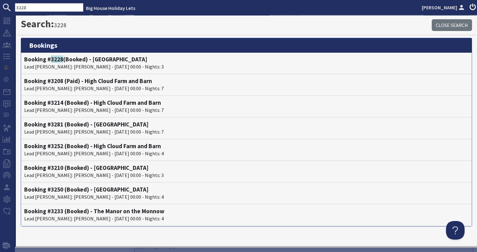
drag, startPoint x: 32, startPoint y: 8, endPoint x: 4, endPoint y: 8, distance: 27.9
click at [4, 8] on form "3228" at bounding box center [41, 7] width 83 height 9
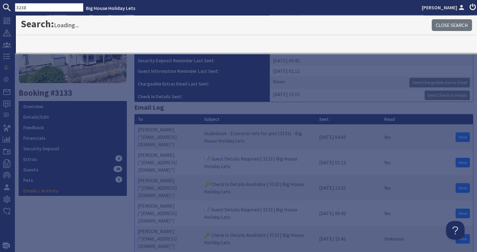
type input "3238"
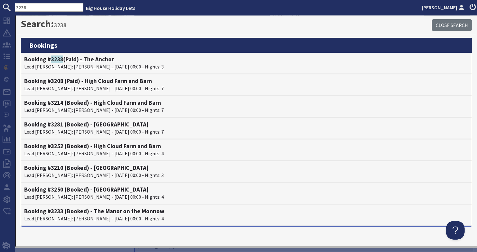
click at [117, 61] on h4 "Booking # 3238 (Paid) - The Anchor" at bounding box center [246, 59] width 444 height 7
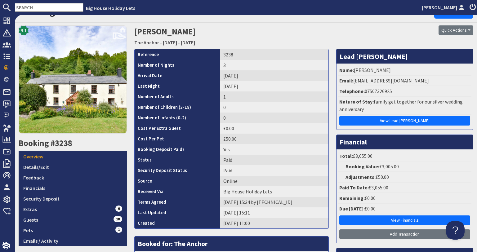
scroll to position [31, 0]
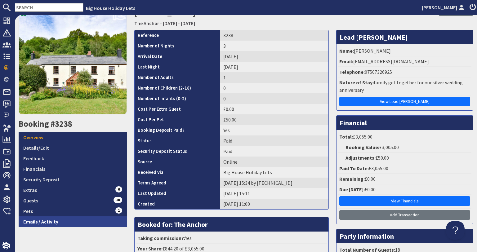
click at [56, 222] on link "Emails / Activity" at bounding box center [73, 222] width 108 height 11
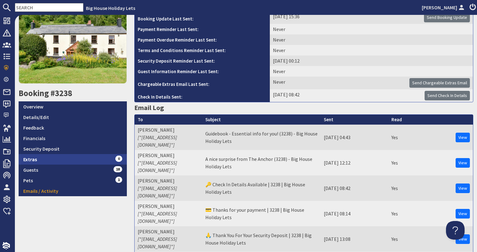
scroll to position [62, 0]
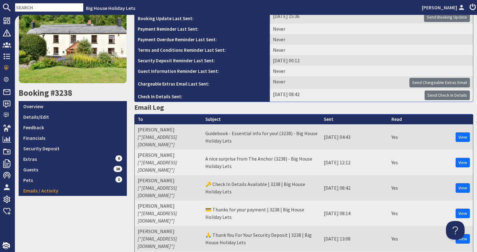
click at [36, 9] on input "text" at bounding box center [49, 7] width 69 height 9
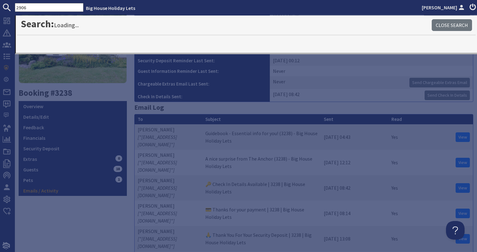
type input "2906"
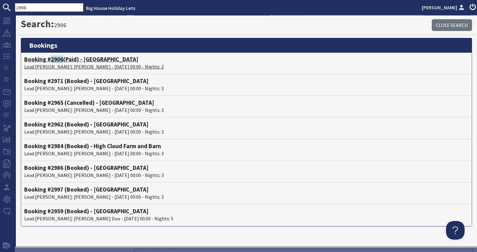
click at [37, 59] on h4 "Booking # 2906 (Paid) - [GEOGRAPHIC_DATA]" at bounding box center [246, 59] width 444 height 7
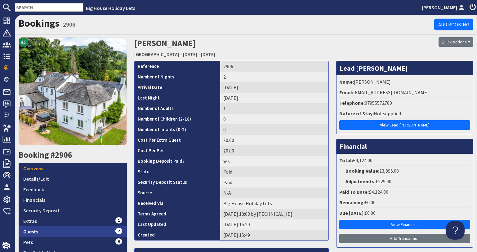
click at [51, 227] on link "Guests 2" at bounding box center [73, 231] width 108 height 11
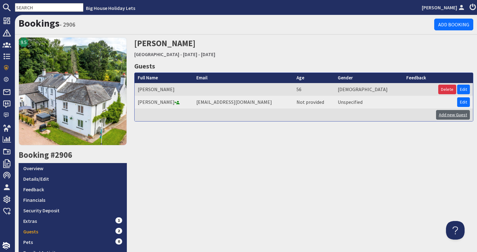
click at [448, 114] on link "Add new Guest" at bounding box center [453, 115] width 34 height 10
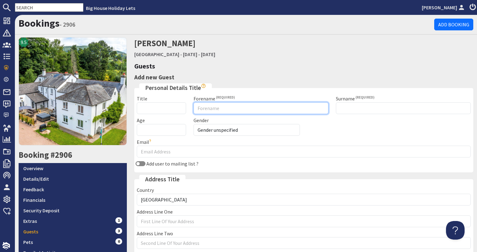
click at [200, 110] on input "Forename" at bounding box center [261, 108] width 135 height 12
paste input "Joseph Copeland"
drag, startPoint x: 211, startPoint y: 109, endPoint x: 237, endPoint y: 110, distance: 25.8
click at [237, 110] on input "Joseph Copeland" at bounding box center [261, 108] width 135 height 12
type input "Joseph"
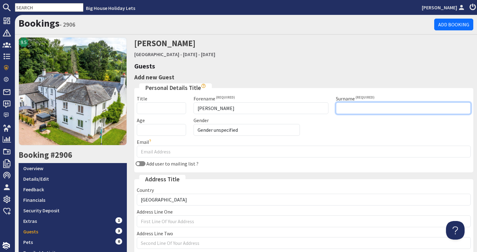
click at [342, 105] on input "Surname" at bounding box center [403, 108] width 135 height 12
paste input "Copeland"
type input "Copeland"
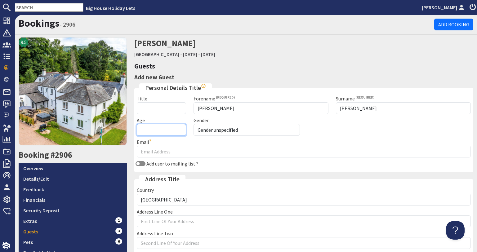
click at [141, 129] on input "Age" at bounding box center [162, 130] width 50 height 12
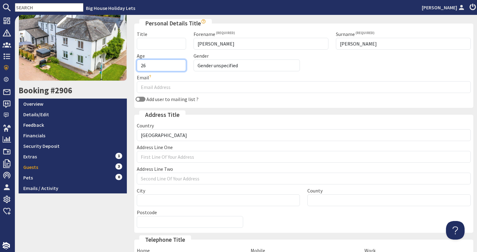
scroll to position [124, 0]
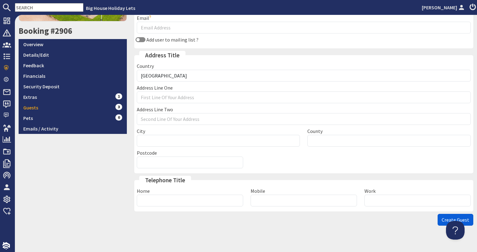
type input "26"
click at [438, 221] on button "Create Guest" at bounding box center [456, 220] width 36 height 12
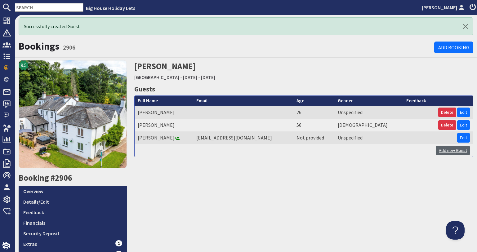
click at [436, 151] on link "Add new Guest" at bounding box center [453, 151] width 34 height 10
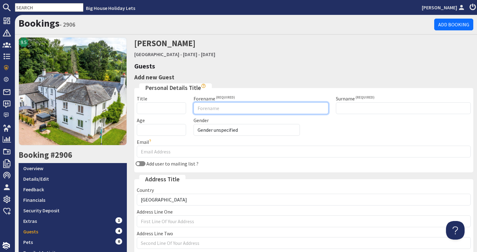
click at [200, 111] on input "Forename" at bounding box center [261, 108] width 135 height 12
paste input "Michael Copeland"
drag, startPoint x: 213, startPoint y: 109, endPoint x: 234, endPoint y: 110, distance: 20.5
click at [234, 110] on input "Michael Copeland" at bounding box center [261, 108] width 135 height 12
type input "Michael"
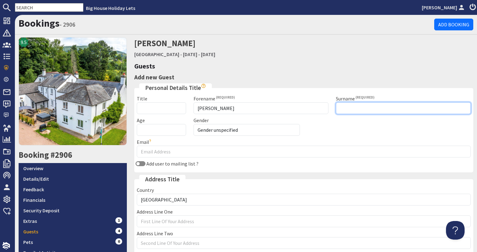
click at [342, 110] on input "Surname" at bounding box center [403, 108] width 135 height 12
paste input "Copeland"
type input "Copeland"
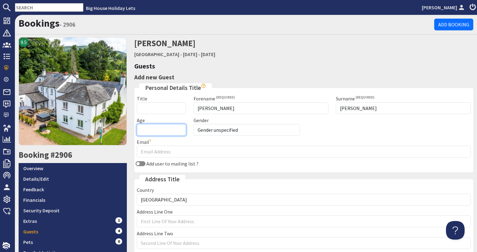
click at [150, 129] on input "Age" at bounding box center [162, 130] width 50 height 12
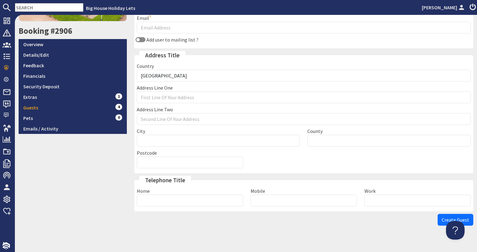
scroll to position [132, 0]
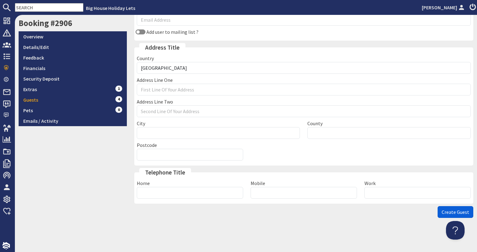
type input "23"
click at [450, 211] on span "Create Guest" at bounding box center [456, 212] width 28 height 6
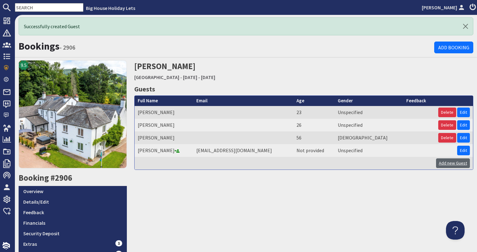
click at [443, 165] on link "Add new Guest" at bounding box center [453, 164] width 34 height 10
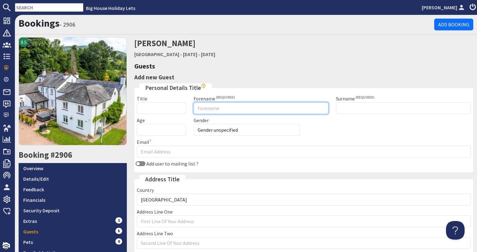
click at [245, 108] on input "Forename" at bounding box center [261, 108] width 135 height 12
type input "Luke"
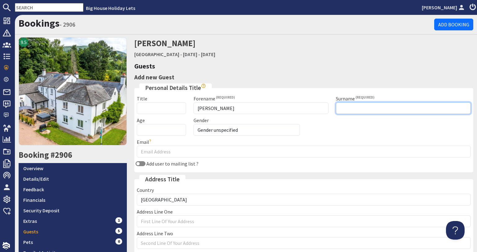
click at [336, 110] on input "Surname" at bounding box center [403, 108] width 135 height 12
type input "Copeland"
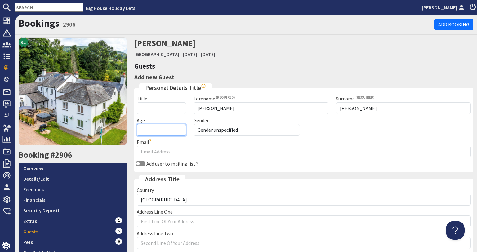
click at [150, 130] on input "Age" at bounding box center [162, 130] width 50 height 12
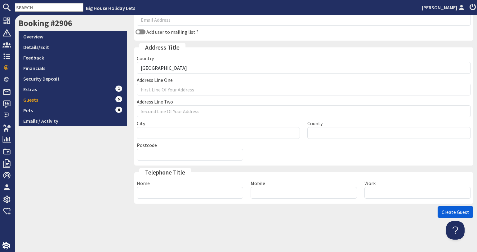
type input "55"
click at [438, 213] on button "Create Guest" at bounding box center [456, 212] width 36 height 12
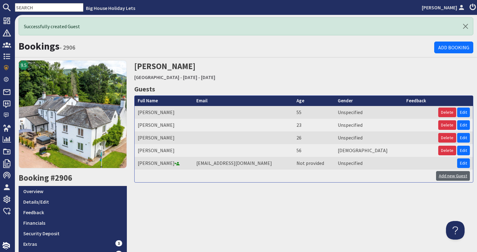
click at [447, 175] on link "Add new Guest" at bounding box center [453, 176] width 34 height 10
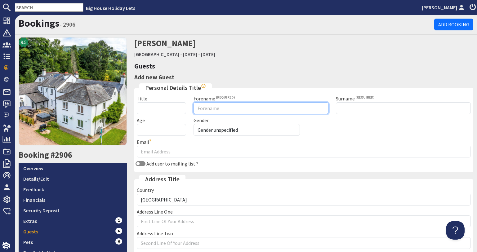
click at [220, 113] on input "Forename" at bounding box center [261, 108] width 135 height 12
type input "Jim"
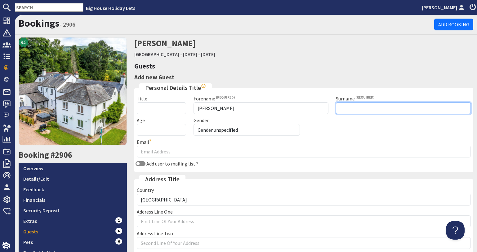
click at [354, 105] on input "Surname" at bounding box center [403, 108] width 135 height 12
type input "Copeland"
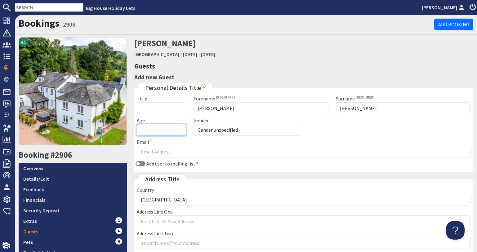
click at [156, 133] on input "Age" at bounding box center [162, 130] width 50 height 12
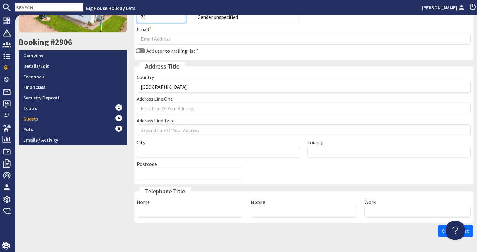
scroll to position [124, 0]
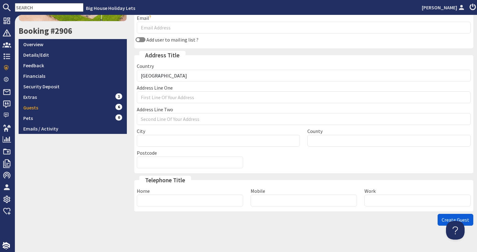
type input "76"
click at [438, 220] on button "Create Guest" at bounding box center [456, 220] width 36 height 12
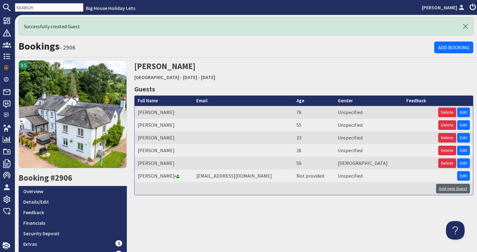
click at [443, 191] on link "Add new Guest" at bounding box center [453, 189] width 34 height 10
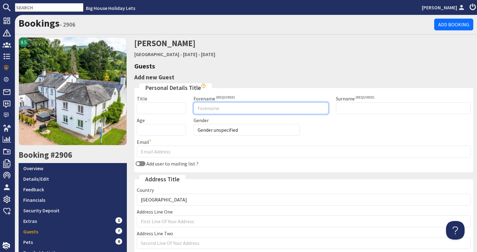
click at [220, 108] on input "Forename" at bounding box center [261, 108] width 135 height 12
type input "Stuart"
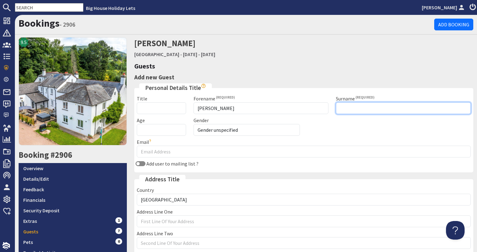
click at [356, 105] on input "Surname" at bounding box center [403, 108] width 135 height 12
type input "Copeland"
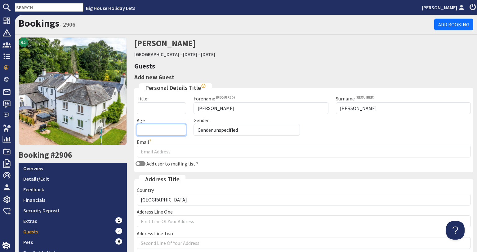
click at [180, 134] on input "Age" at bounding box center [162, 130] width 50 height 12
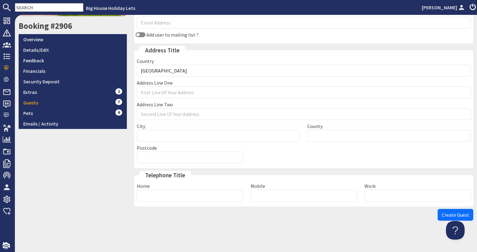
scroll to position [132, 0]
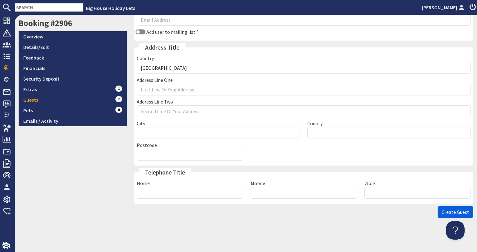
type input "48"
click at [442, 214] on span "Create Guest" at bounding box center [456, 212] width 28 height 6
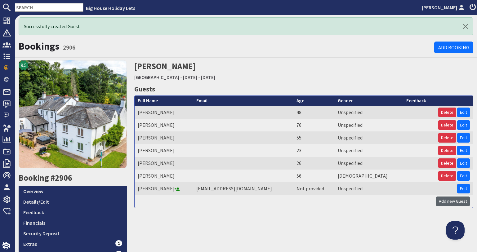
click at [436, 200] on link "Add new Guest" at bounding box center [453, 202] width 34 height 10
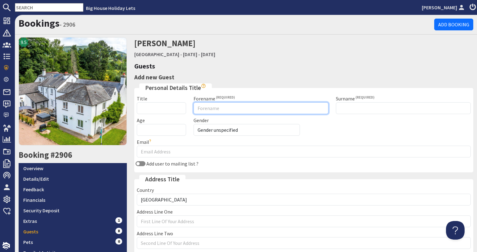
click at [207, 106] on input "Forename" at bounding box center [261, 108] width 135 height 12
type input "George"
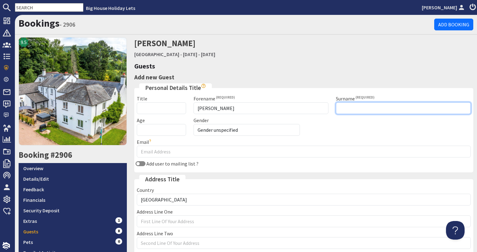
click at [336, 105] on input "Surname" at bounding box center [403, 108] width 135 height 12
type input "Trigg"
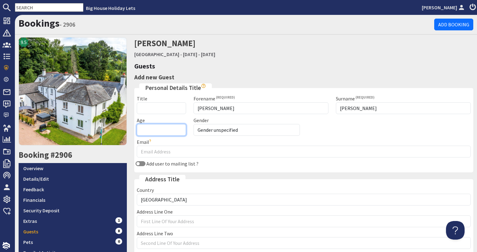
click at [141, 130] on input "Age" at bounding box center [162, 130] width 50 height 12
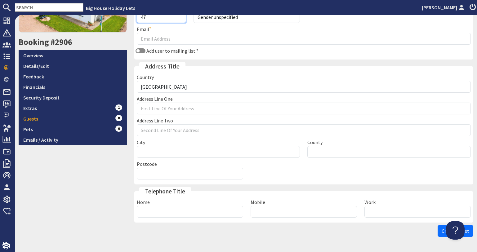
scroll to position [124, 0]
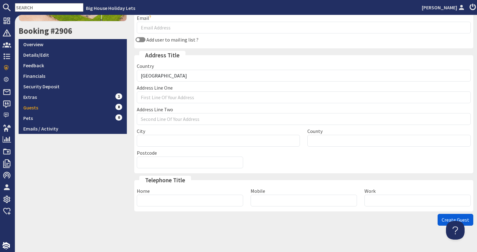
type input "47"
click at [443, 220] on span "Create Guest" at bounding box center [456, 220] width 28 height 6
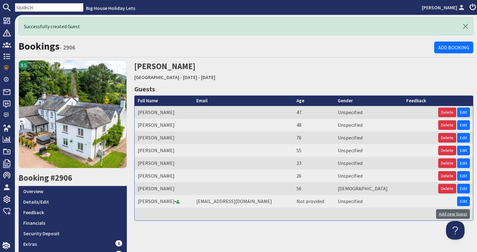
click at [449, 210] on link "Add new Guest" at bounding box center [453, 214] width 34 height 10
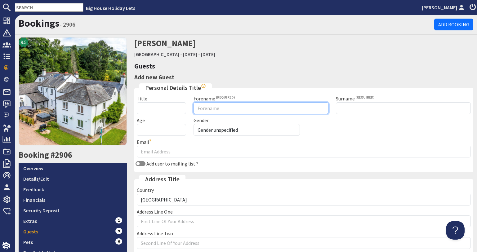
click at [268, 108] on input "Forename" at bounding box center [261, 108] width 135 height 12
type input "Peter"
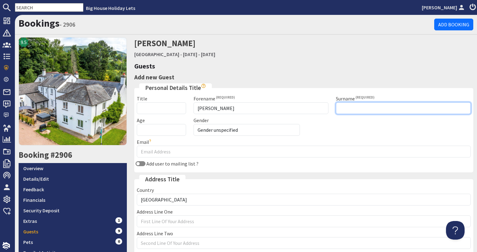
click at [341, 112] on input "Surname" at bounding box center [403, 108] width 135 height 12
type input "Trigg"
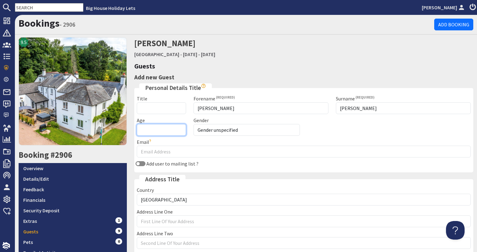
click at [154, 131] on input "Age" at bounding box center [162, 130] width 50 height 12
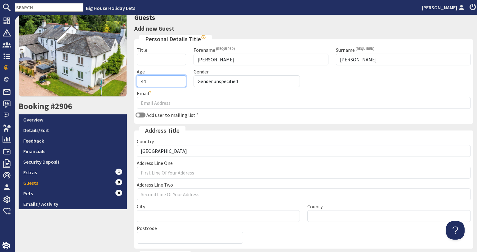
scroll to position [93, 0]
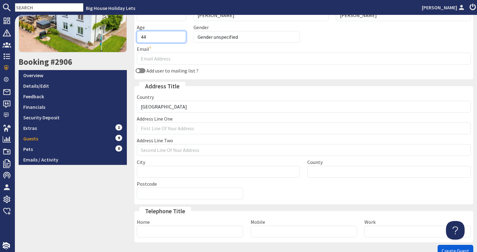
type input "44"
click at [450, 249] on span "Create Guest" at bounding box center [456, 251] width 28 height 6
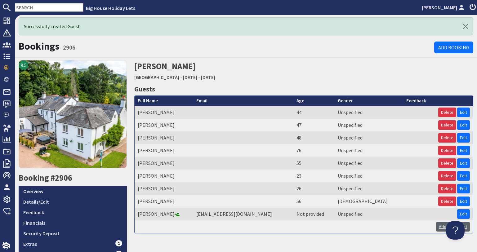
click at [439, 227] on link "Add new Guest" at bounding box center [453, 227] width 34 height 10
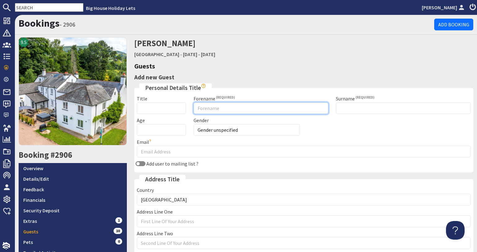
click at [205, 109] on input "Forename" at bounding box center [261, 108] width 135 height 12
type input "Chris"
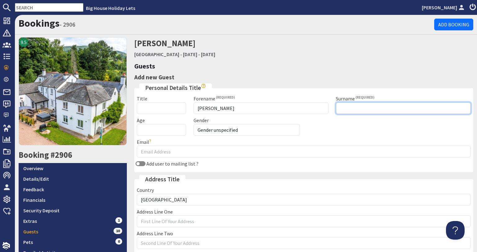
click at [359, 111] on input "Surname" at bounding box center [403, 108] width 135 height 12
type input "Trigg"
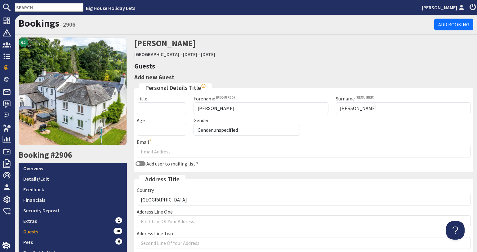
click at [133, 131] on div "Age" at bounding box center [161, 126] width 57 height 19
click at [137, 132] on input "Age" at bounding box center [162, 130] width 50 height 12
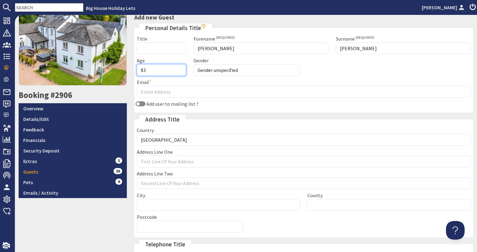
scroll to position [124, 0]
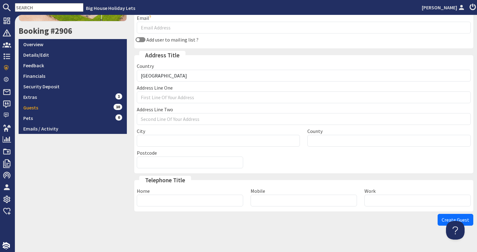
type input "83"
click at [438, 226] on div "Guests Add new Guest Personal Details Title Title Forename Chris Surname Trigg …" at bounding box center [304, 83] width 347 height 292
click at [438, 221] on button "Create Guest" at bounding box center [456, 220] width 36 height 12
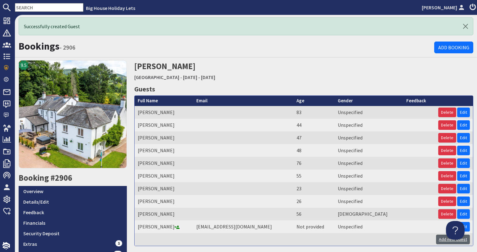
click at [439, 241] on link "Add new Guest" at bounding box center [453, 240] width 34 height 10
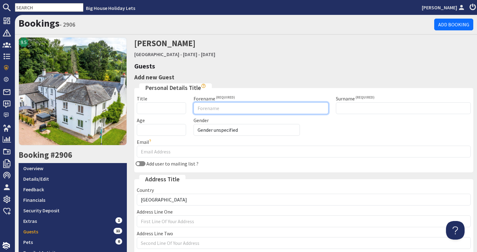
click at [222, 112] on input "Forename" at bounding box center [261, 108] width 135 height 12
type input "[PERSON_NAME]"
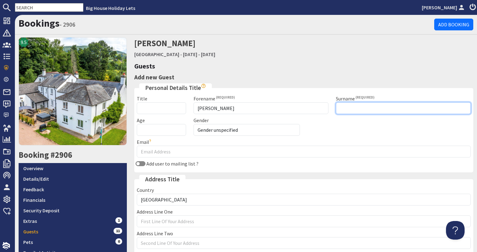
click at [342, 111] on input "Surname" at bounding box center [403, 108] width 135 height 12
type input "Copeland"
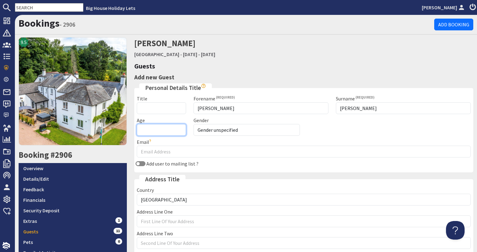
click at [158, 132] on input "Age" at bounding box center [162, 130] width 50 height 12
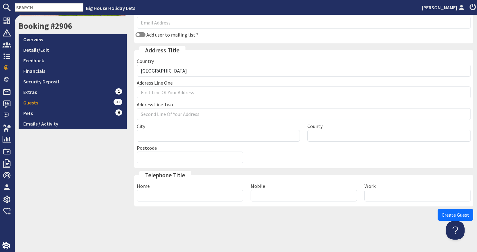
scroll to position [132, 0]
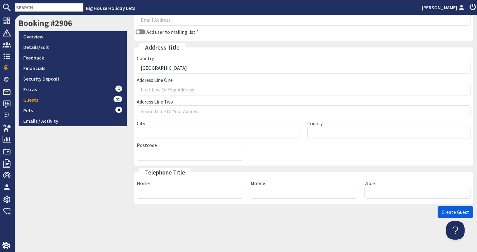
type input "77"
click at [438, 213] on button "Create Guest" at bounding box center [456, 212] width 36 height 12
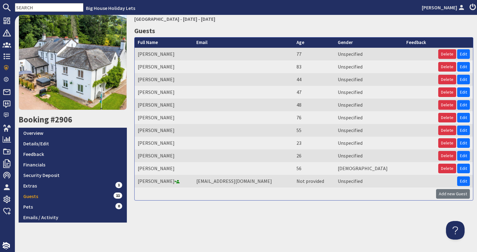
scroll to position [59, 0]
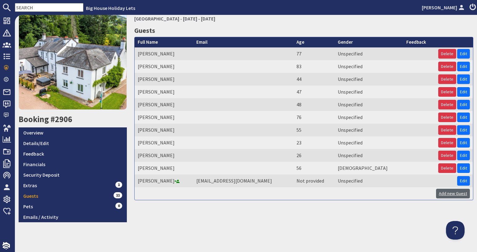
click at [443, 191] on link "Add new Guest" at bounding box center [453, 194] width 34 height 10
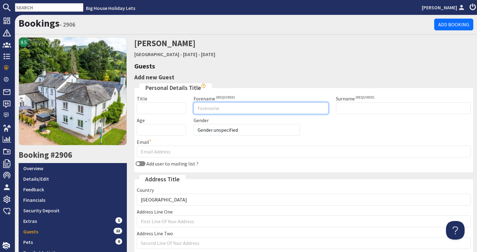
click at [211, 106] on input "Forename" at bounding box center [261, 108] width 135 height 12
type input "Ruth"
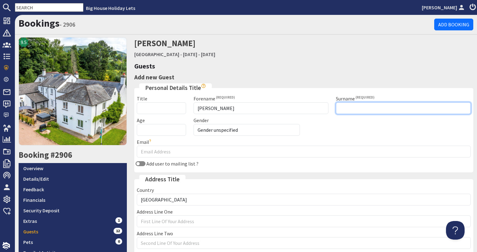
click at [349, 110] on input "Surname" at bounding box center [403, 108] width 135 height 12
type input "Copeland"
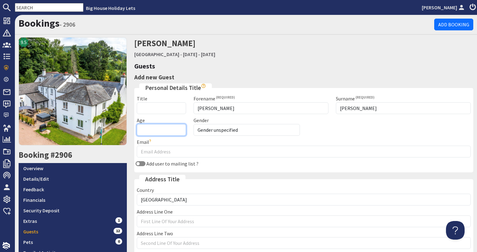
click at [159, 128] on input "Age" at bounding box center [162, 130] width 50 height 12
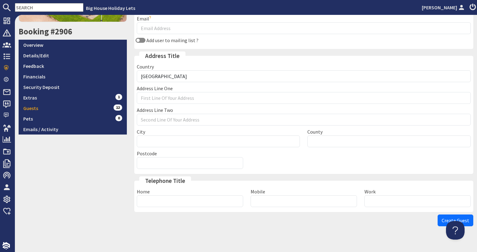
scroll to position [124, 0]
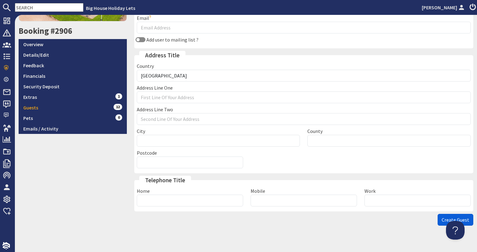
type input "44"
click at [442, 221] on span "Create Guest" at bounding box center [456, 220] width 28 height 6
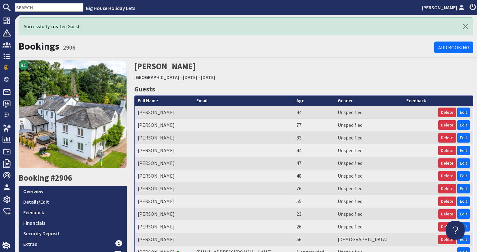
scroll to position [59, 0]
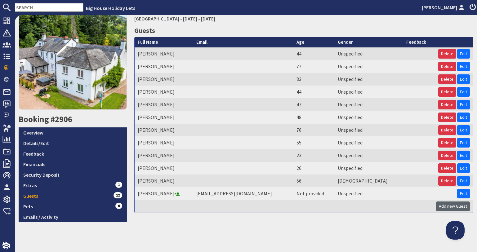
click at [440, 208] on link "Add new Guest" at bounding box center [453, 207] width 34 height 10
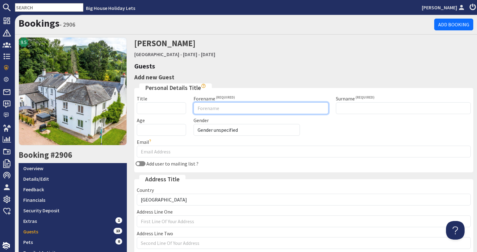
click at [210, 109] on input "Forename" at bounding box center [261, 108] width 135 height 12
type input "Ruby"
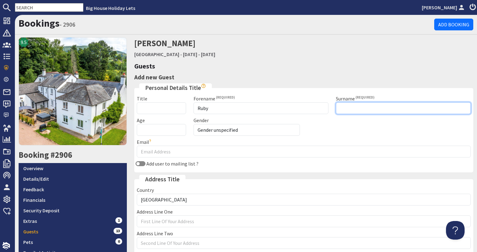
click at [353, 109] on input "Surname" at bounding box center [403, 108] width 135 height 12
type input "Copeland"
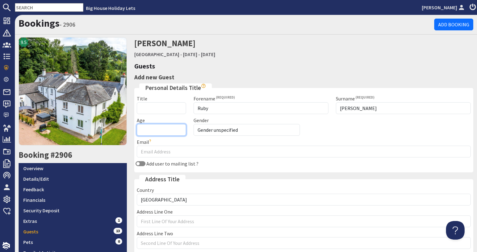
click at [157, 129] on input "Age" at bounding box center [162, 130] width 50 height 12
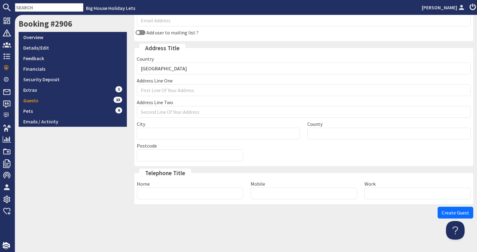
scroll to position [132, 0]
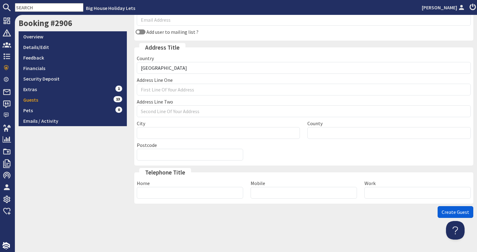
type input "19"
click at [442, 211] on span "Create Guest" at bounding box center [456, 212] width 28 height 6
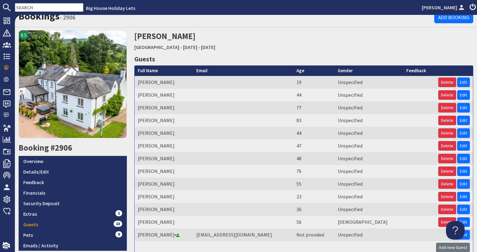
scroll to position [63, 0]
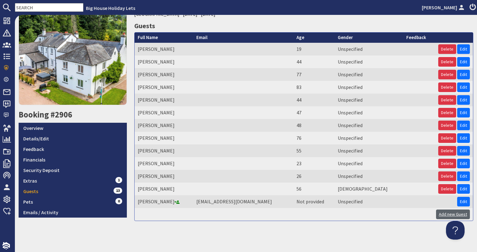
click at [436, 216] on link "Add new Guest" at bounding box center [453, 215] width 34 height 10
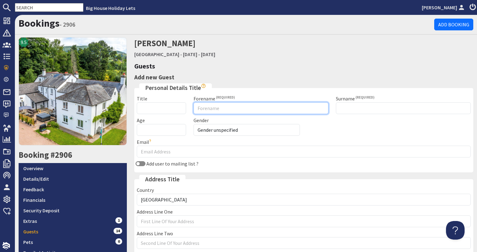
click at [219, 109] on input "Forename" at bounding box center [261, 108] width 135 height 12
type input "Vicky"
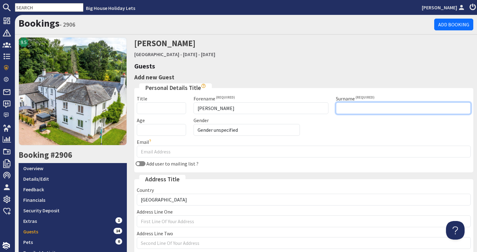
click at [372, 109] on input "Surname" at bounding box center [403, 108] width 135 height 12
type input "Copeland"
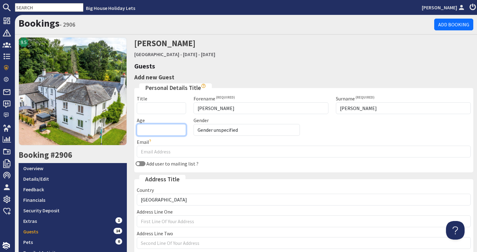
click at [147, 133] on input "Age" at bounding box center [162, 130] width 50 height 12
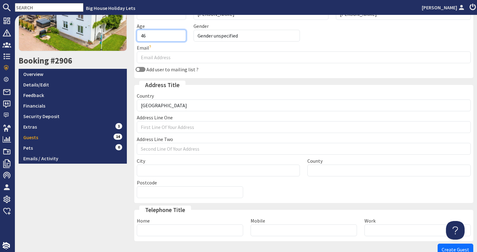
scroll to position [124, 0]
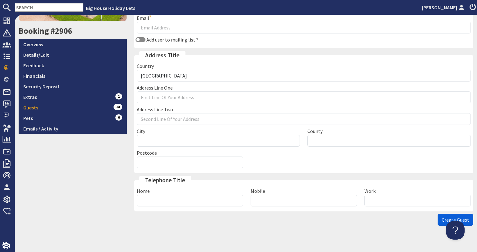
type input "46"
click at [438, 218] on button "Create Guest" at bounding box center [456, 220] width 36 height 12
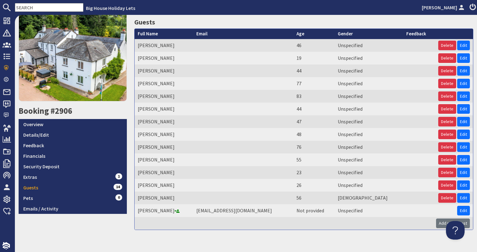
scroll to position [76, 0]
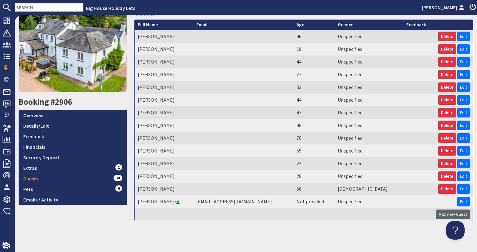
click at [437, 217] on link "Add new Guest" at bounding box center [453, 215] width 34 height 10
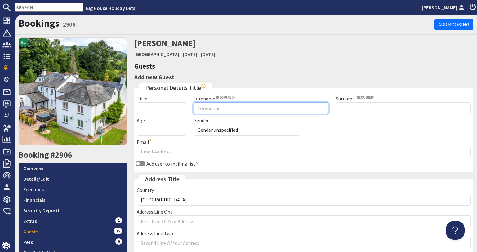
click at [213, 108] on input "Forename" at bounding box center [261, 108] width 135 height 12
drag, startPoint x: 208, startPoint y: 110, endPoint x: 221, endPoint y: 114, distance: 13.8
click at [221, 114] on input "Suzy Cope" at bounding box center [261, 108] width 135 height 12
type input "Suzy"
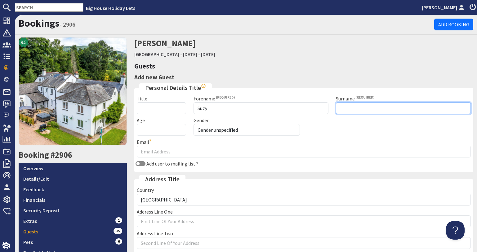
click at [348, 110] on input "Surname" at bounding box center [403, 108] width 135 height 12
type input "Copeland"
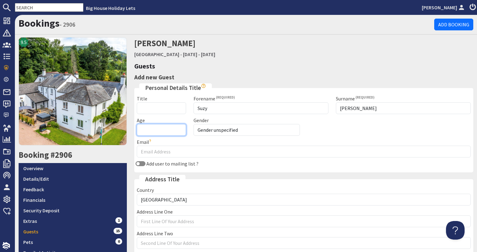
click at [161, 134] on input "Age" at bounding box center [162, 130] width 50 height 12
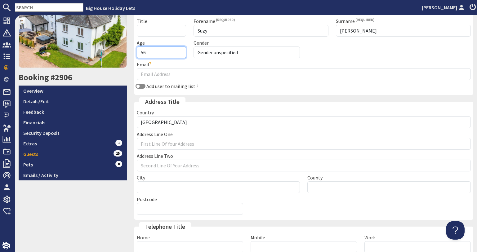
scroll to position [124, 0]
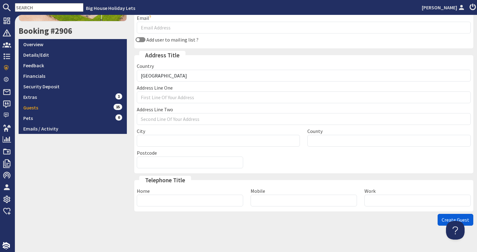
type input "56"
click at [442, 221] on span "Create Guest" at bounding box center [456, 220] width 28 height 6
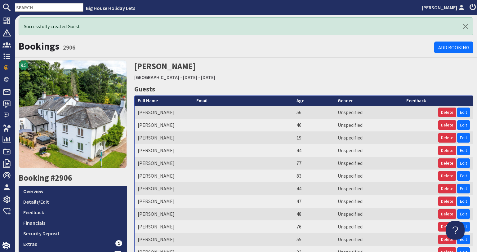
scroll to position [89, 0]
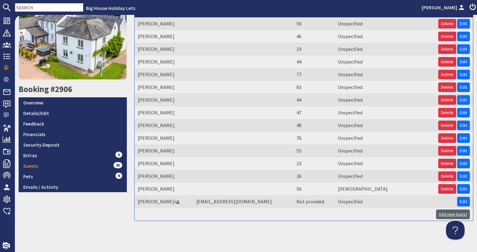
click at [440, 213] on link "Add new Guest" at bounding box center [453, 215] width 34 height 10
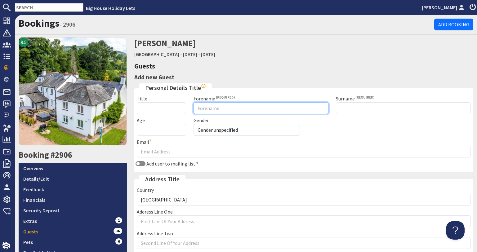
click at [197, 109] on input "Forename" at bounding box center [261, 108] width 135 height 12
type input "Rebecca"
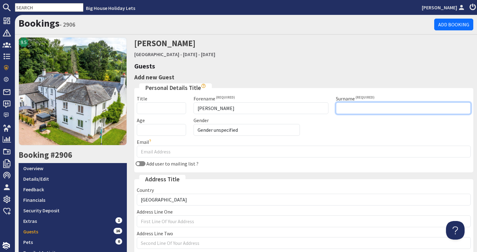
click at [337, 111] on input "Surname" at bounding box center [403, 108] width 135 height 12
type input "Copeland"
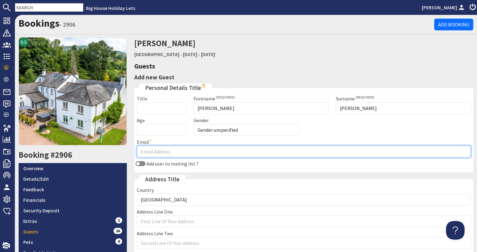
click at [138, 152] on input "Email" at bounding box center [304, 152] width 334 height 12
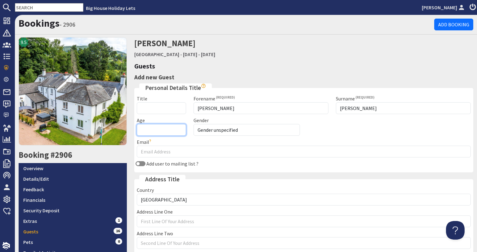
click at [137, 133] on input "Age" at bounding box center [162, 130] width 50 height 12
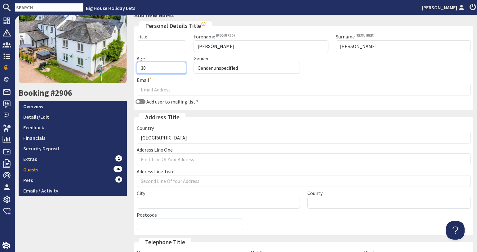
scroll to position [124, 0]
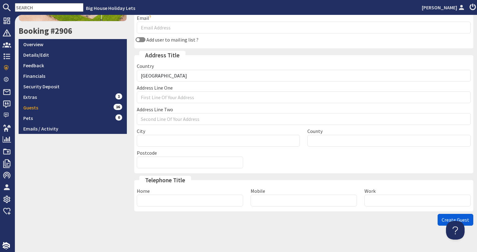
type input "38"
click at [438, 223] on button "Create Guest" at bounding box center [456, 220] width 36 height 12
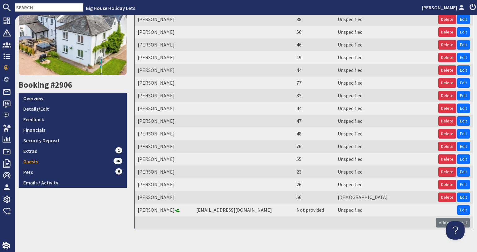
scroll to position [101, 0]
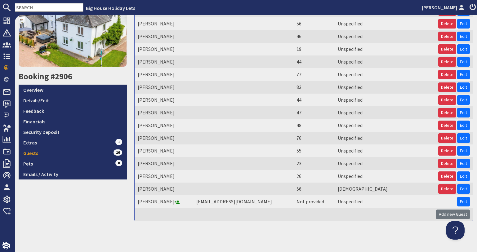
click at [432, 214] on td "Add new Guest" at bounding box center [304, 214] width 339 height 13
click at [441, 215] on link "Add new Guest" at bounding box center [453, 215] width 34 height 10
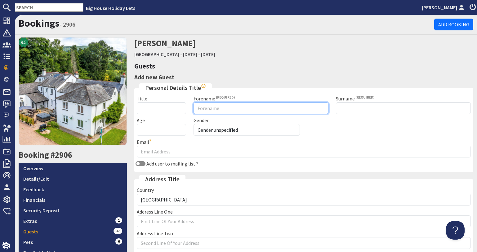
click at [207, 111] on input "Forename" at bounding box center [261, 108] width 135 height 12
type input "Ciska"
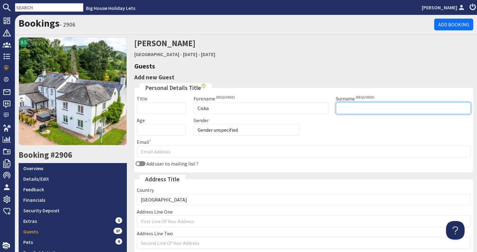
click at [338, 109] on input "Surname" at bounding box center [403, 108] width 135 height 12
type input "Copeland"
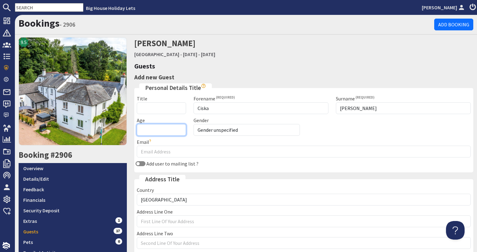
click at [139, 126] on input "Age" at bounding box center [162, 130] width 50 height 12
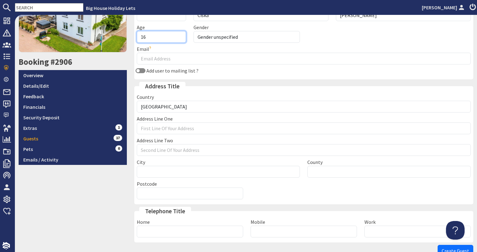
scroll to position [132, 0]
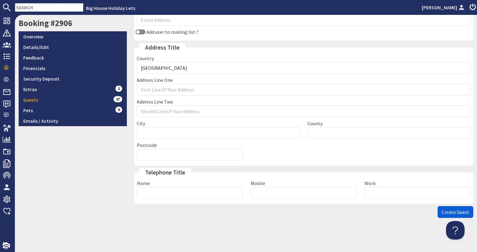
type input "16"
click at [438, 216] on button "Create Guest" at bounding box center [456, 212] width 36 height 12
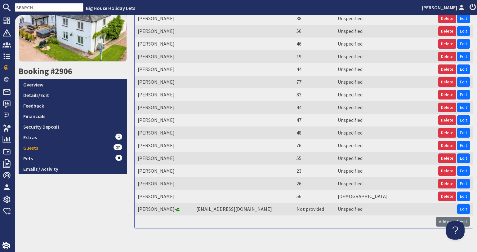
scroll to position [114, 0]
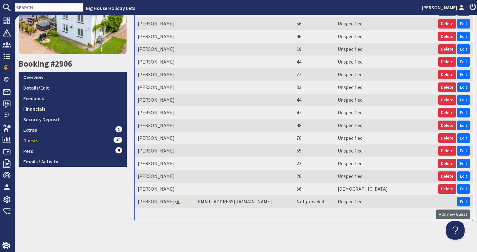
click at [436, 214] on link "Add new Guest" at bounding box center [453, 215] width 34 height 10
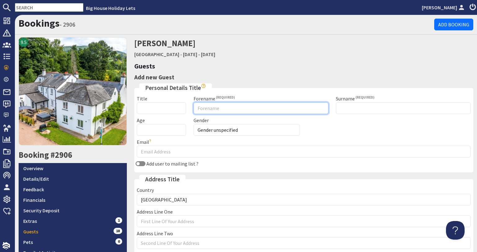
click at [207, 106] on input "Forename" at bounding box center [261, 108] width 135 height 12
type input "Joss"
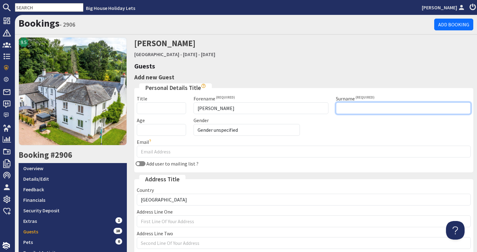
click at [347, 105] on input "Surname" at bounding box center [403, 108] width 135 height 12
type input "Copeland"
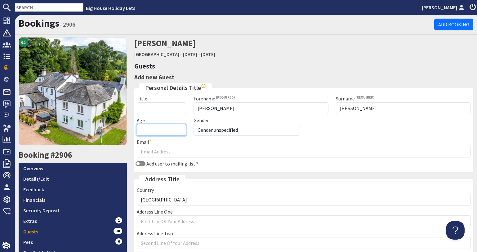
click at [151, 132] on input "Age" at bounding box center [162, 130] width 50 height 12
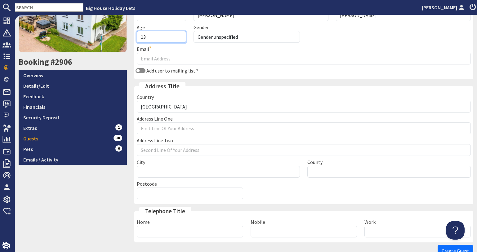
scroll to position [132, 0]
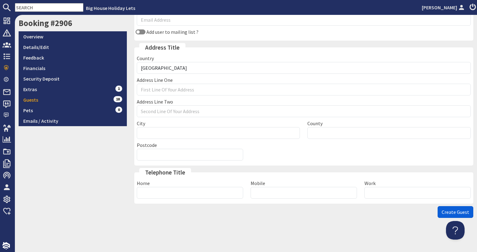
type input "13"
click at [455, 209] on span "Create Guest" at bounding box center [456, 212] width 28 height 6
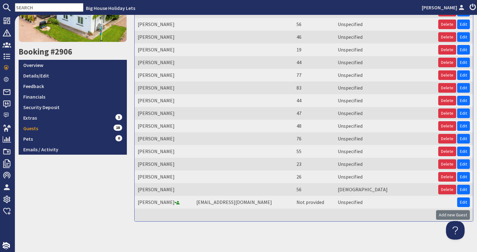
scroll to position [127, 0]
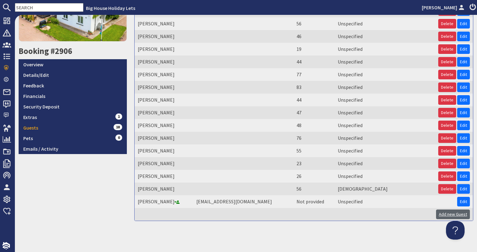
click at [439, 215] on link "Add new Guest" at bounding box center [453, 215] width 34 height 10
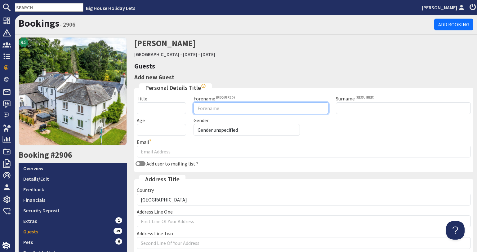
click at [202, 110] on input "Forename" at bounding box center [261, 108] width 135 height 12
type input "Elise"
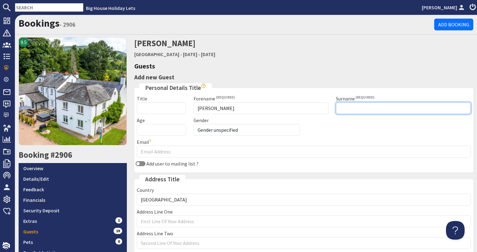
click at [350, 106] on input "Surname" at bounding box center [403, 108] width 135 height 12
type input "Copeland"
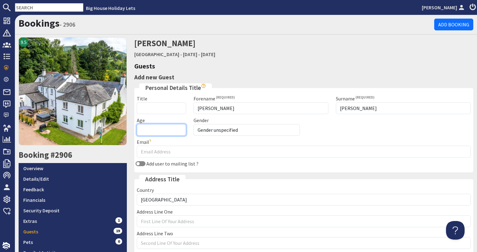
click at [153, 132] on input "Age" at bounding box center [162, 130] width 50 height 12
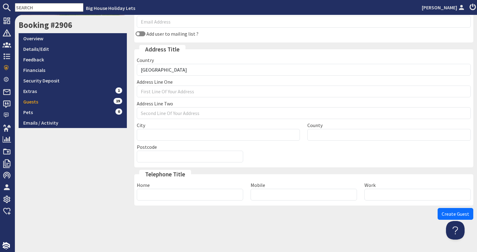
scroll to position [132, 0]
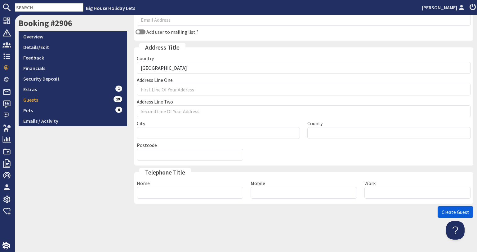
type input "4"
click at [445, 211] on span "Create Guest" at bounding box center [456, 212] width 28 height 6
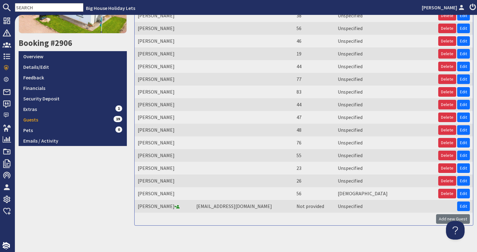
scroll to position [140, 0]
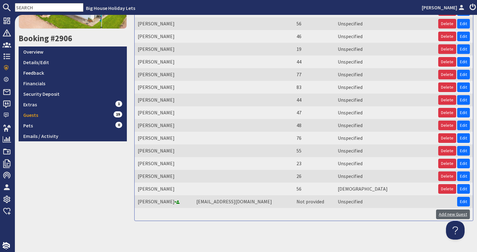
click at [440, 217] on link "Add new Guest" at bounding box center [453, 215] width 34 height 10
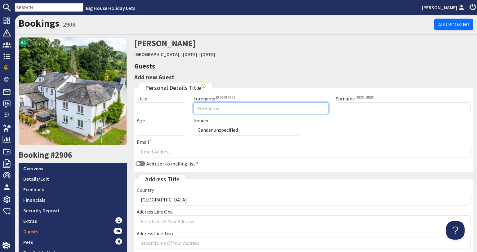
click at [194, 105] on input "Forename" at bounding box center [261, 108] width 135 height 12
type input "Ocsar"
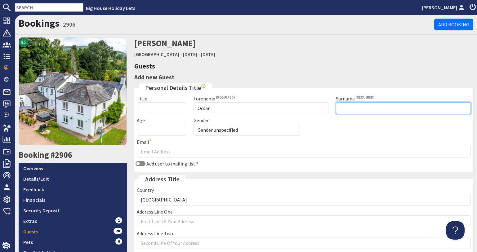
drag, startPoint x: 373, startPoint y: 109, endPoint x: 367, endPoint y: 112, distance: 6.8
click at [373, 109] on input "Surname" at bounding box center [403, 108] width 135 height 12
type input "Copeland"
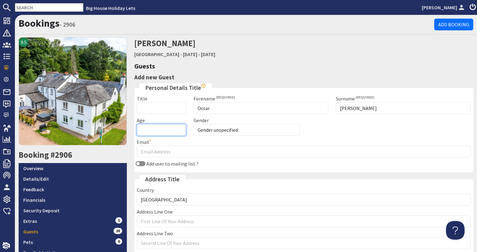
click at [154, 130] on input "Age" at bounding box center [162, 130] width 50 height 12
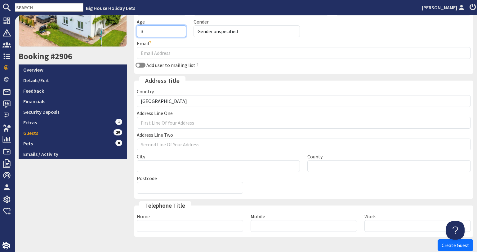
scroll to position [124, 0]
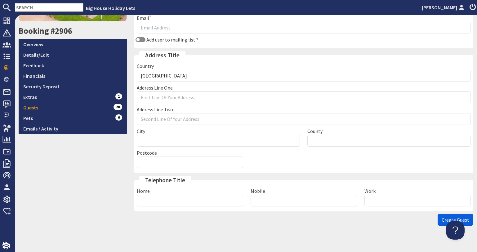
type input "3"
click at [449, 217] on span "Create Guest" at bounding box center [456, 220] width 28 height 6
